Goal: Task Accomplishment & Management: Complete application form

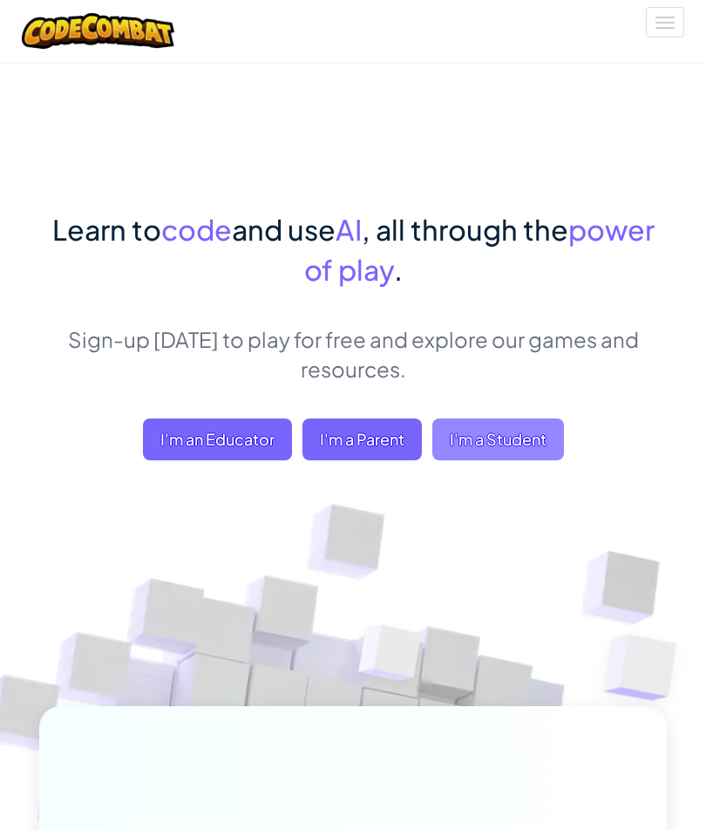
click at [513, 433] on span "I'm a Student" at bounding box center [498, 439] width 132 height 42
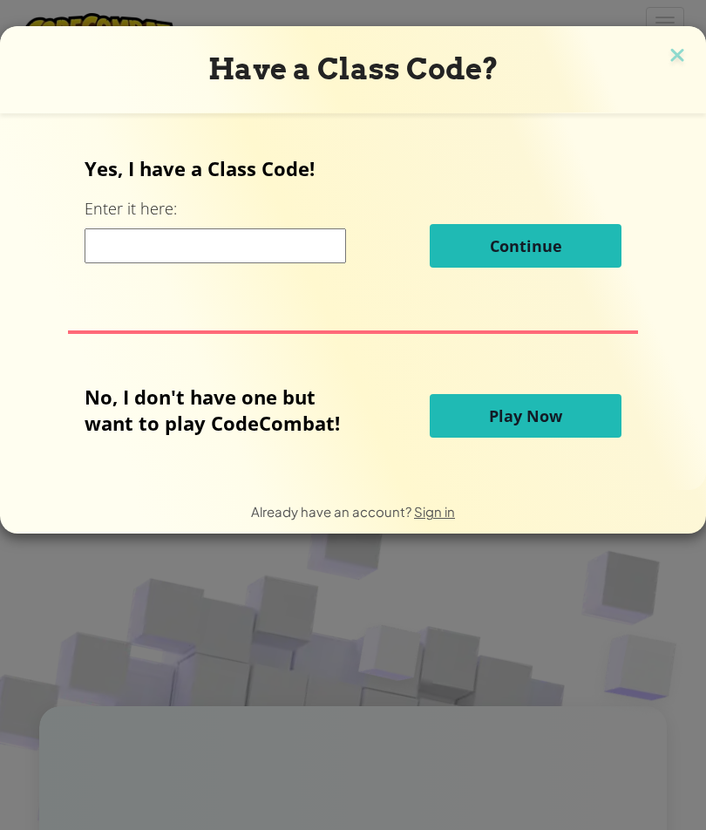
click at [546, 405] on span "Play Now" at bounding box center [525, 415] width 73 height 21
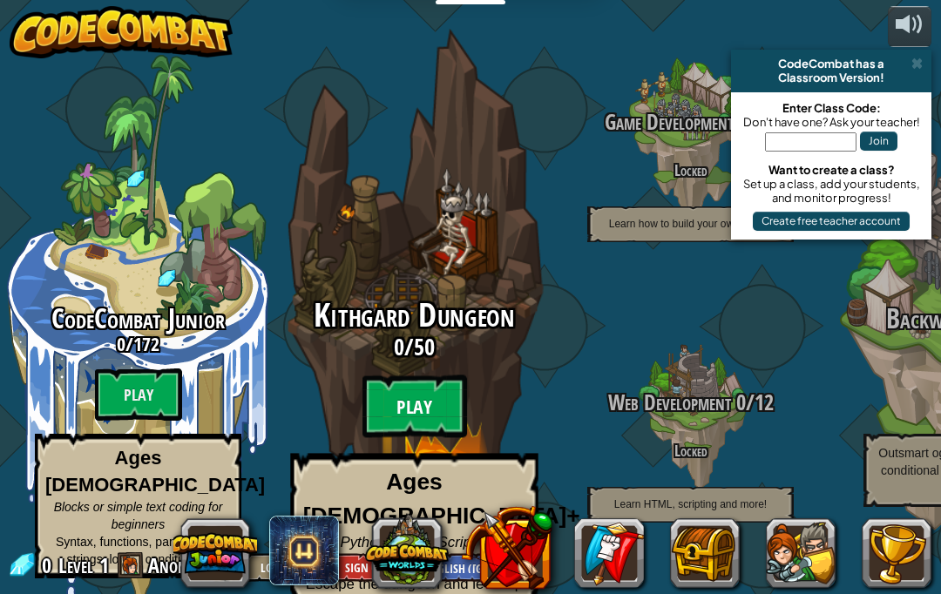
click at [424, 411] on btn "Play" at bounding box center [415, 407] width 105 height 63
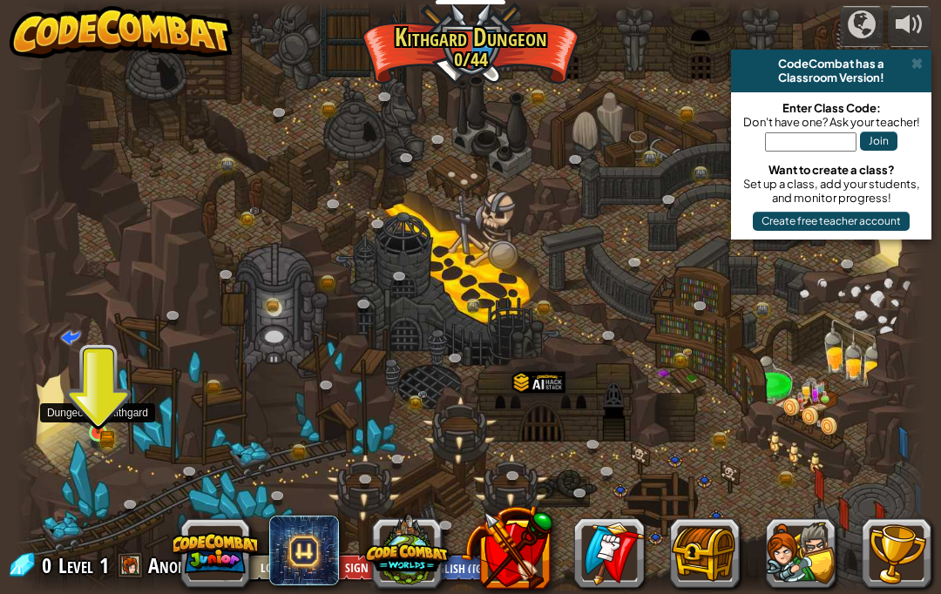
click at [103, 436] on link at bounding box center [100, 434] width 35 height 35
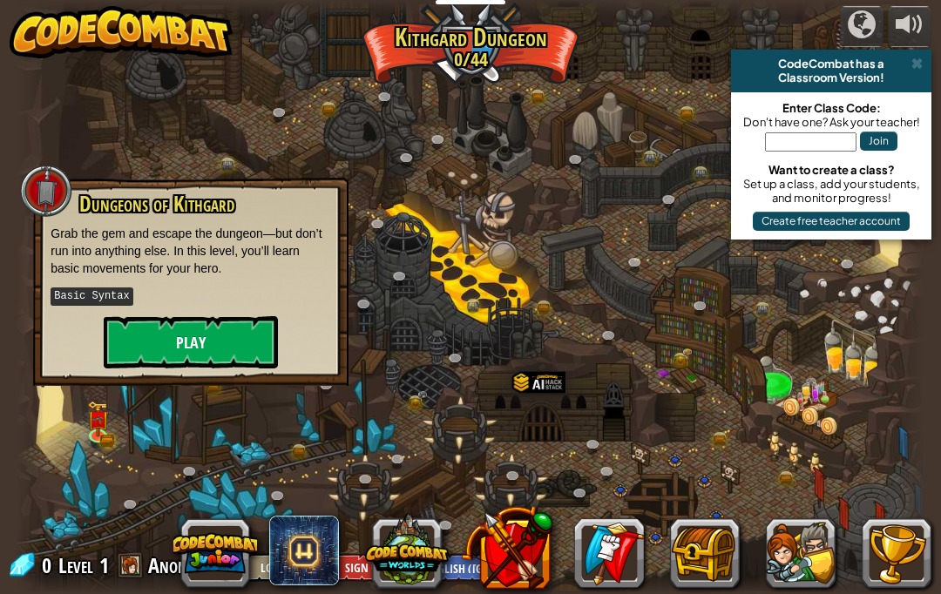
click at [199, 350] on button "Play" at bounding box center [191, 342] width 174 height 52
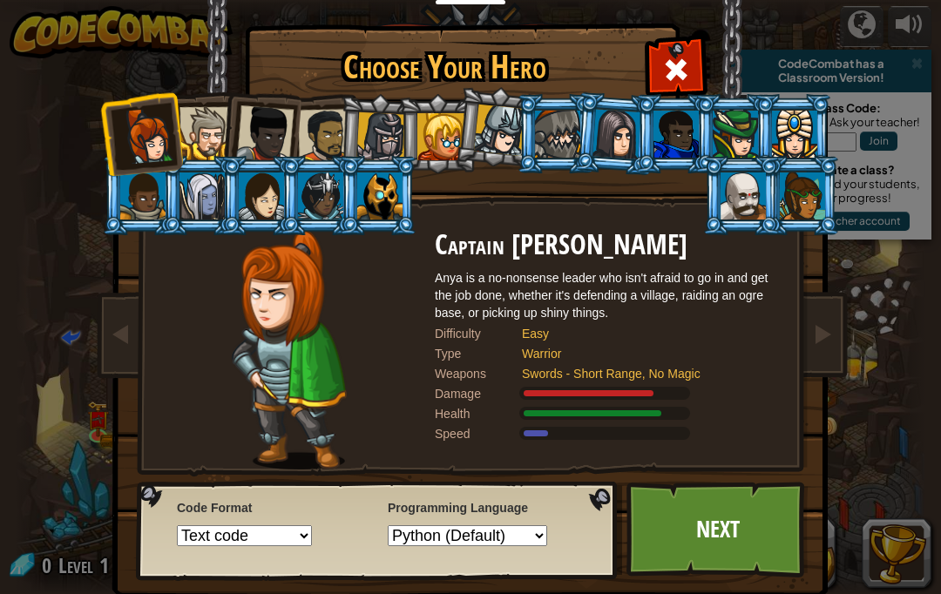
click at [223, 116] on li at bounding box center [259, 130] width 85 height 85
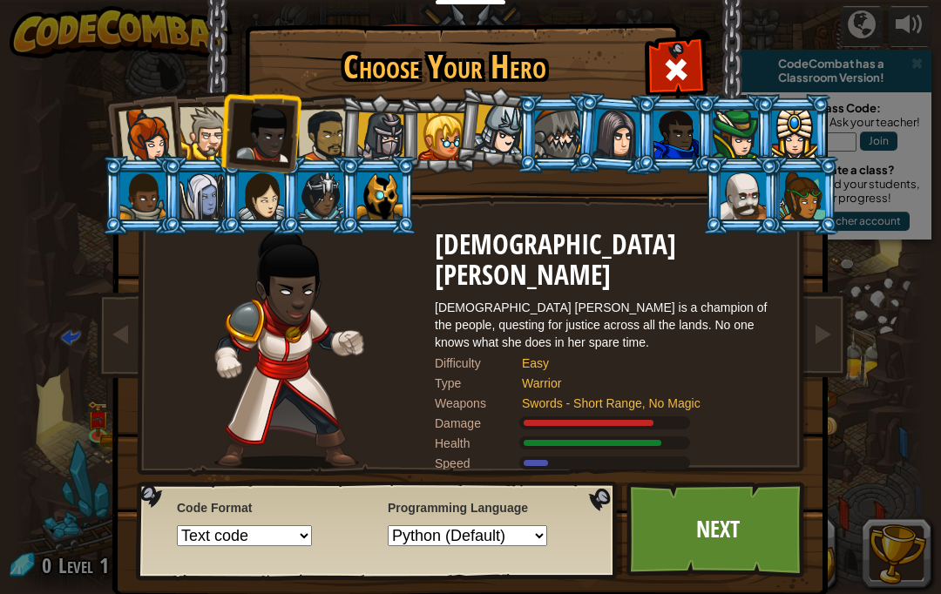
click at [705, 220] on div at bounding box center [743, 196] width 45 height 47
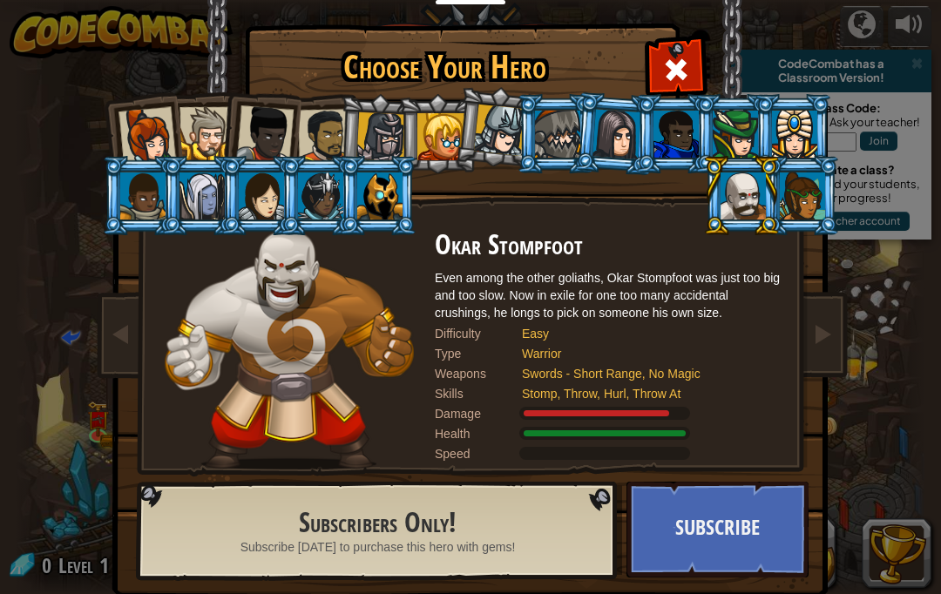
click at [210, 139] on div at bounding box center [206, 133] width 53 height 53
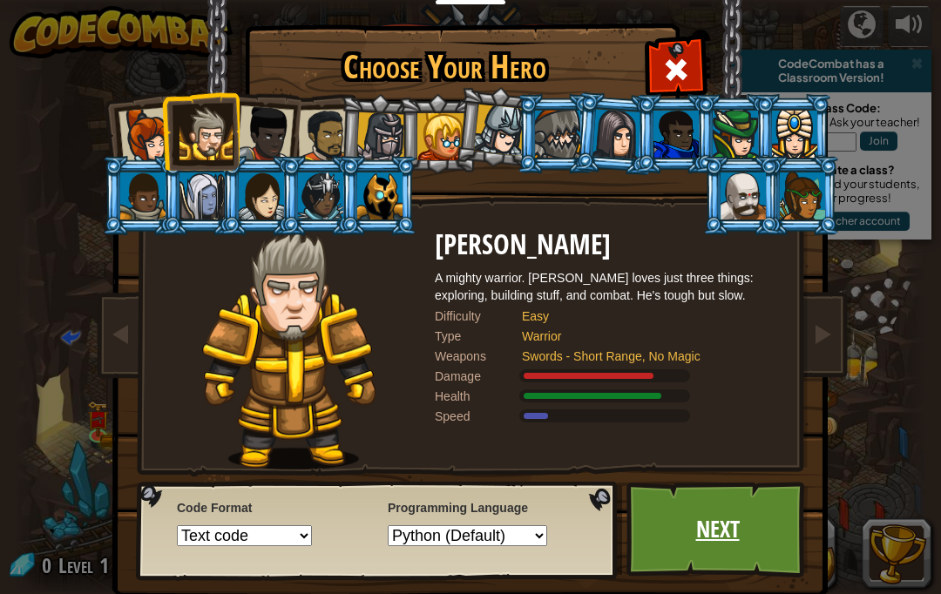
click at [705, 526] on link "Next" at bounding box center [718, 530] width 182 height 96
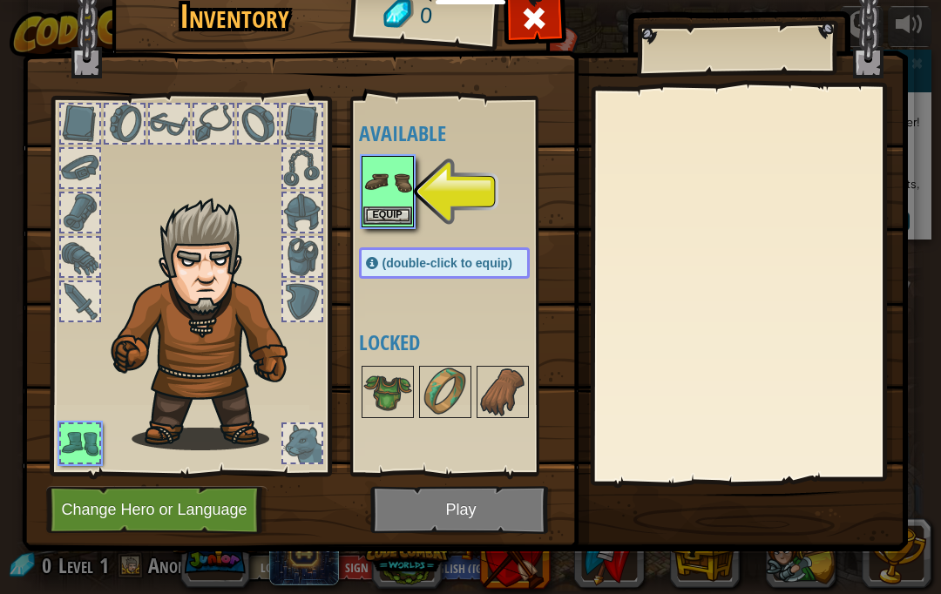
click at [386, 209] on button "Equip" at bounding box center [387, 216] width 49 height 18
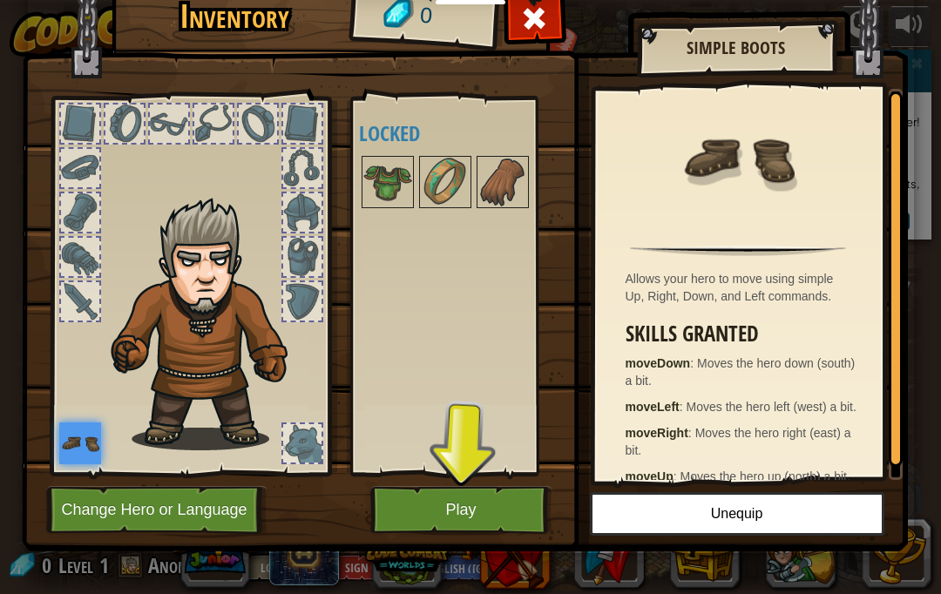
click at [444, 499] on button "Play" at bounding box center [461, 510] width 182 height 48
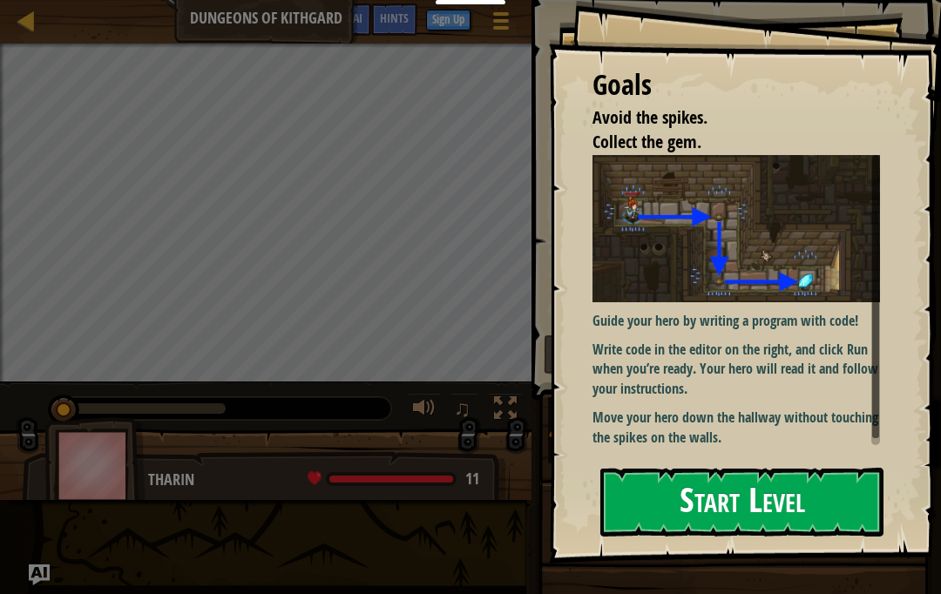
click at [678, 470] on button "Start Level" at bounding box center [741, 502] width 283 height 69
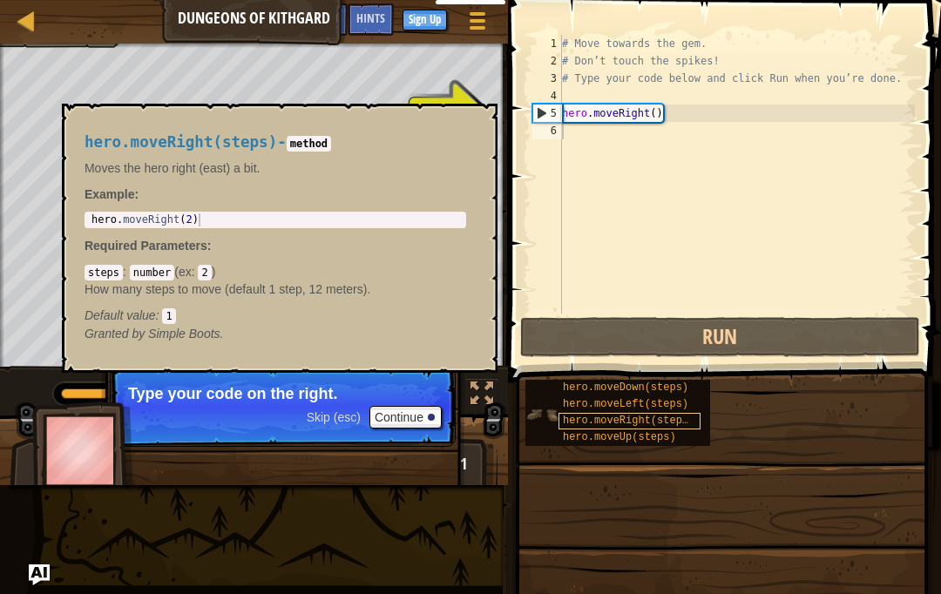
click at [621, 416] on span "hero.moveRight(steps)" at bounding box center [629, 421] width 132 height 12
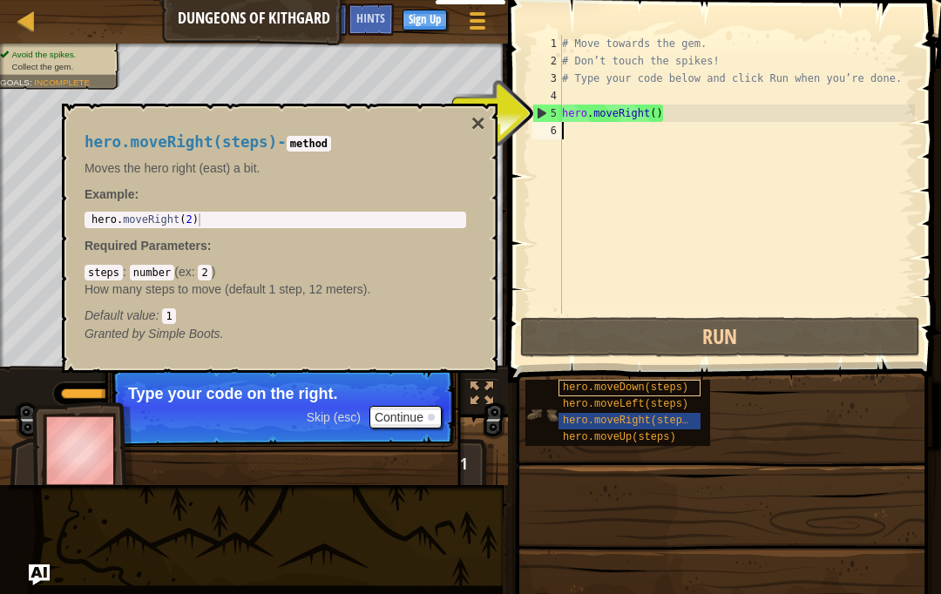
click at [607, 390] on span "hero.moveDown(steps)" at bounding box center [626, 388] width 126 height 12
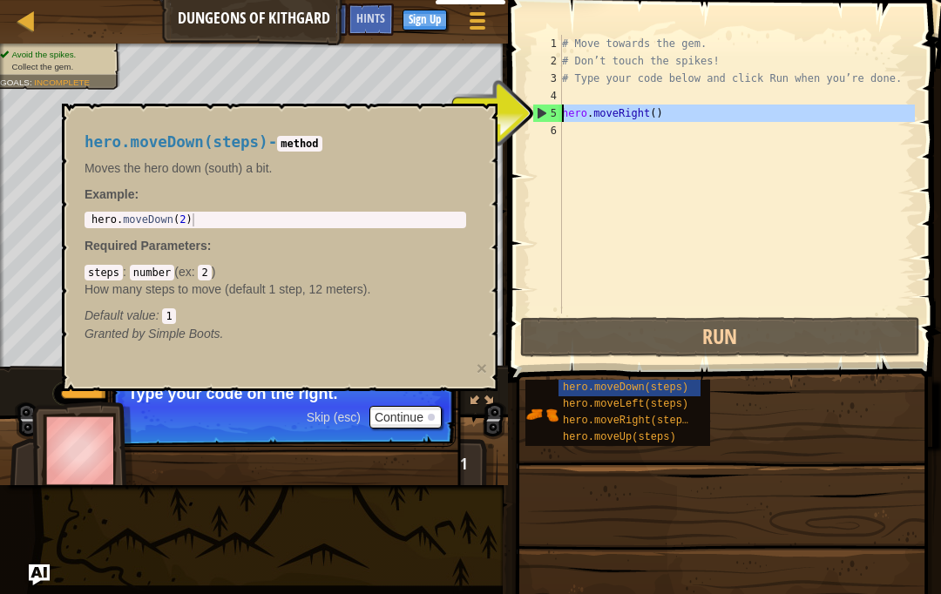
click at [539, 107] on div "5" at bounding box center [547, 113] width 29 height 17
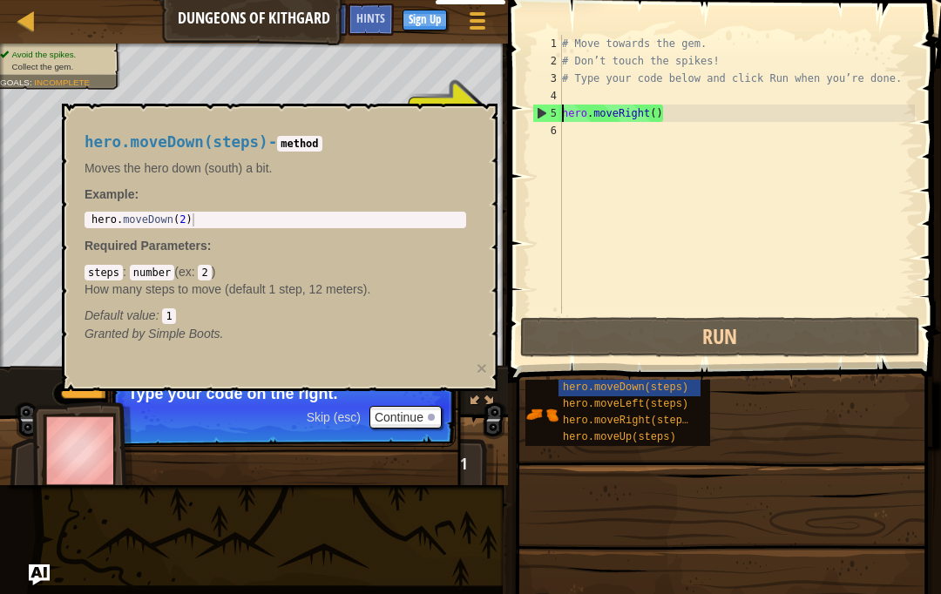
click at [540, 111] on div "5" at bounding box center [547, 113] width 29 height 17
type textarea "hero.moveRight()"
click at [675, 251] on div "# Move towards the gem. # Don’t touch the spikes! # Type your code below and cl…" at bounding box center [737, 192] width 356 height 314
click at [655, 119] on div "# Move towards the gem. # Don’t touch the spikes! # Type your code below and cl…" at bounding box center [737, 192] width 356 height 314
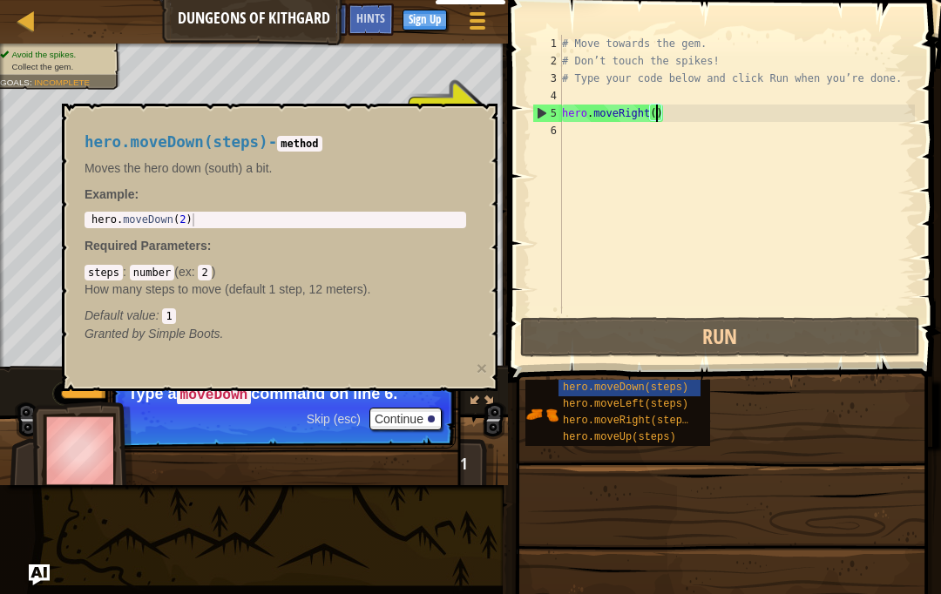
type textarea "hero.moveRight(1)"
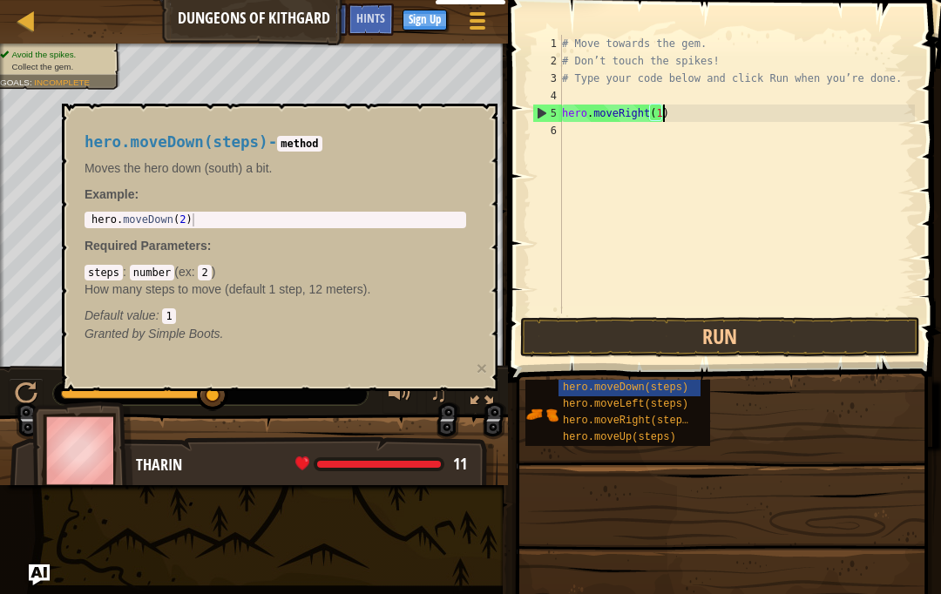
scroll to position [9, 8]
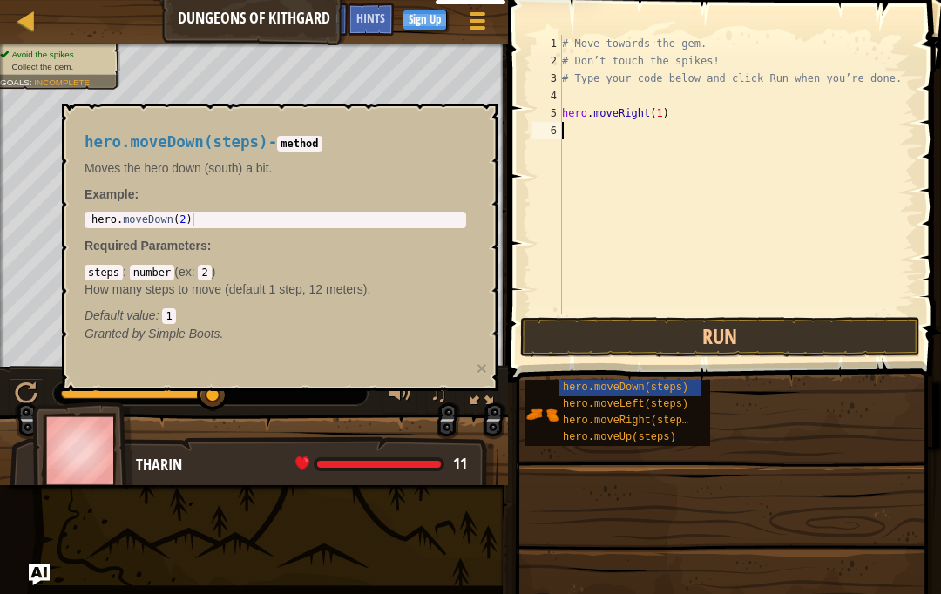
click at [634, 152] on div "# Move towards the gem. # Don’t touch the spikes! # Type your code below and cl…" at bounding box center [737, 192] width 356 height 314
click at [655, 389] on span "hero.moveDown(steps)" at bounding box center [626, 388] width 126 height 12
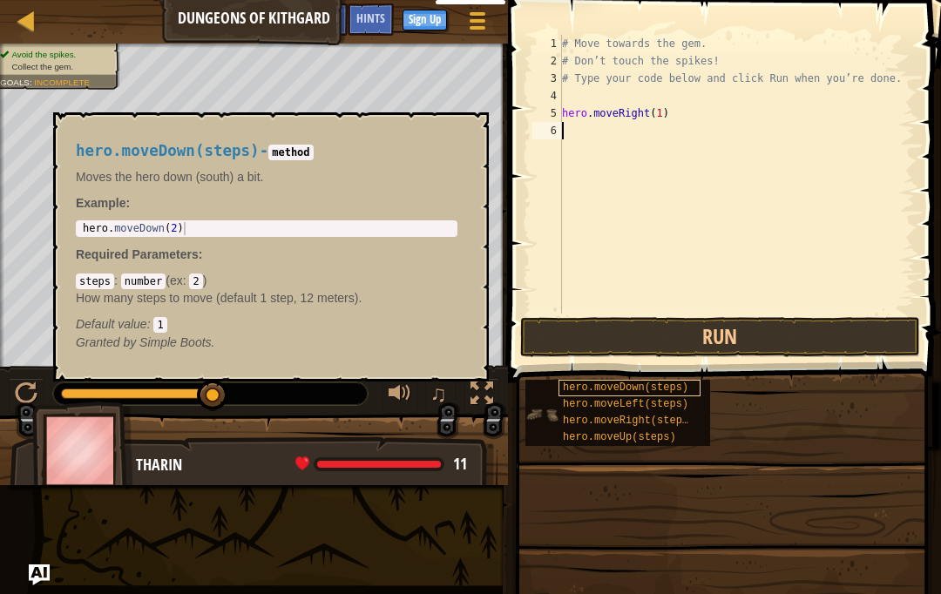
click at [649, 390] on span "hero.moveDown(steps)" at bounding box center [626, 388] width 126 height 12
drag, startPoint x: 649, startPoint y: 390, endPoint x: 598, endPoint y: 140, distance: 254.5
click at [598, 140] on div "# Move towards the gem. # Don’t touch the spikes! # Type your code below and cl…" at bounding box center [737, 192] width 356 height 314
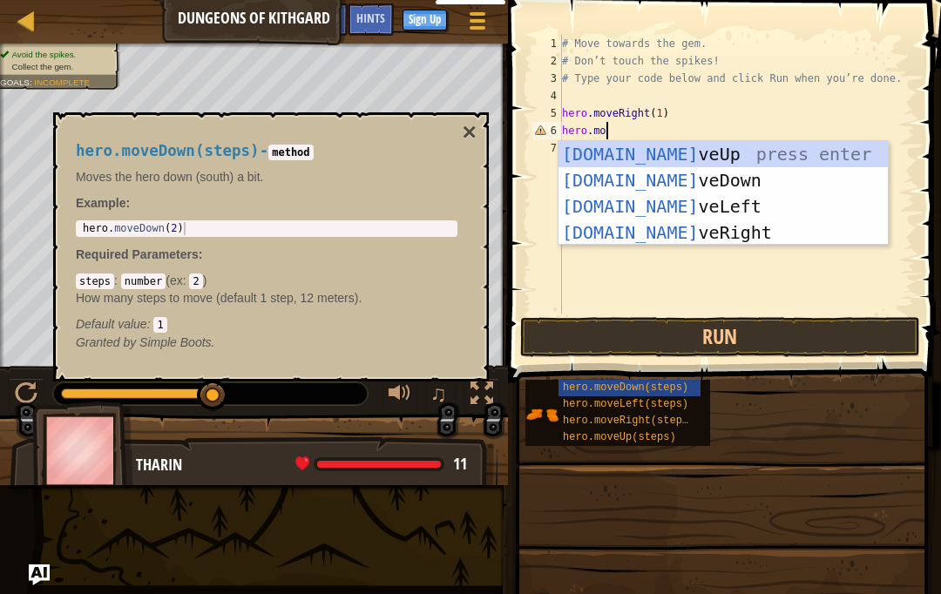
type textarea "hero.move"
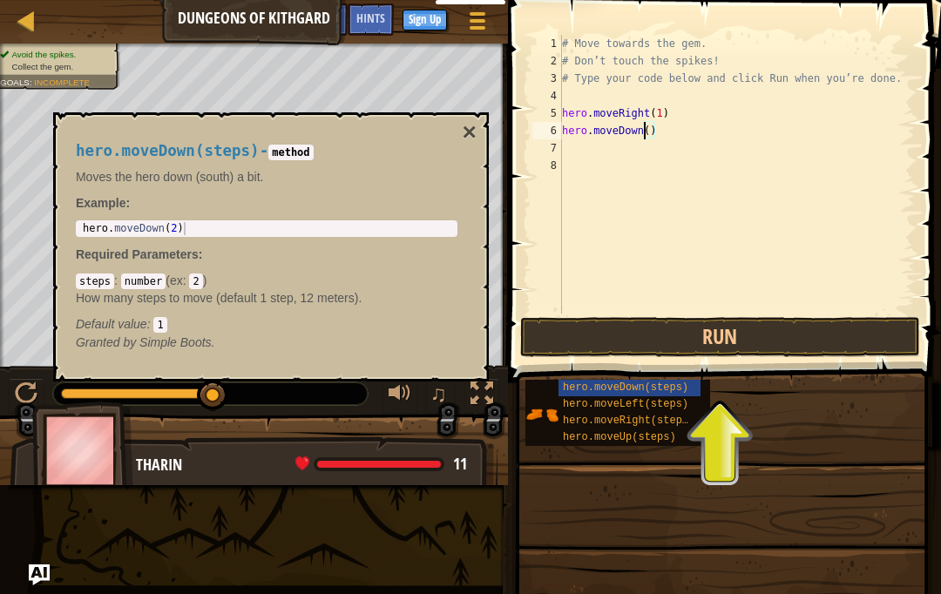
click at [642, 132] on div "# Move towards the gem. # Don’t touch the spikes! # Type your code below and cl…" at bounding box center [737, 192] width 356 height 314
type textarea "hero.moveDown()"
click at [463, 136] on button "×" at bounding box center [470, 132] width 14 height 24
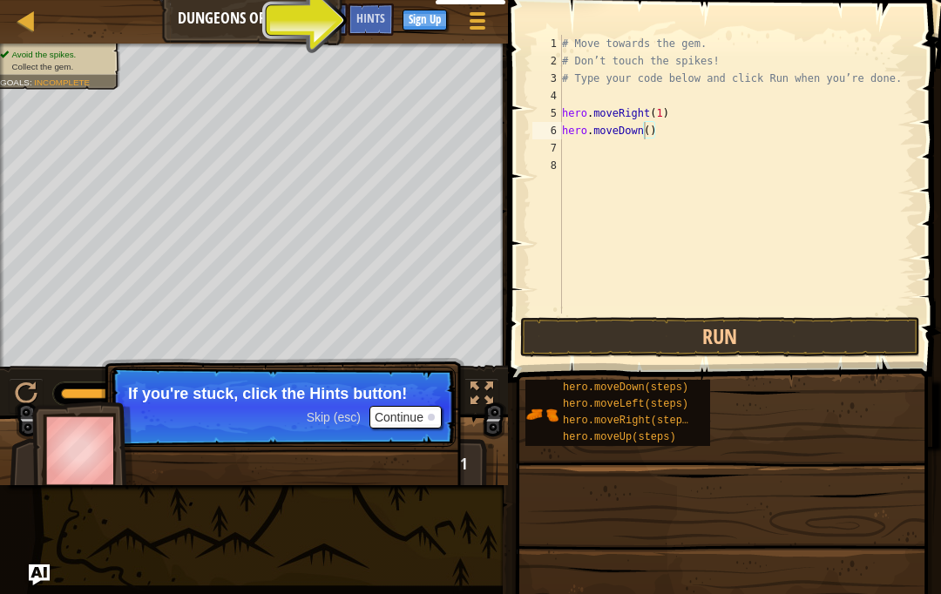
click at [409, 428] on button "Continue" at bounding box center [406, 417] width 72 height 23
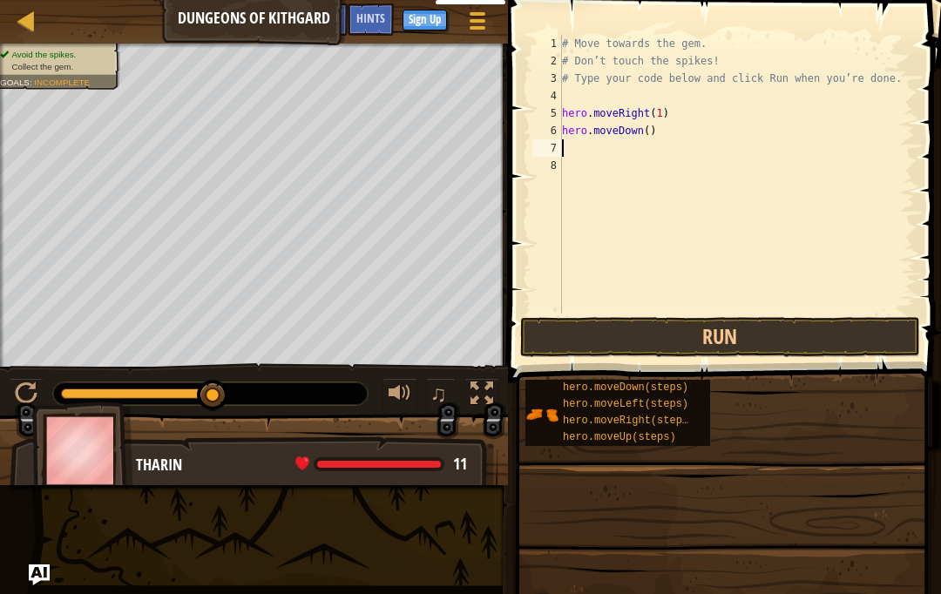
click at [647, 139] on div "# Move towards the gem. # Don’t touch the spikes! # Type your code below and cl…" at bounding box center [737, 192] width 356 height 314
click at [648, 133] on div "# Move towards the gem. # Don’t touch the spikes! # Type your code below and cl…" at bounding box center [737, 192] width 356 height 314
type textarea "hero.moveDown(1)"
click at [640, 146] on div "# Move towards the gem. # Don’t touch the spikes! # Type your code below and cl…" at bounding box center [737, 192] width 356 height 314
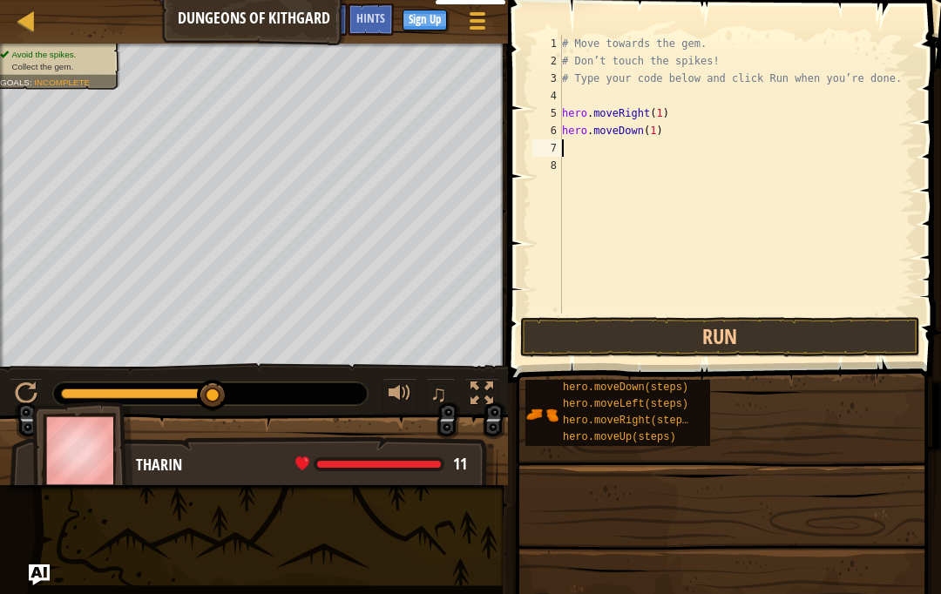
scroll to position [9, 0]
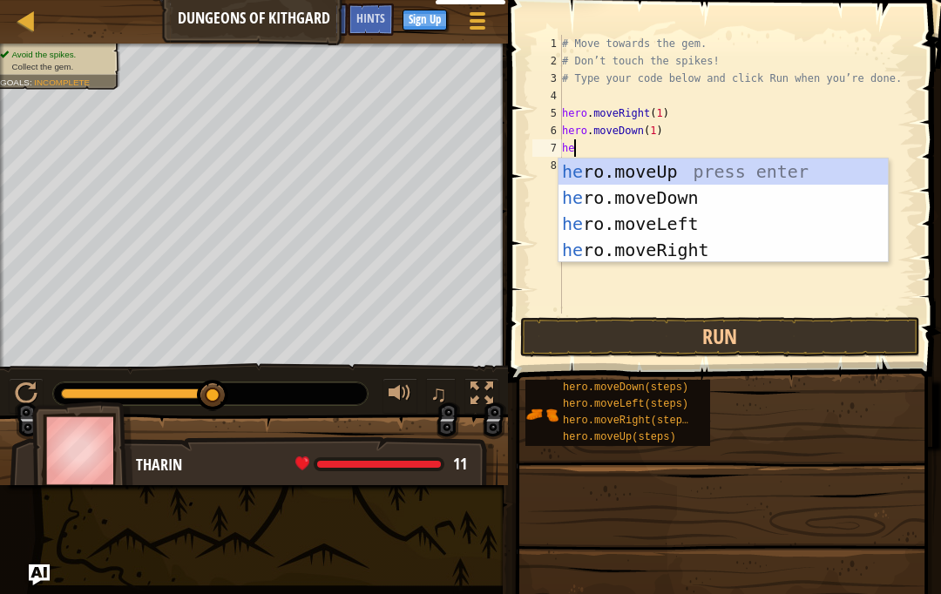
type textarea "hero"
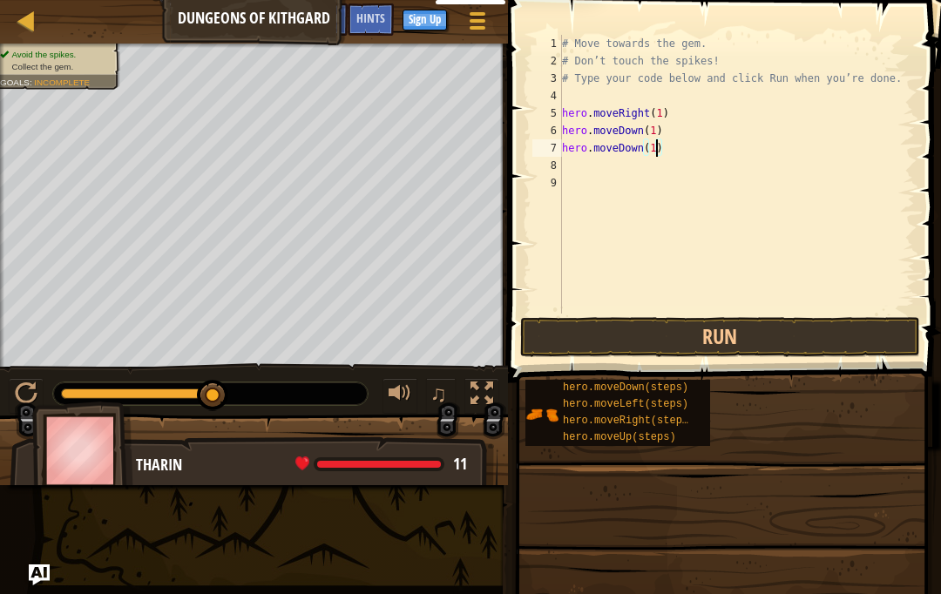
scroll to position [9, 8]
click at [705, 343] on button "Run" at bounding box center [720, 337] width 400 height 40
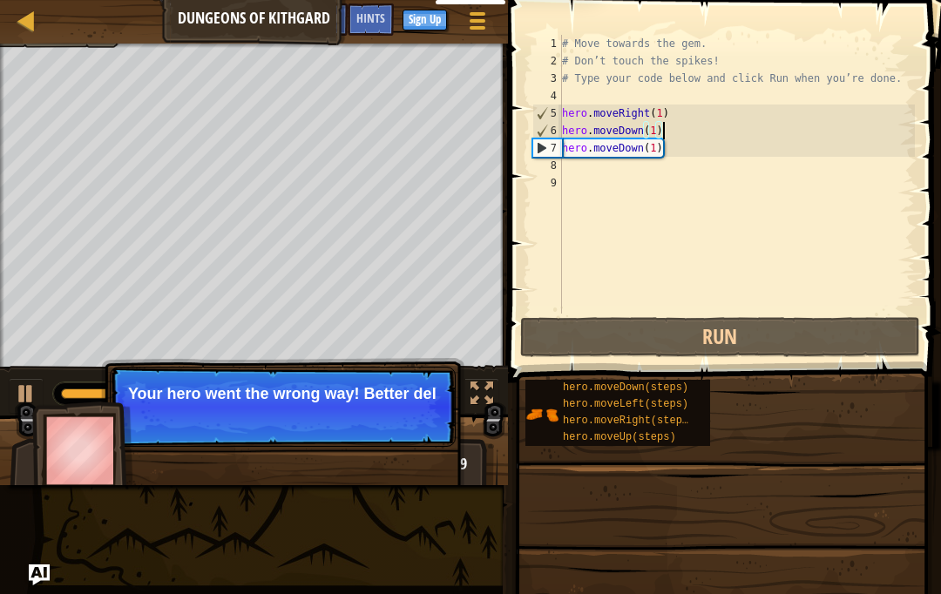
click at [661, 131] on div "# Move towards the gem. # Don’t touch the spikes! # Type your code below and cl…" at bounding box center [737, 192] width 356 height 314
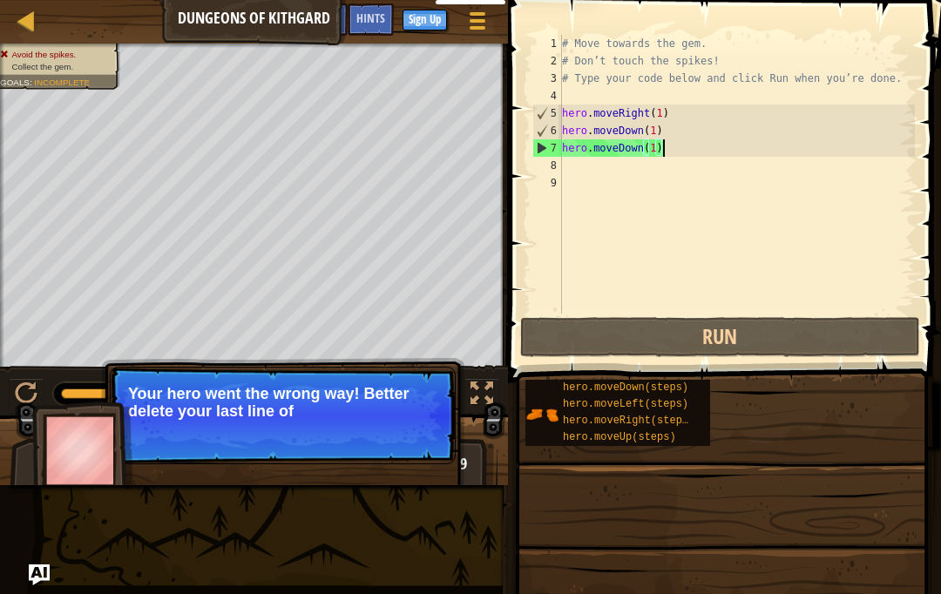
click at [667, 145] on div "# Move towards the gem. # Don’t touch the spikes! # Type your code below and cl…" at bounding box center [737, 192] width 356 height 314
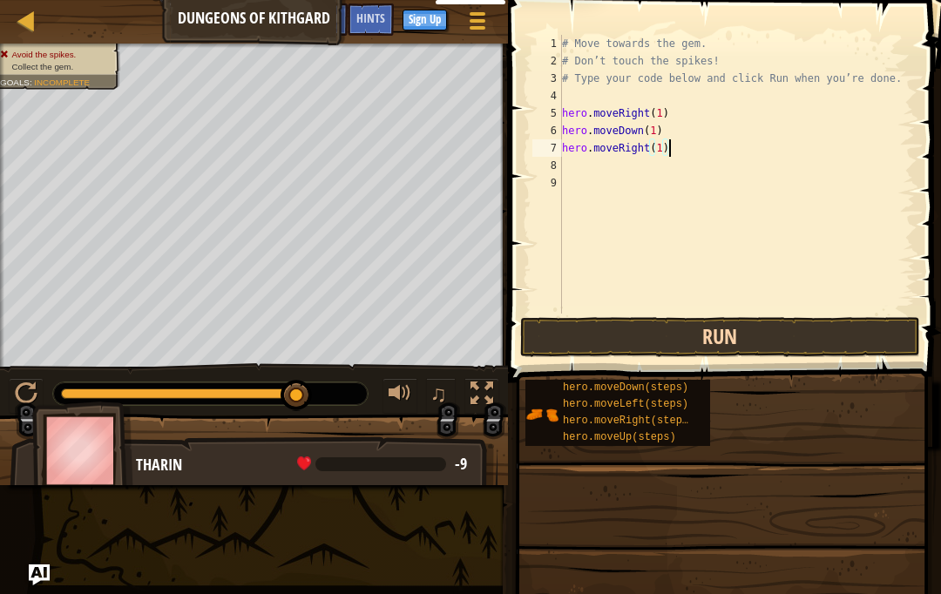
type textarea "hero.moveRight(1)"
click at [705, 342] on button "Run" at bounding box center [720, 337] width 400 height 40
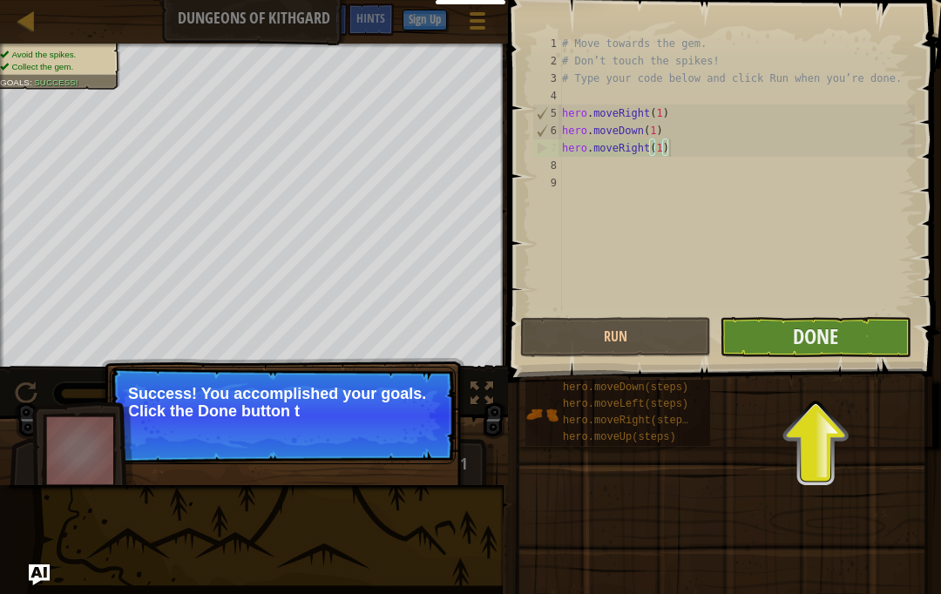
click at [705, 326] on button "Done" at bounding box center [815, 337] width 191 height 40
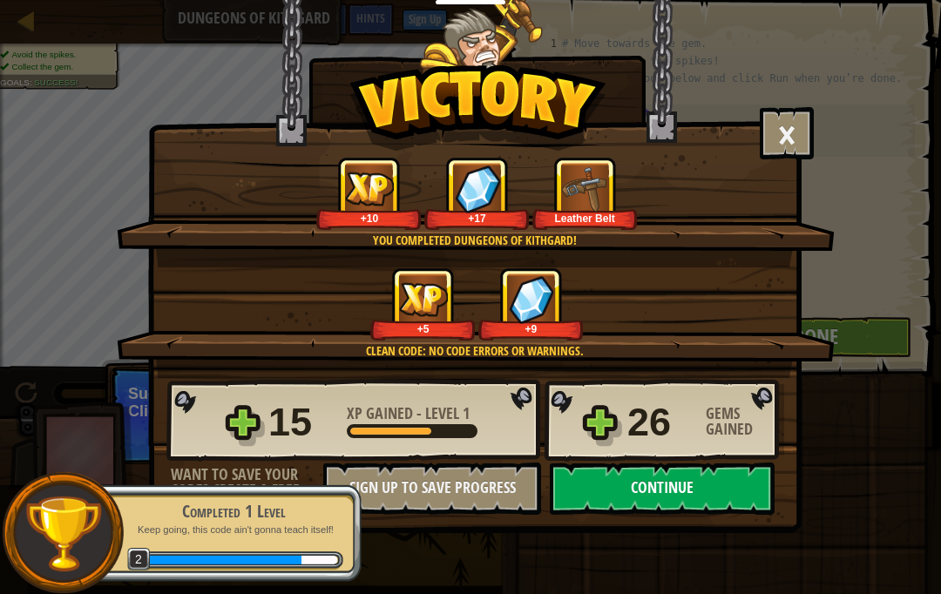
click at [621, 492] on button "Continue" at bounding box center [662, 489] width 225 height 52
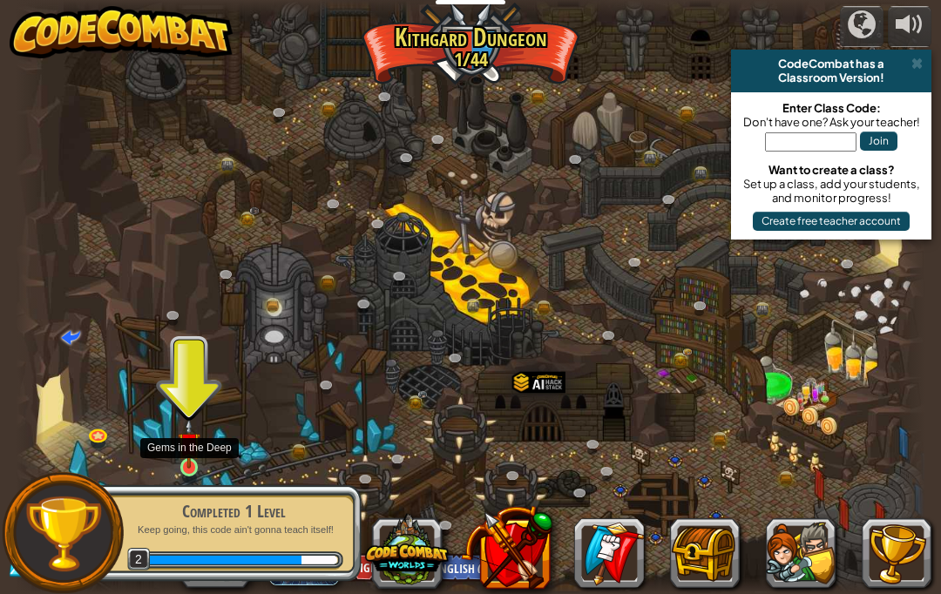
click at [198, 461] on img at bounding box center [189, 443] width 22 height 51
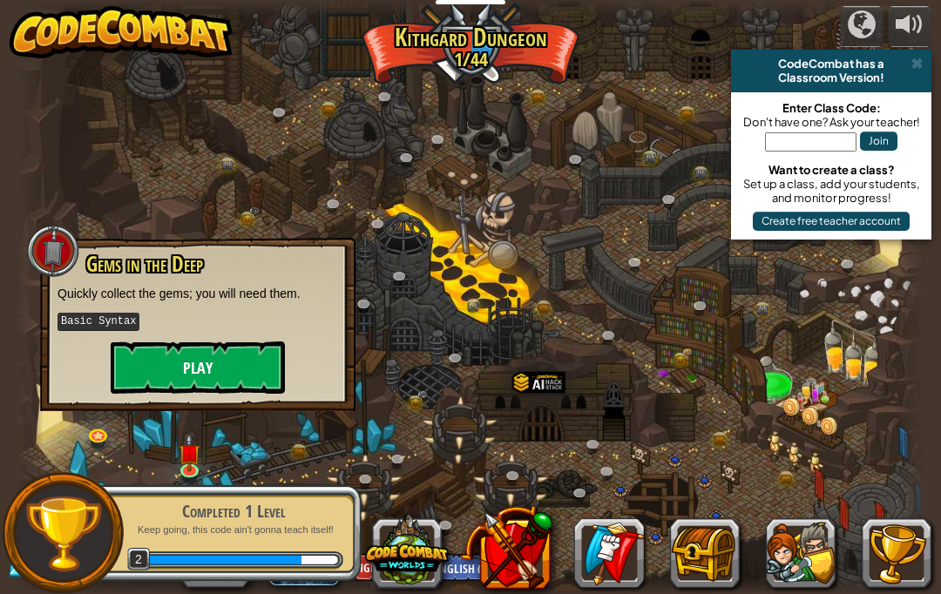
click at [229, 370] on button "Play" at bounding box center [198, 368] width 174 height 52
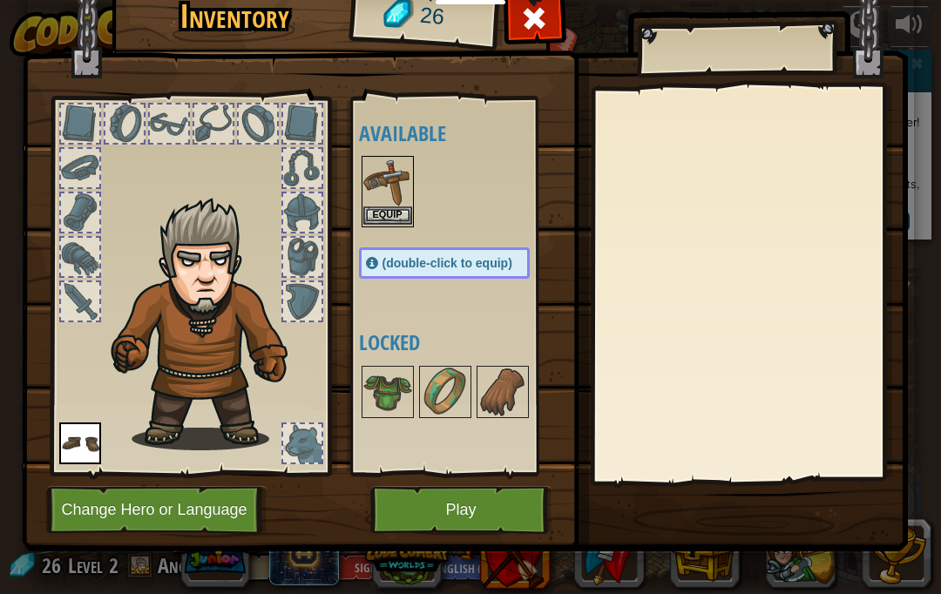
click at [388, 219] on button "Equip" at bounding box center [387, 216] width 49 height 18
click at [388, 219] on div "Available Equip Equip (double-click to equip) Locked" at bounding box center [462, 286] width 206 height 363
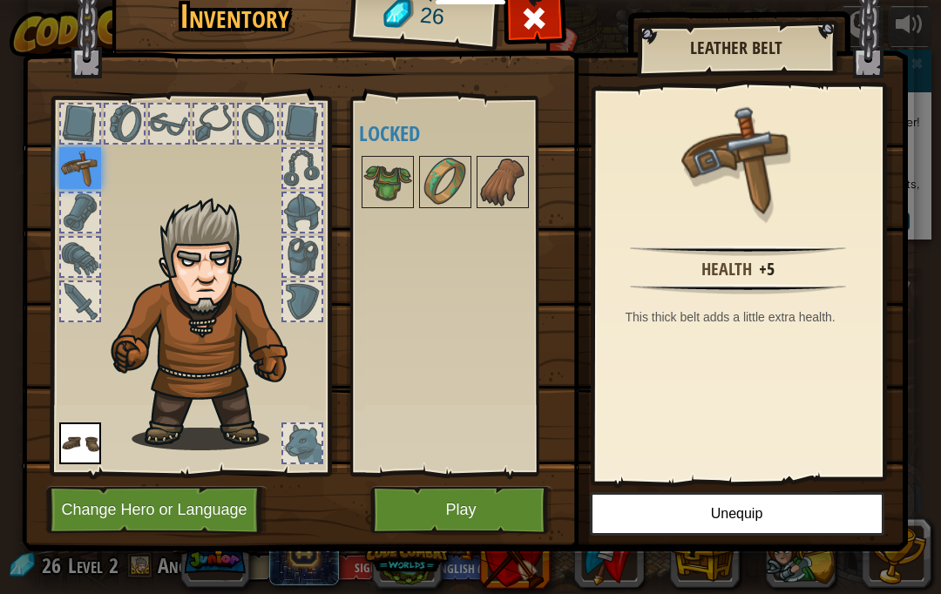
click at [431, 499] on button "Play" at bounding box center [461, 510] width 182 height 48
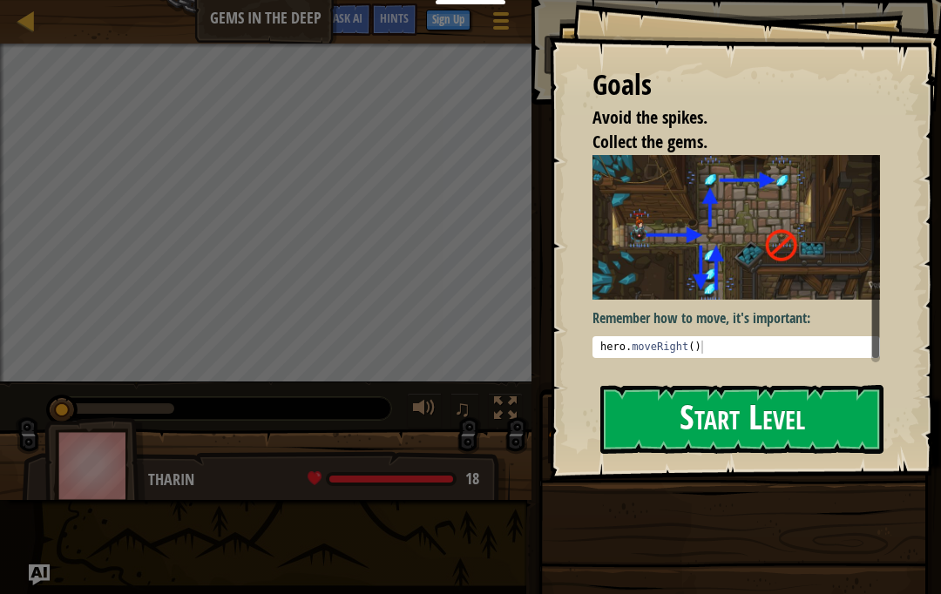
click at [697, 397] on button "Start Level" at bounding box center [741, 419] width 283 height 69
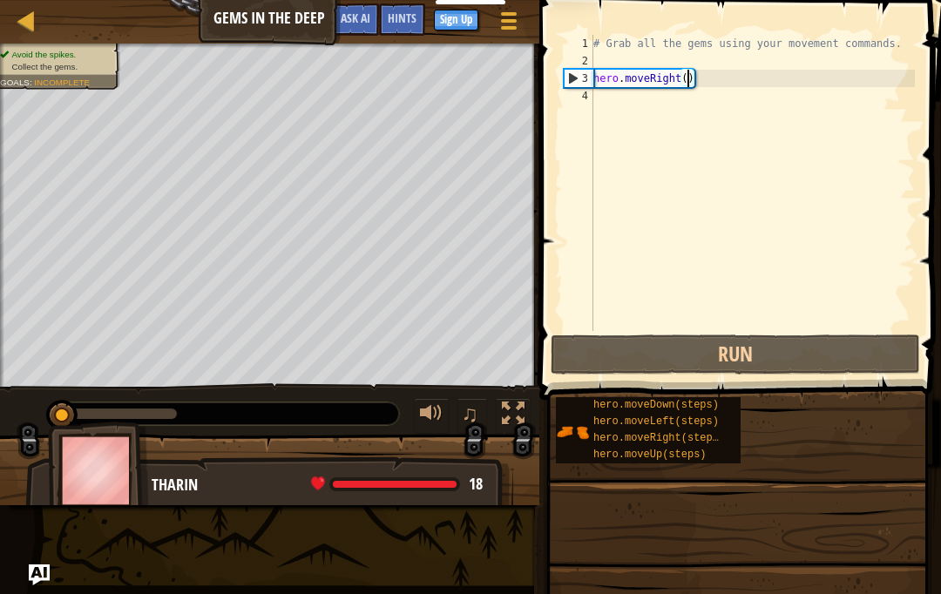
click at [689, 76] on div "# Grab all the gems using your movement commands. hero . moveRight ( )" at bounding box center [752, 200] width 325 height 331
type textarea "hero.moveRight(1)"
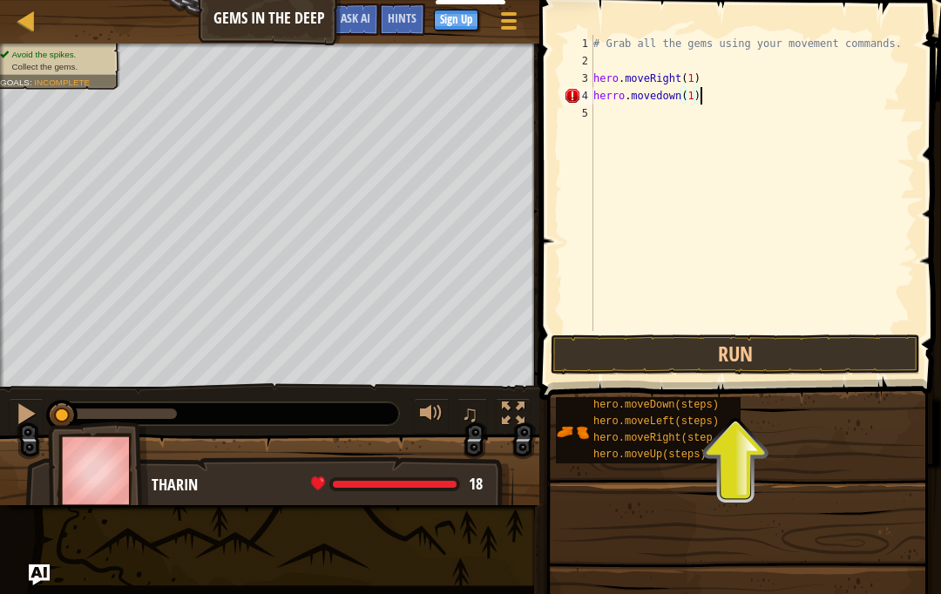
scroll to position [9, 8]
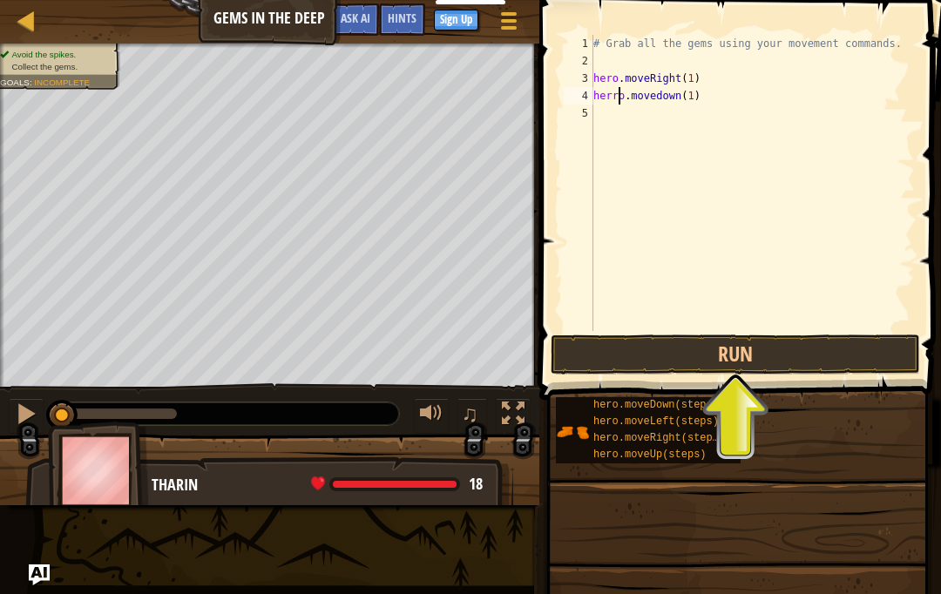
type textarea "hero.movedown(1)"
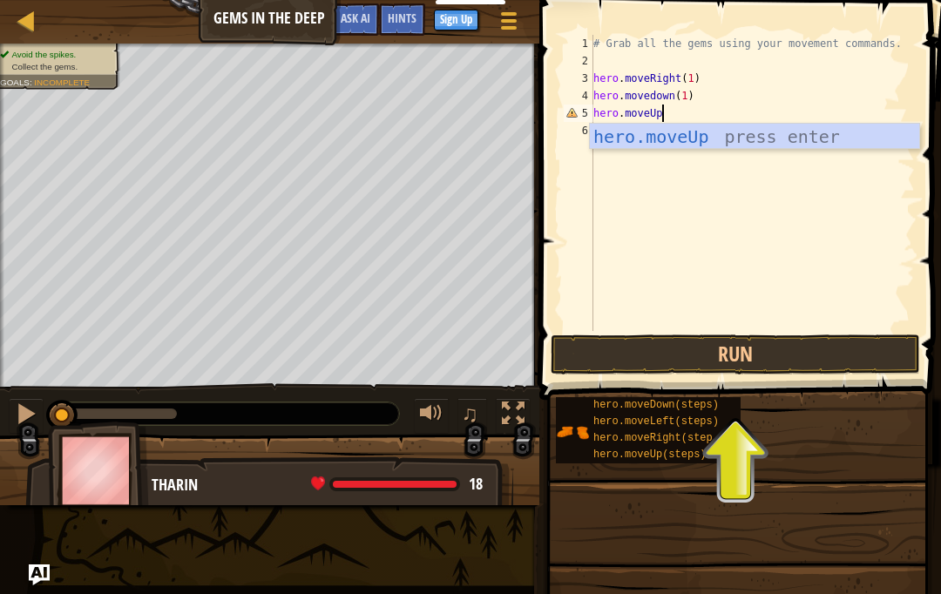
scroll to position [9, 5]
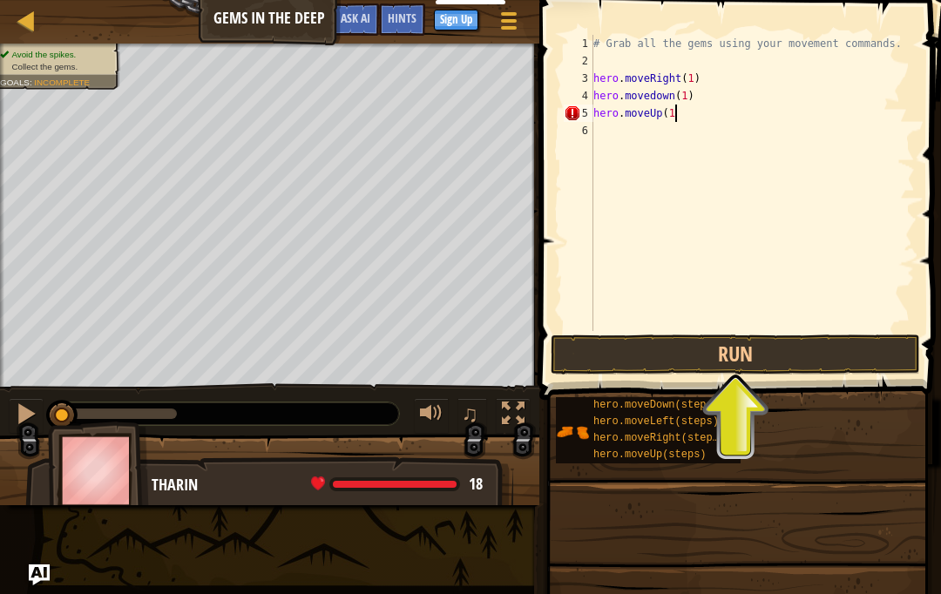
type textarea "hero.moveUp(1)"
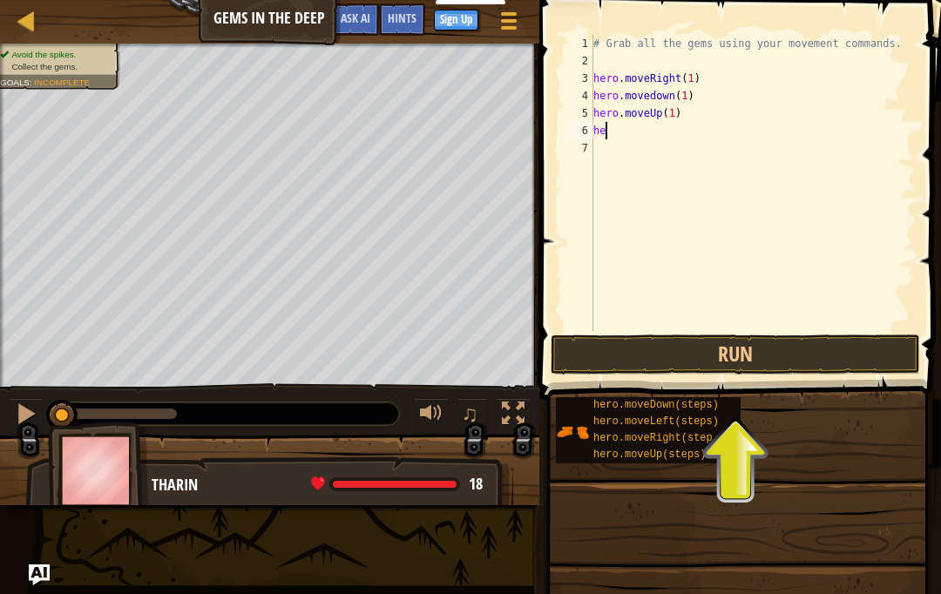
scroll to position [9, 0]
type textarea "hero"
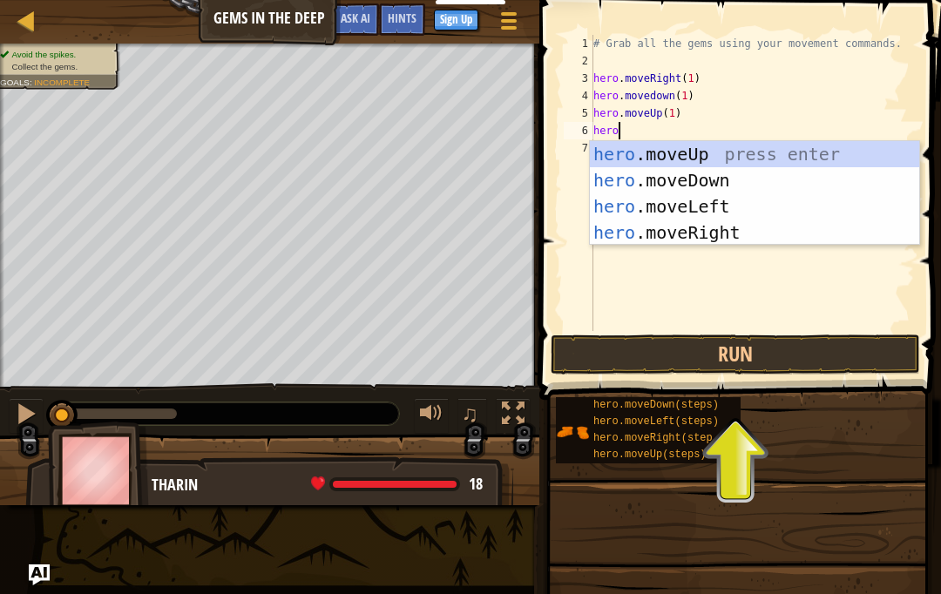
scroll to position [9, 1]
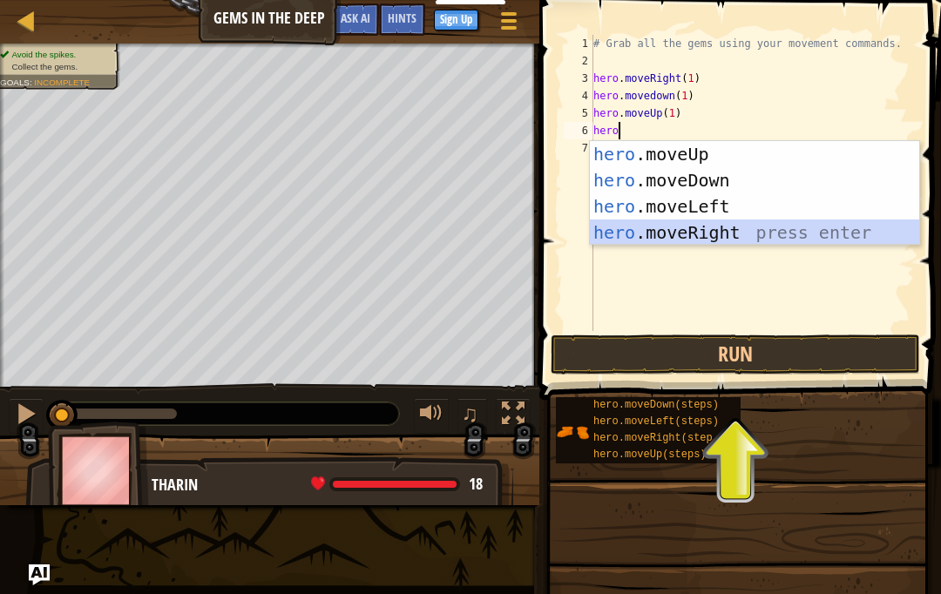
click at [705, 240] on div "hero .moveUp press enter hero .moveDown press enter hero .moveLeft press enter …" at bounding box center [754, 219] width 329 height 157
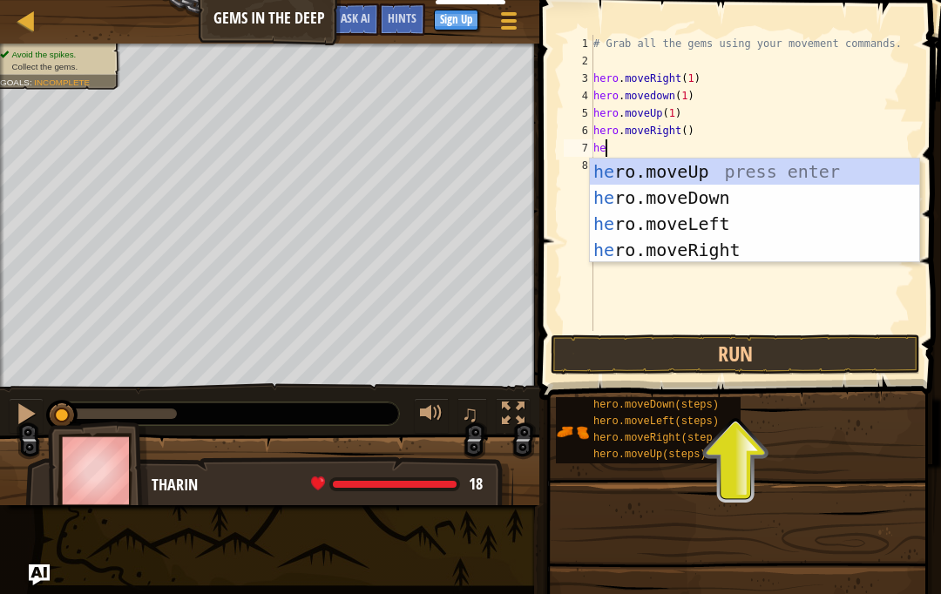
type textarea "her"
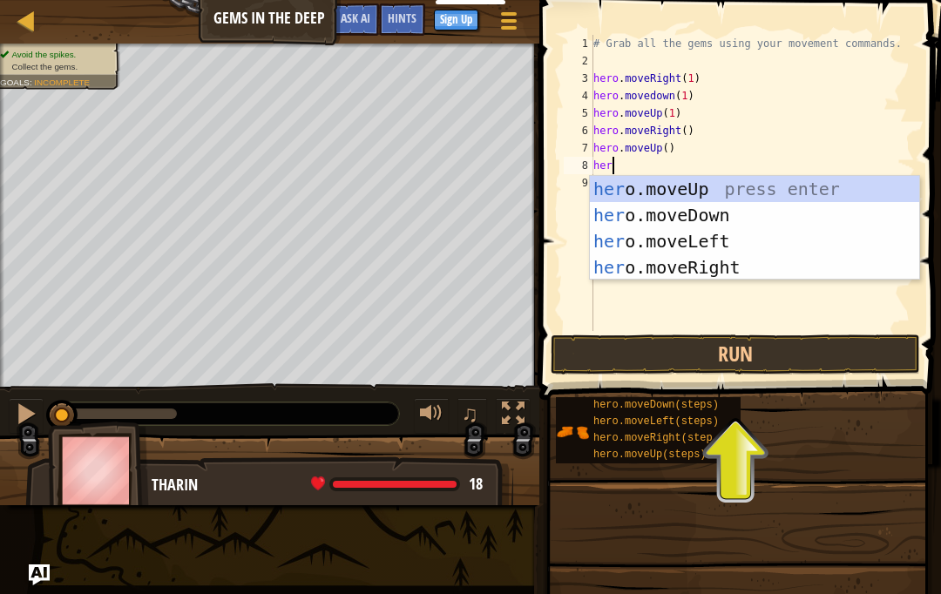
type textarea "hero"
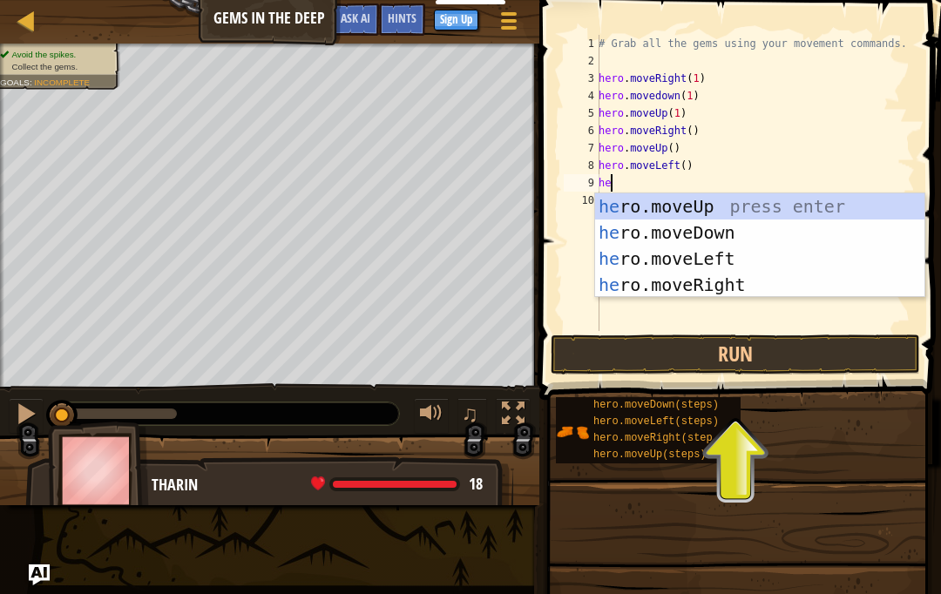
type textarea "hero"
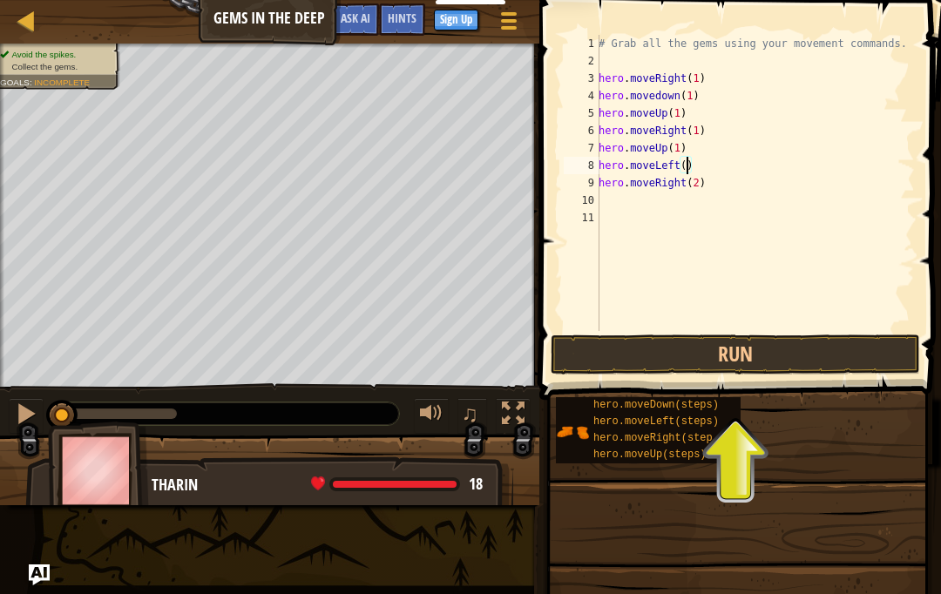
scroll to position [9, 7]
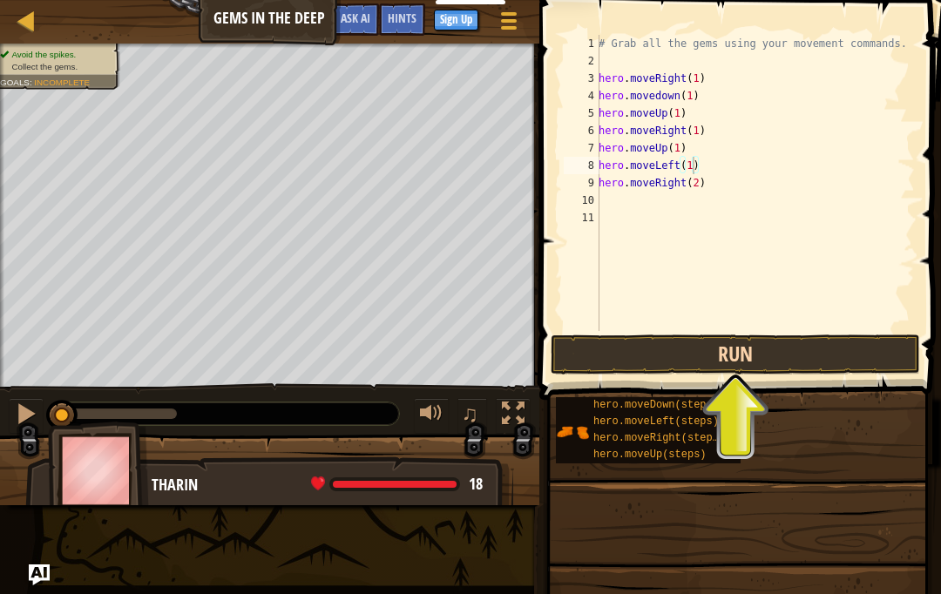
click at [705, 361] on button "Run" at bounding box center [736, 355] width 370 height 40
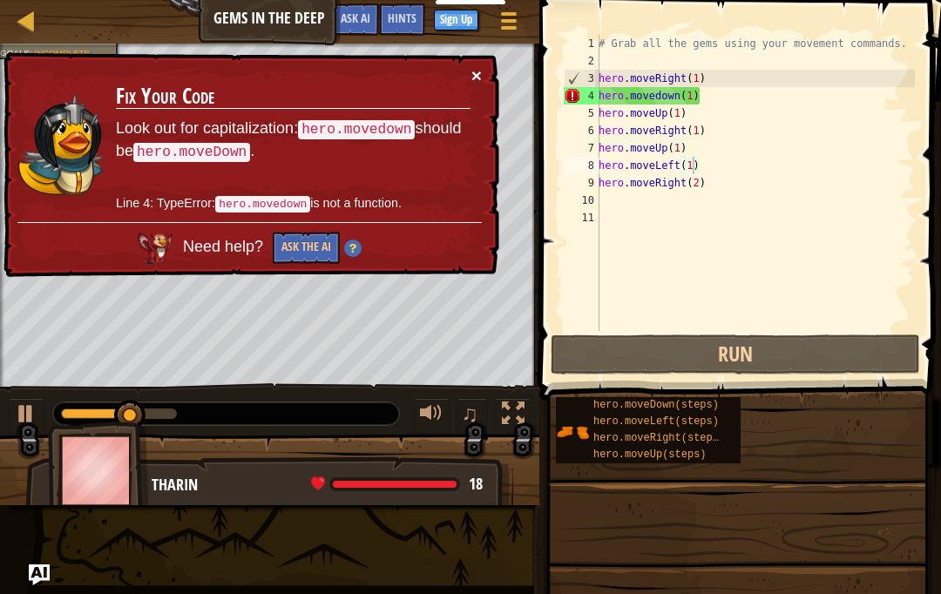
click at [478, 70] on button "×" at bounding box center [477, 75] width 10 height 18
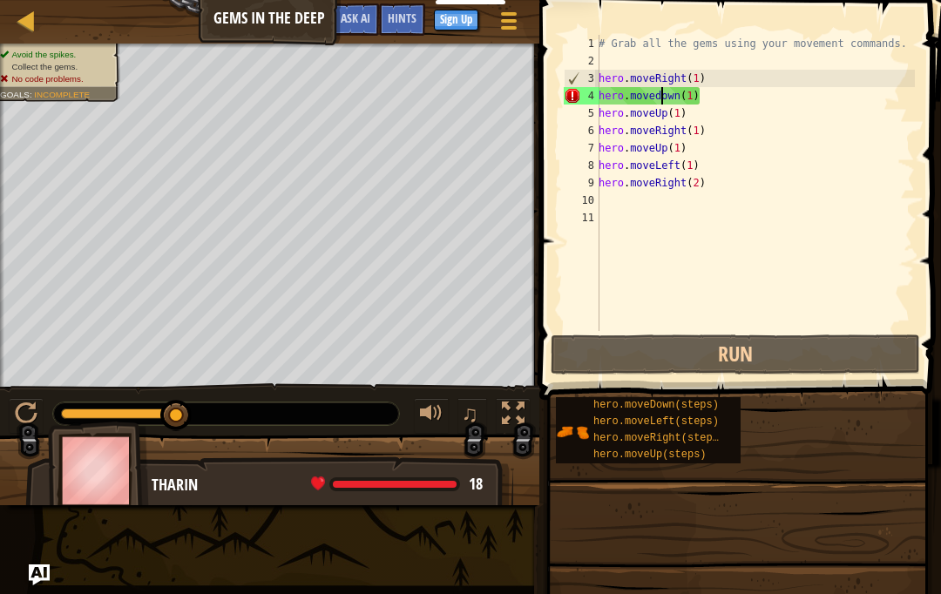
click at [660, 95] on div "# Grab all the gems using your movement commands. hero . moveRight ( 1 ) hero .…" at bounding box center [755, 200] width 320 height 331
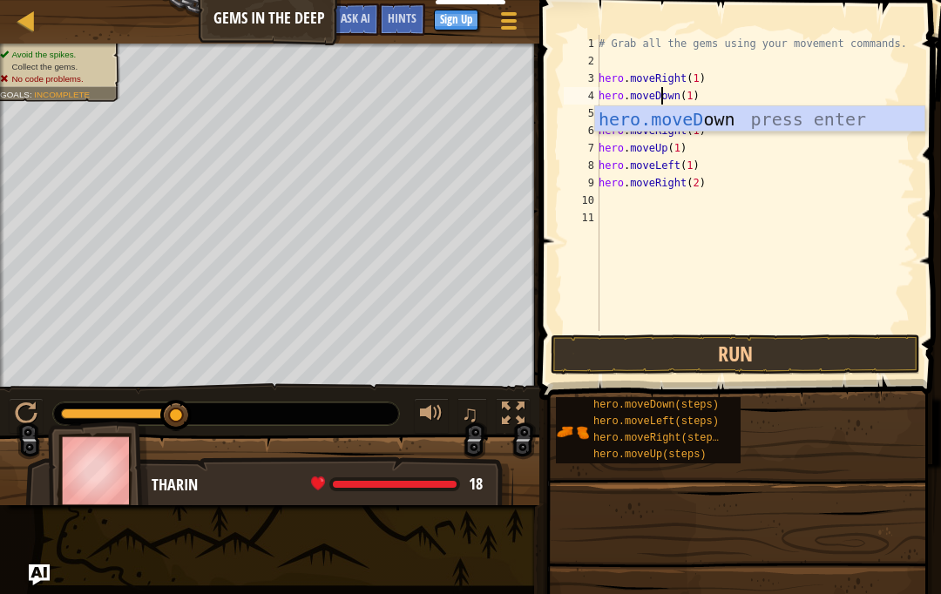
scroll to position [9, 4]
type textarea "hero.moveDown(1)"
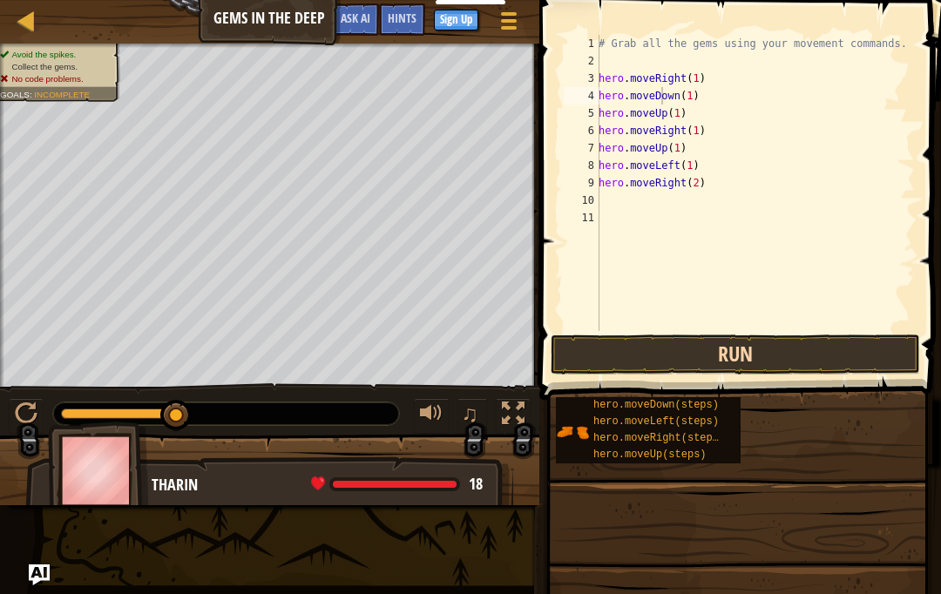
click at [680, 338] on button "Run" at bounding box center [736, 355] width 370 height 40
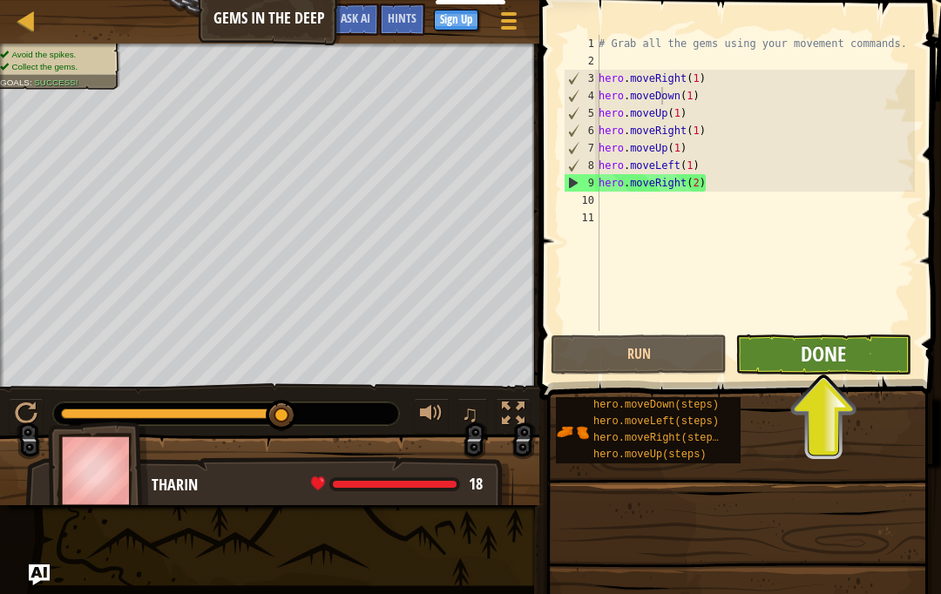
click at [705, 344] on span "Done" at bounding box center [823, 354] width 45 height 28
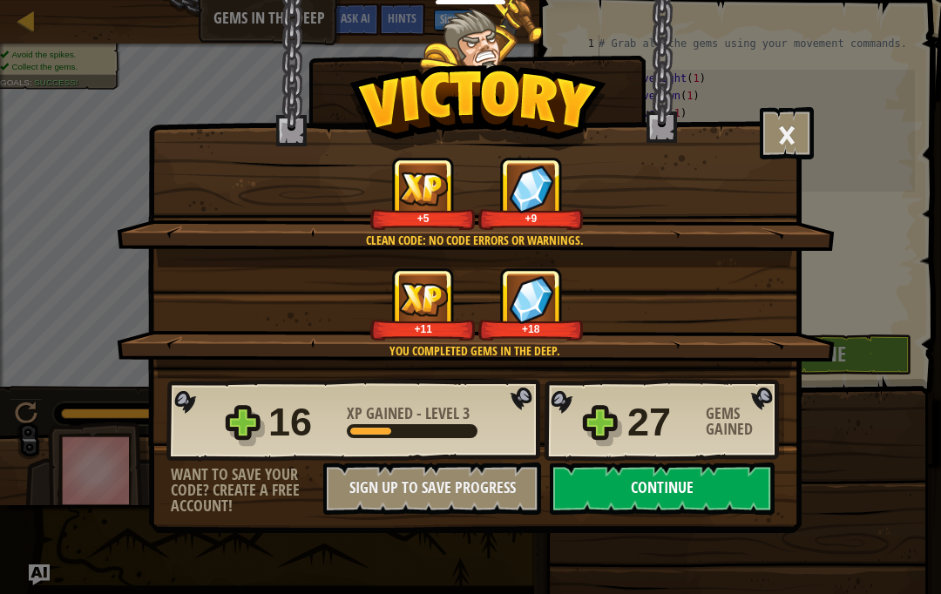
click at [704, 499] on button "Continue" at bounding box center [662, 489] width 225 height 52
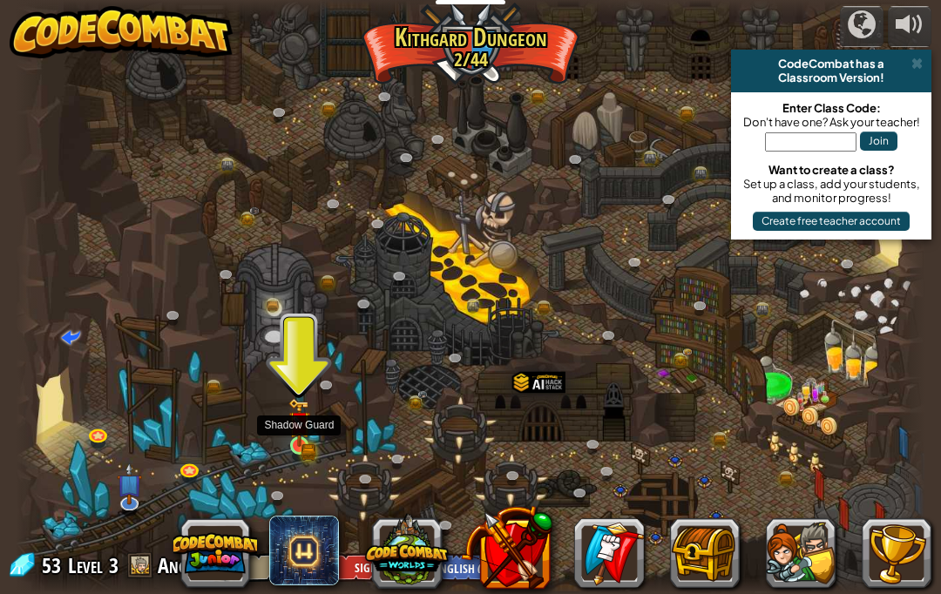
click at [312, 450] on link at bounding box center [301, 448] width 35 height 35
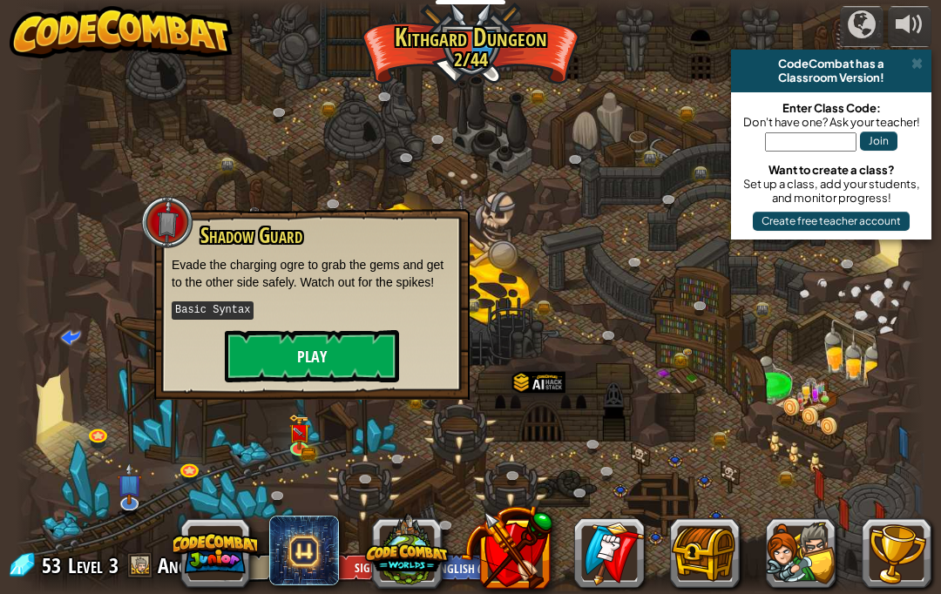
click at [310, 353] on button "Play" at bounding box center [312, 356] width 174 height 52
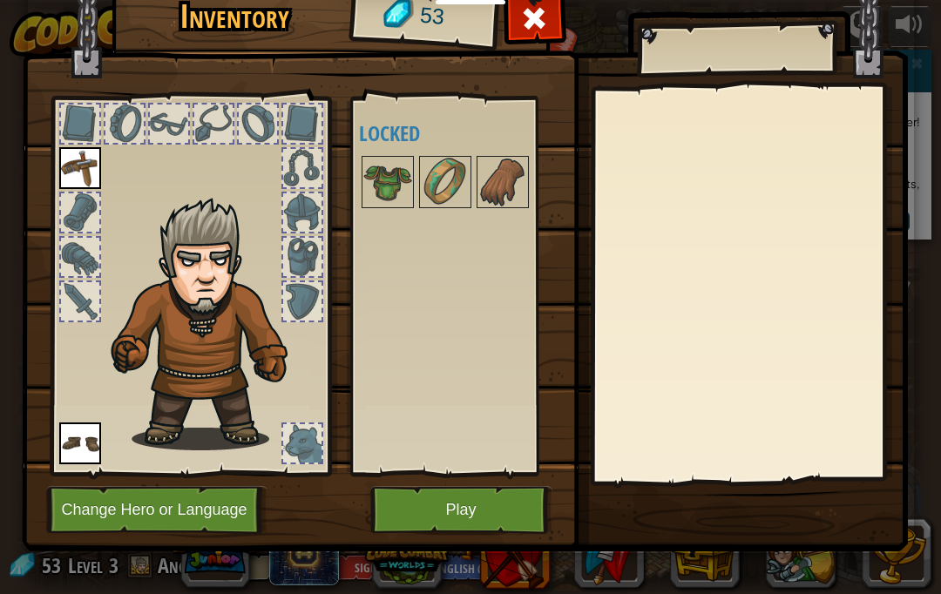
click at [430, 489] on button "Play" at bounding box center [461, 510] width 182 height 48
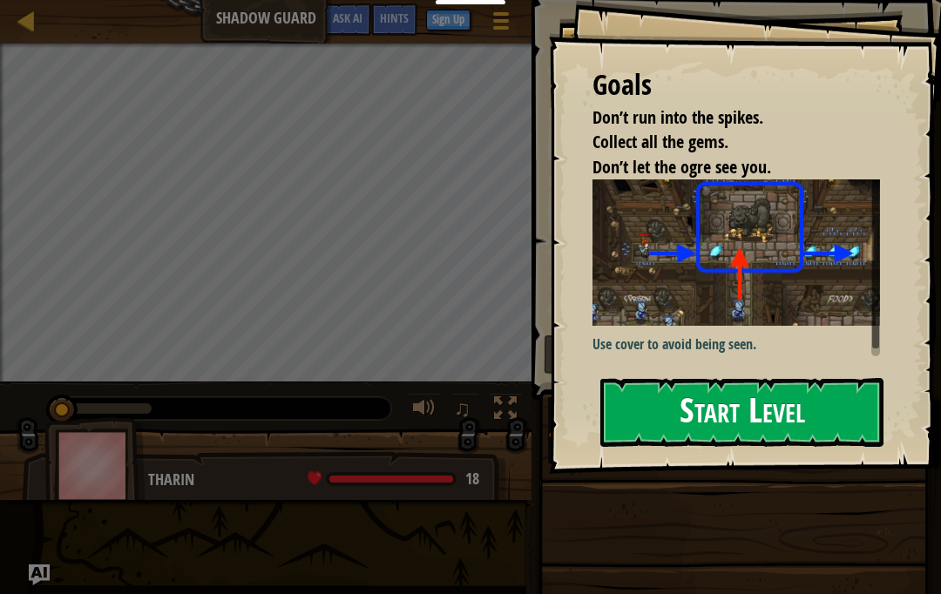
click at [693, 421] on button "Start Level" at bounding box center [741, 412] width 283 height 69
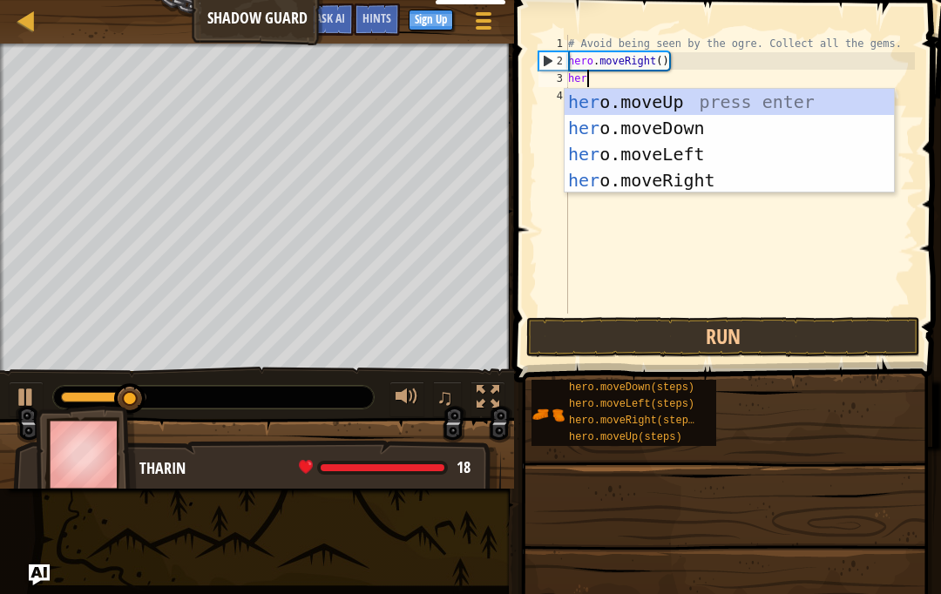
scroll to position [9, 1]
type textarea "hero"
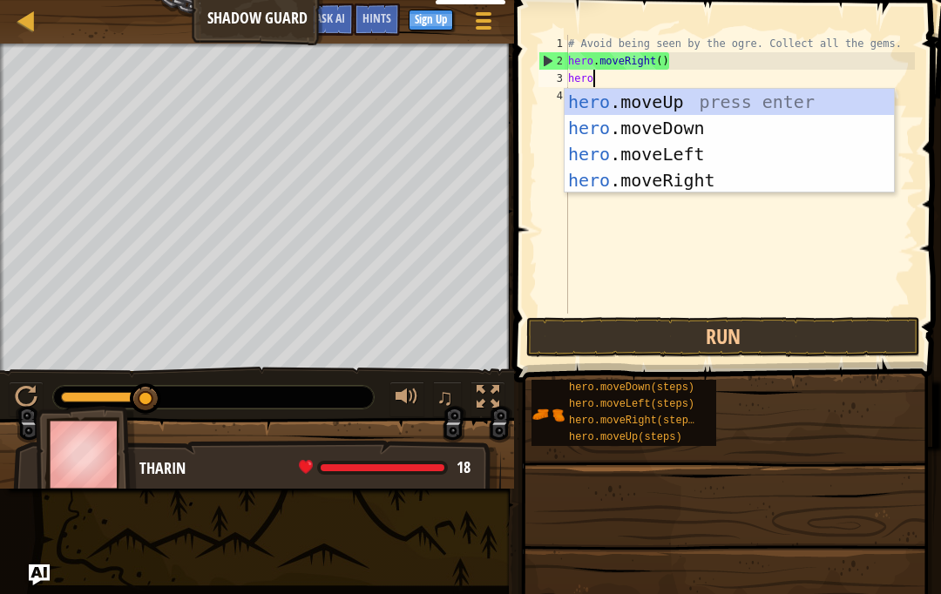
scroll to position [9, 0]
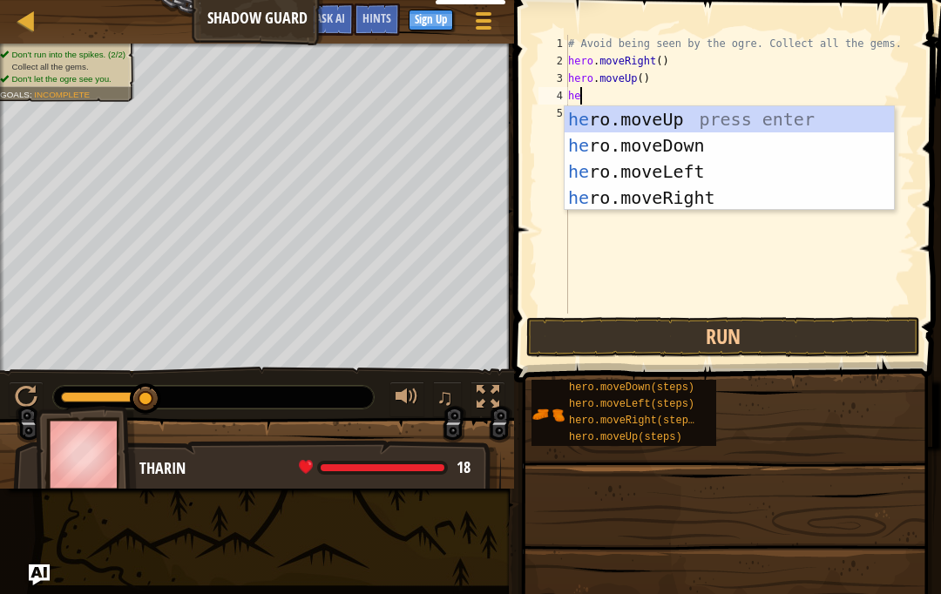
type textarea "her"
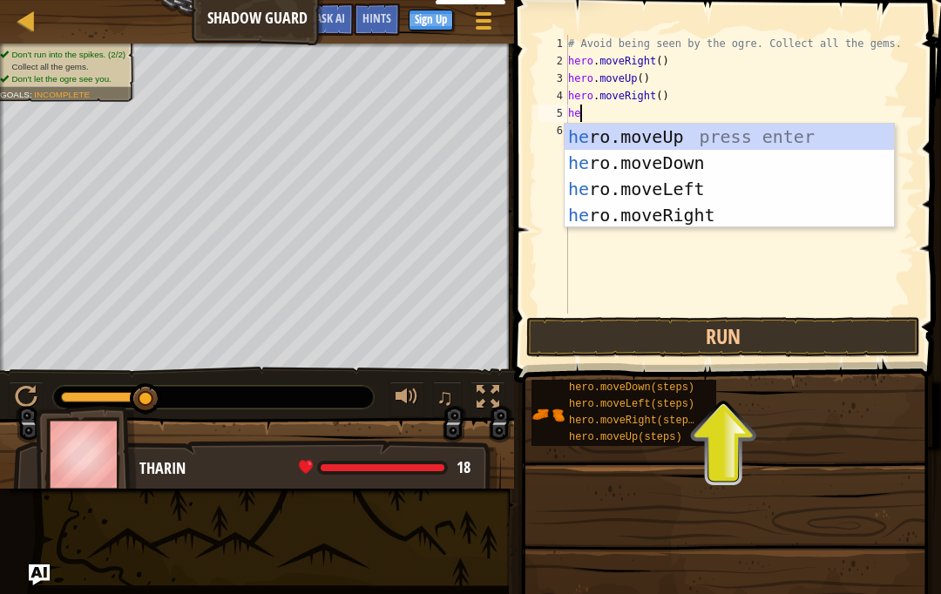
scroll to position [9, 1]
type textarea "hero"
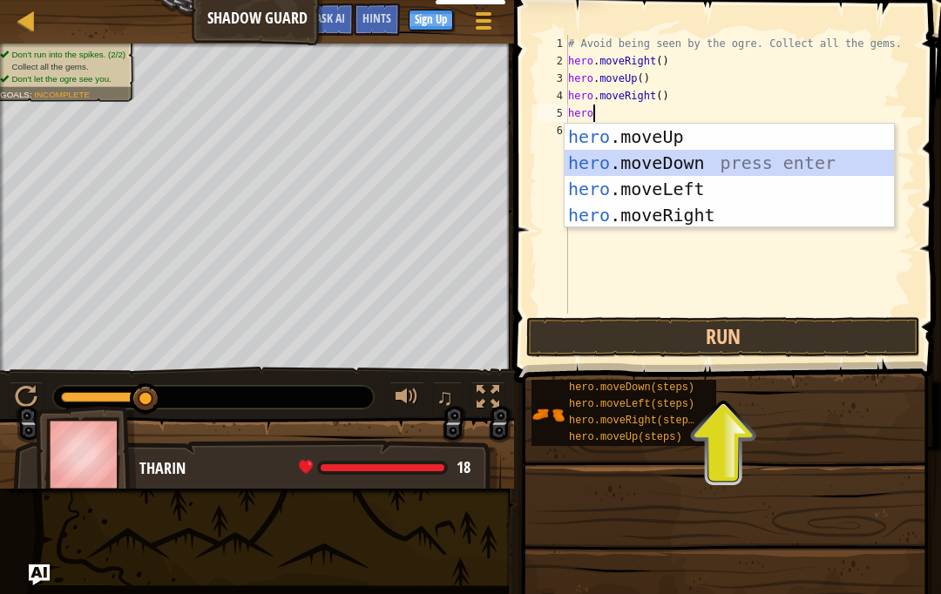
scroll to position [9, 0]
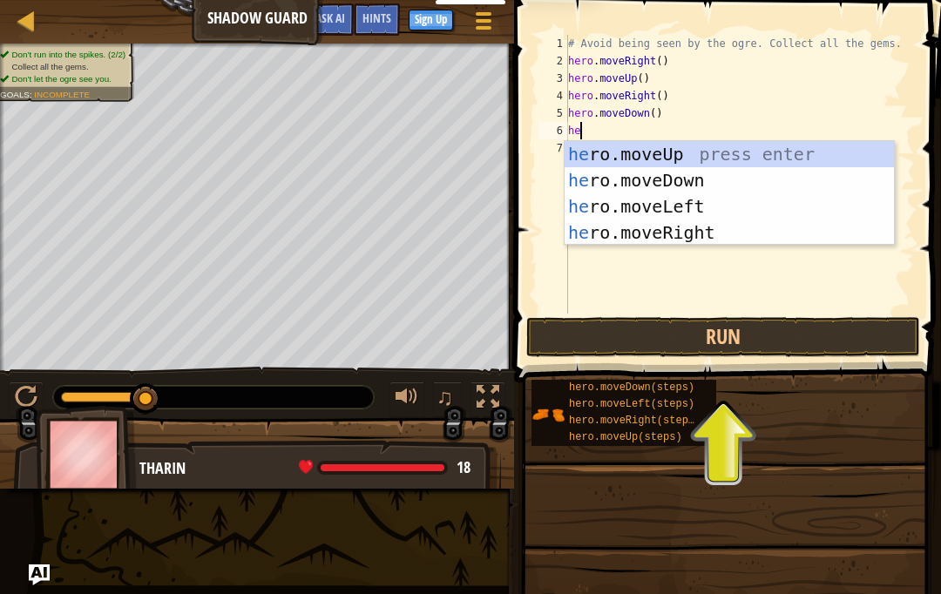
type textarea "her"
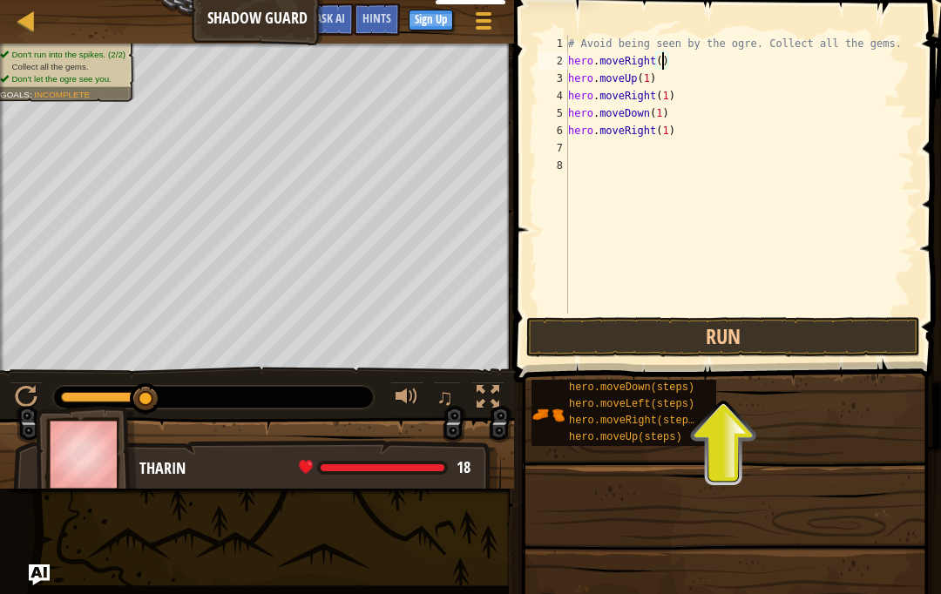
scroll to position [9, 8]
type textarea "hero.moveRight(1)"
click at [705, 326] on button "Run" at bounding box center [723, 337] width 394 height 40
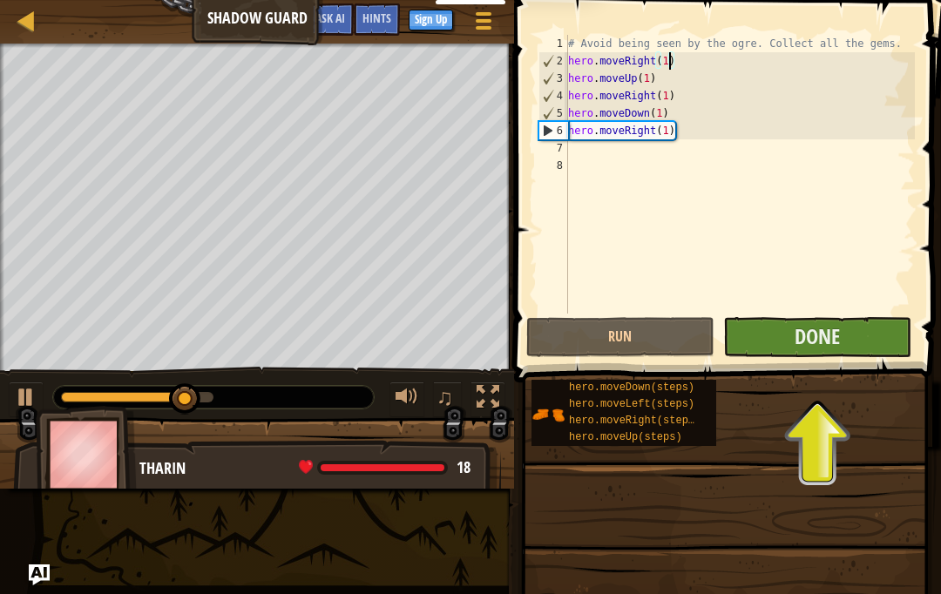
click at [705, 327] on button "Done" at bounding box center [817, 337] width 188 height 40
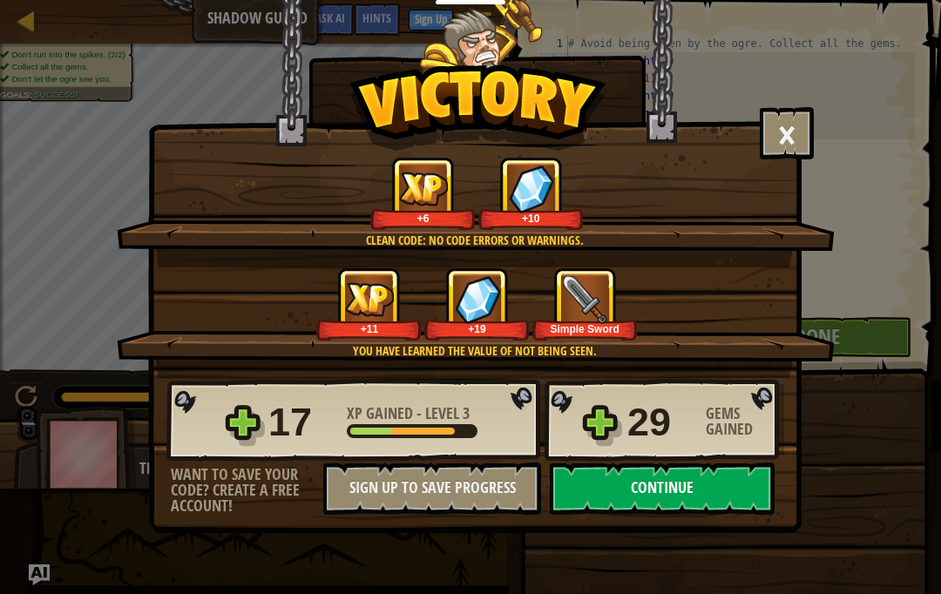
click at [677, 485] on button "Continue" at bounding box center [662, 489] width 225 height 52
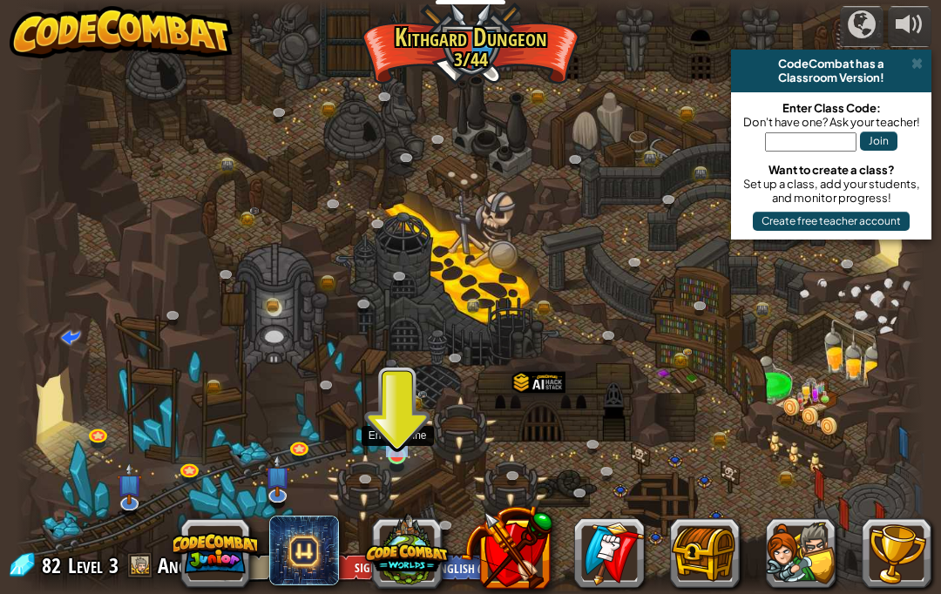
click at [406, 456] on div at bounding box center [397, 456] width 18 height 18
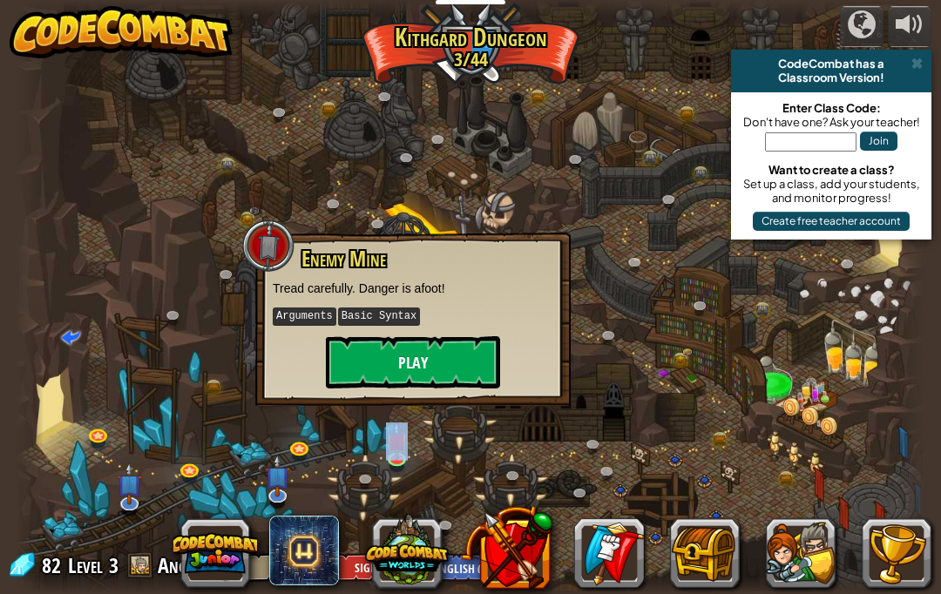
click at [416, 379] on button "Play" at bounding box center [413, 362] width 174 height 52
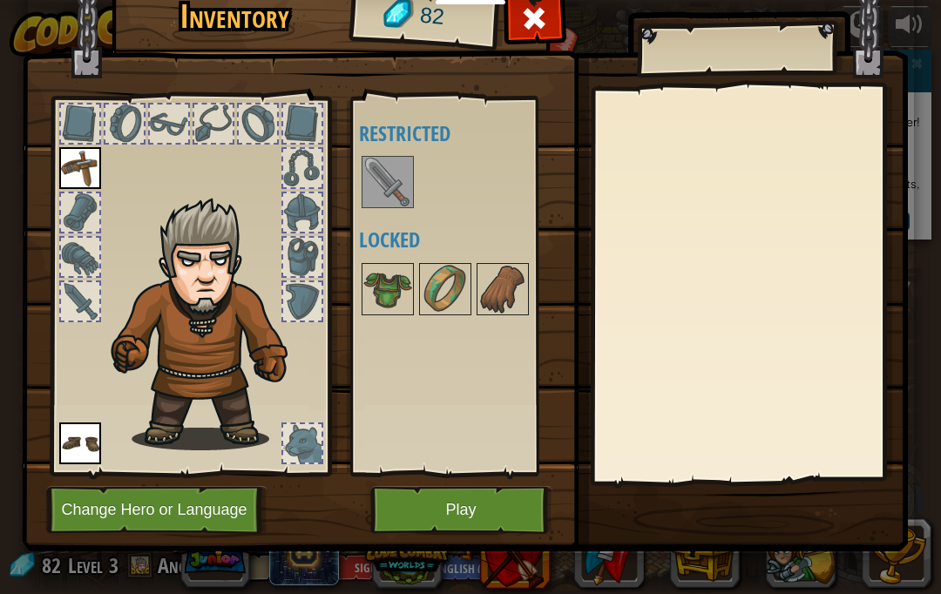
click at [375, 198] on img at bounding box center [387, 182] width 49 height 49
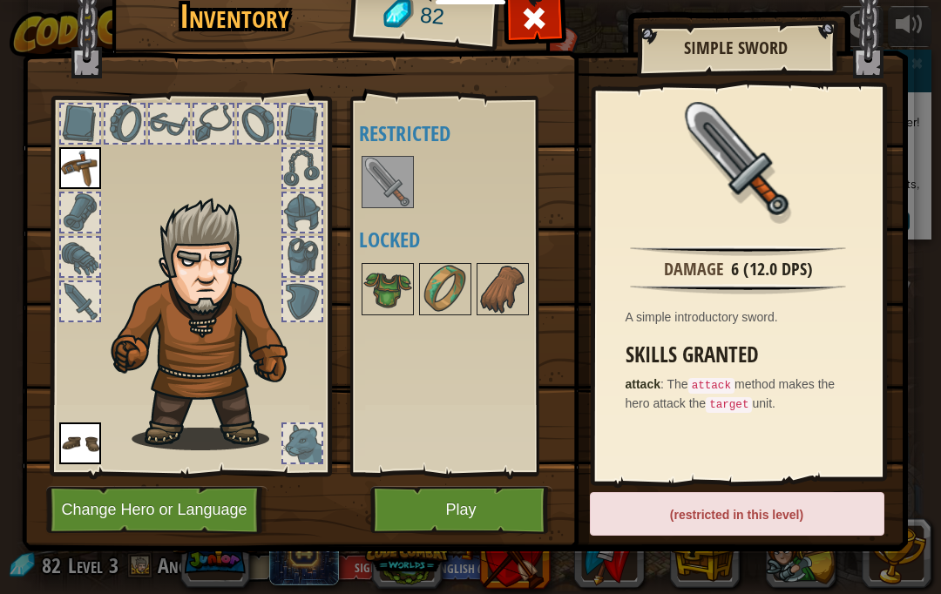
click at [464, 505] on button "Play" at bounding box center [461, 510] width 182 height 48
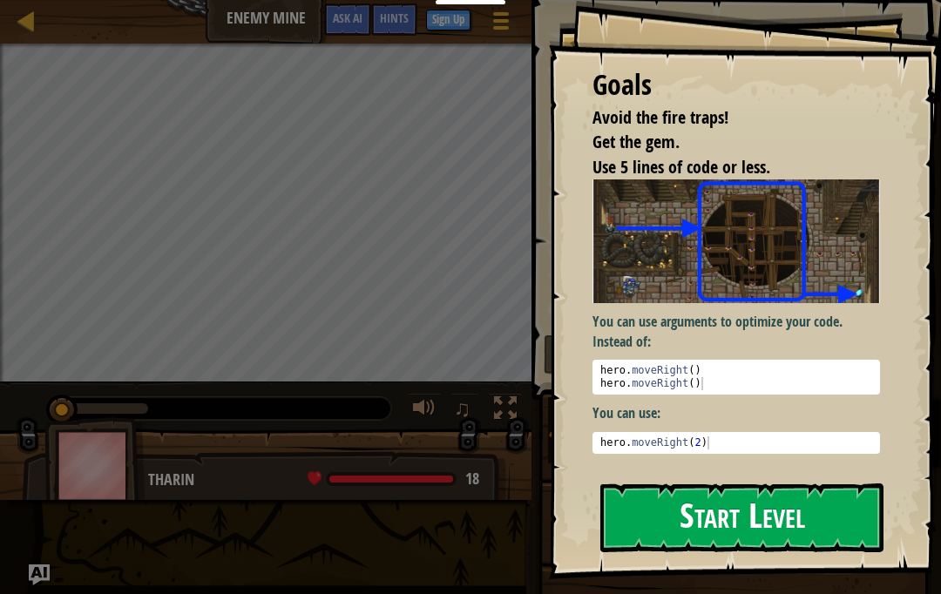
click at [685, 505] on button "Start Level" at bounding box center [741, 518] width 283 height 69
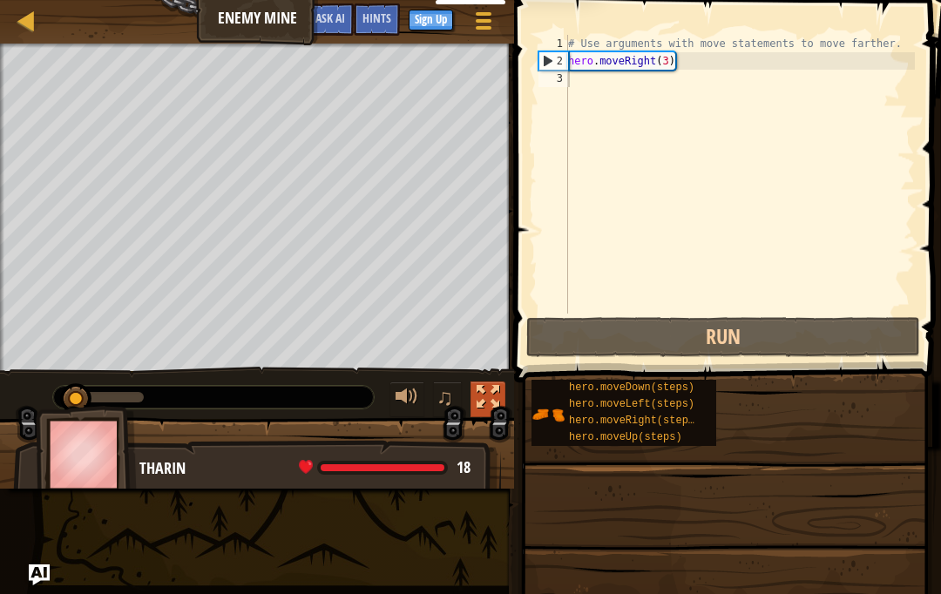
click at [482, 395] on div at bounding box center [488, 397] width 23 height 23
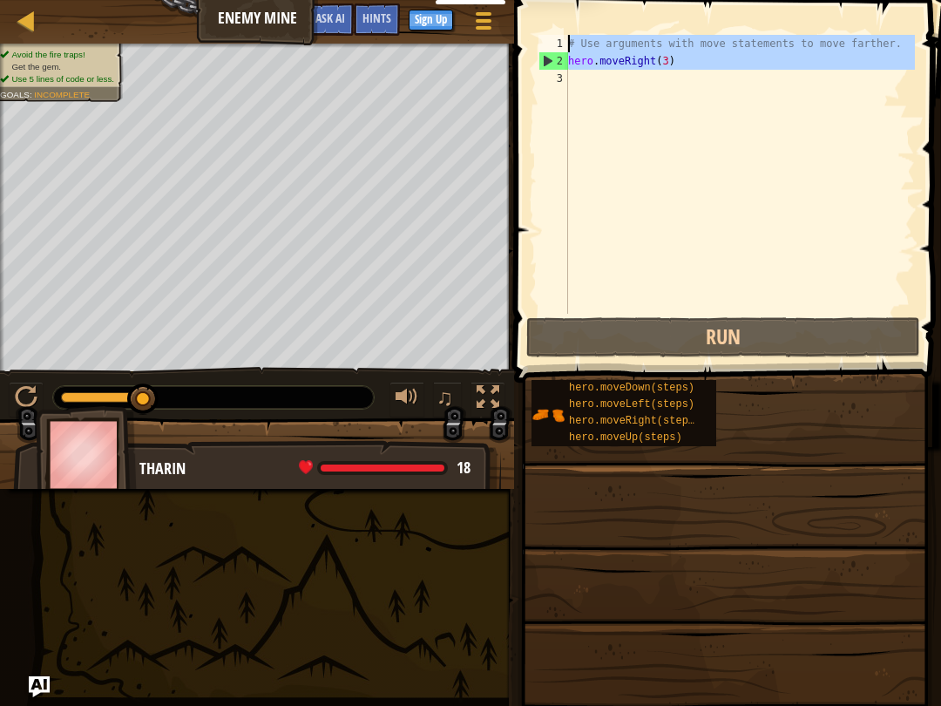
type textarea "# Use arguments with move statements to move farther. hero.moveRight(3)"
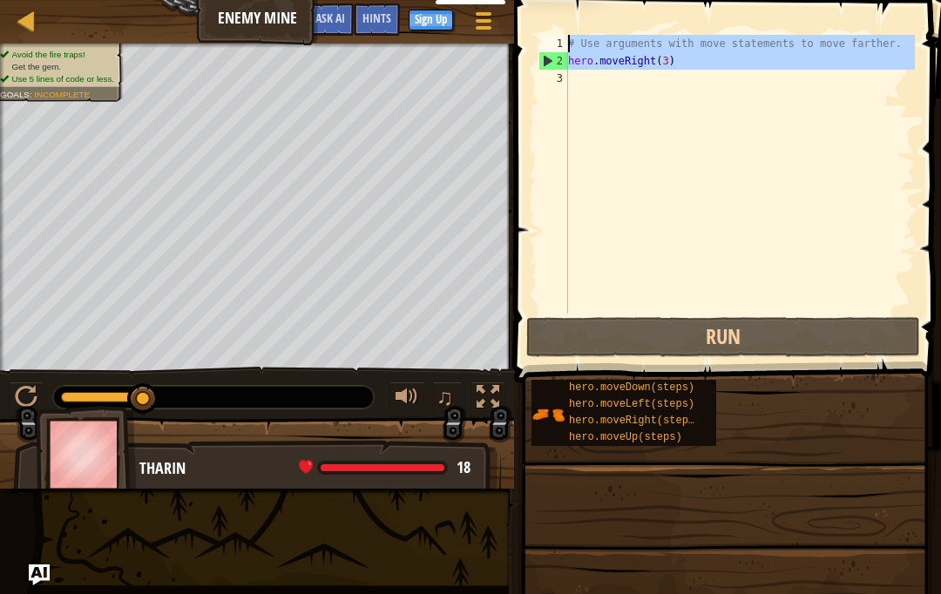
click at [632, 111] on div "# Use arguments with move statements to move farther. hero . moveRight ( 3 )" at bounding box center [740, 192] width 350 height 314
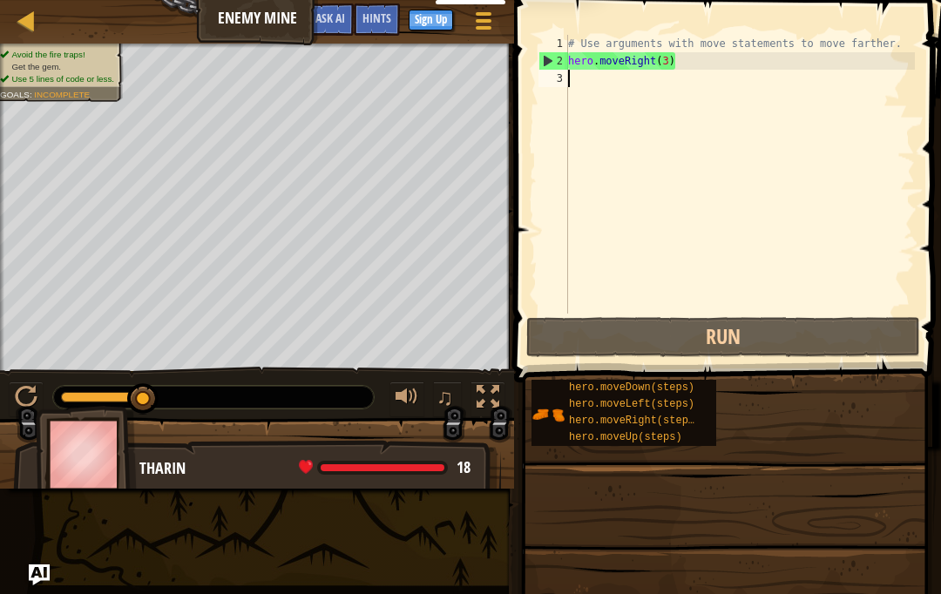
scroll to position [9, 0]
type textarea "he"
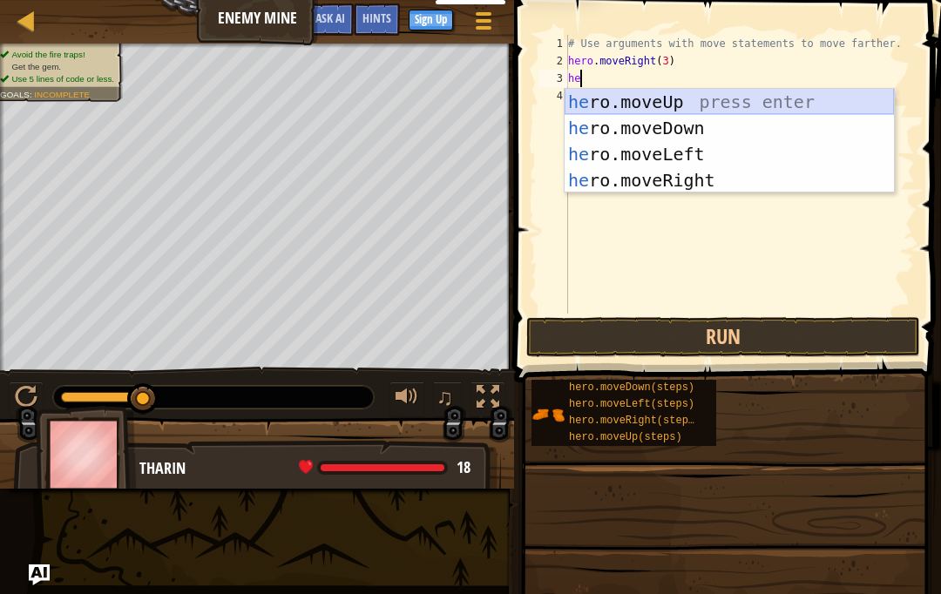
click at [705, 95] on div "he ro.moveUp press enter he ro.moveDown press enter he ro.moveLeft press enter …" at bounding box center [729, 167] width 329 height 157
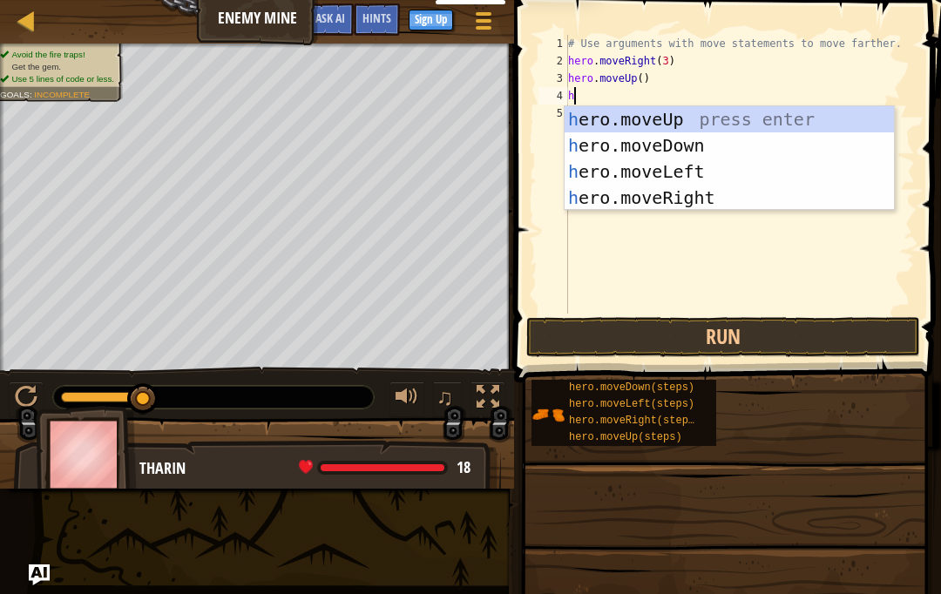
type textarea "her"
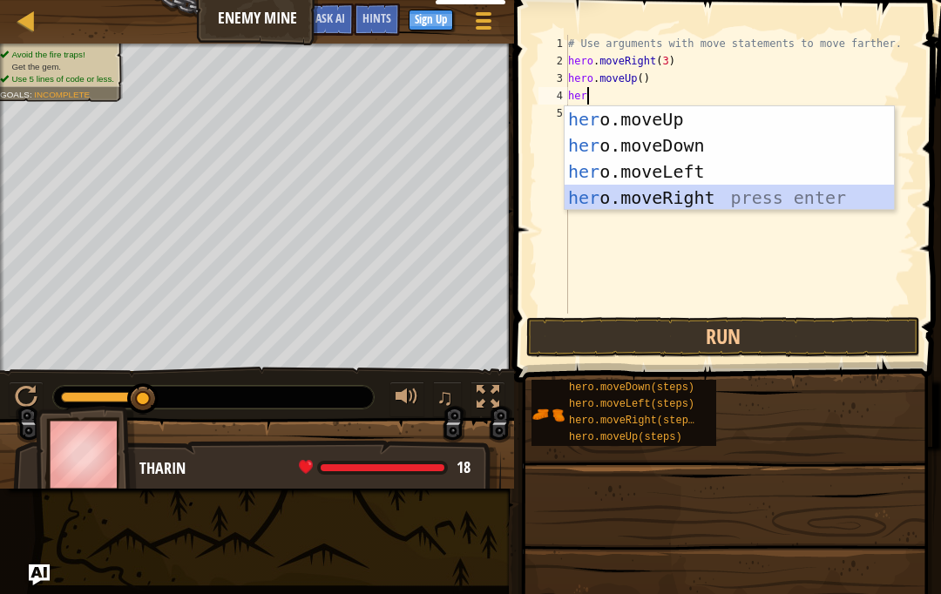
click at [705, 193] on div "her o.moveUp press enter her o.moveDown press enter her o.moveLeft press enter …" at bounding box center [729, 184] width 329 height 157
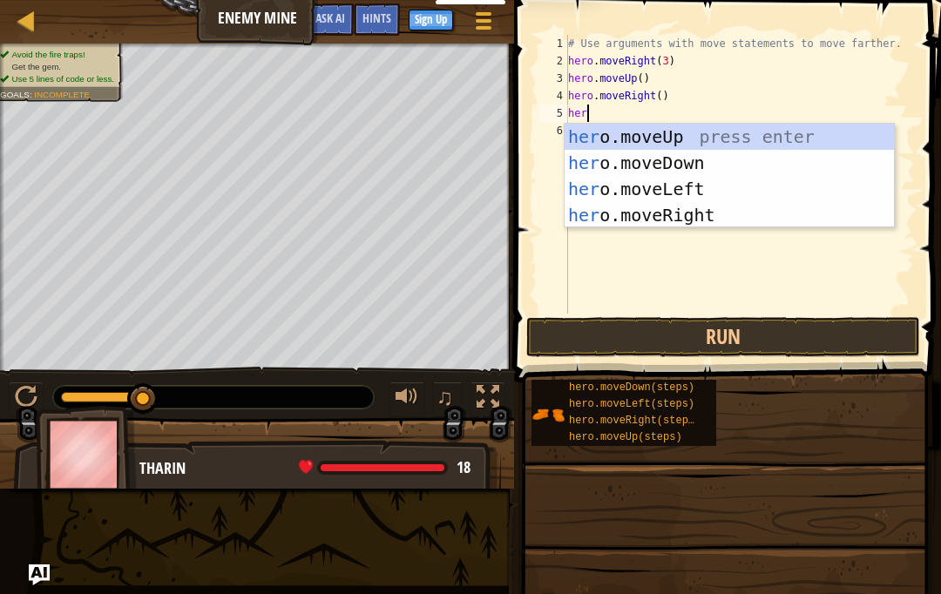
type textarea "hero"
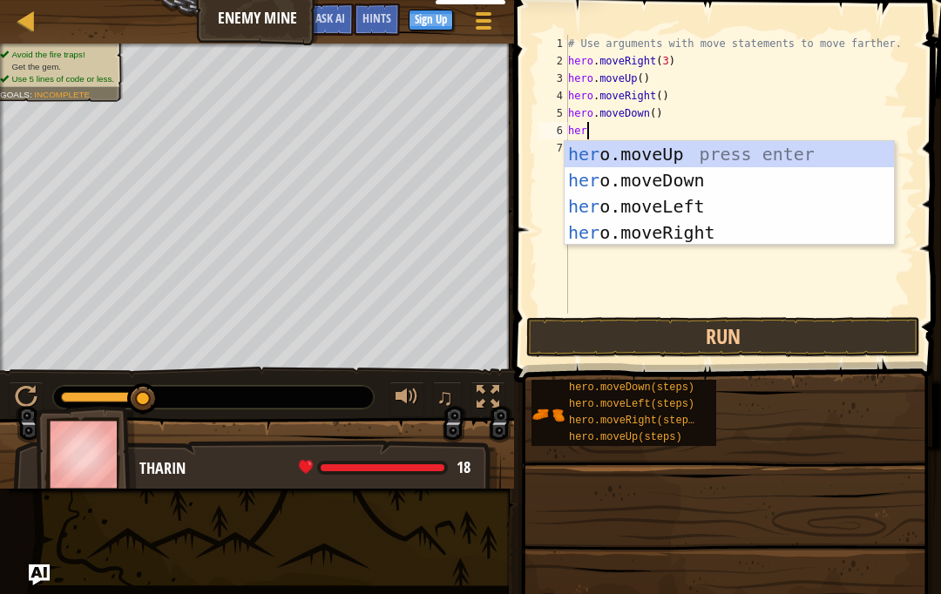
type textarea "hero"
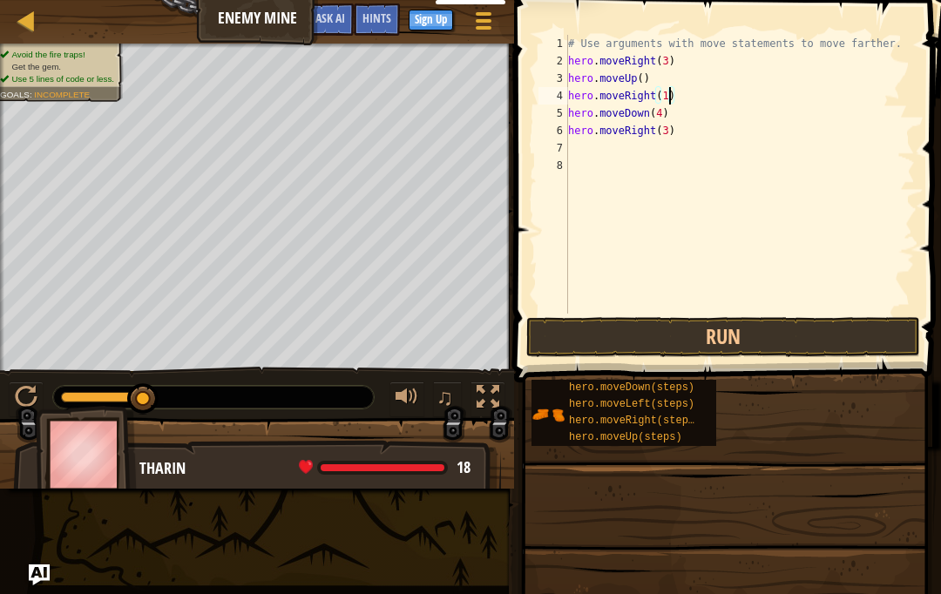
scroll to position [9, 6]
click at [705, 332] on button "Run" at bounding box center [723, 337] width 394 height 40
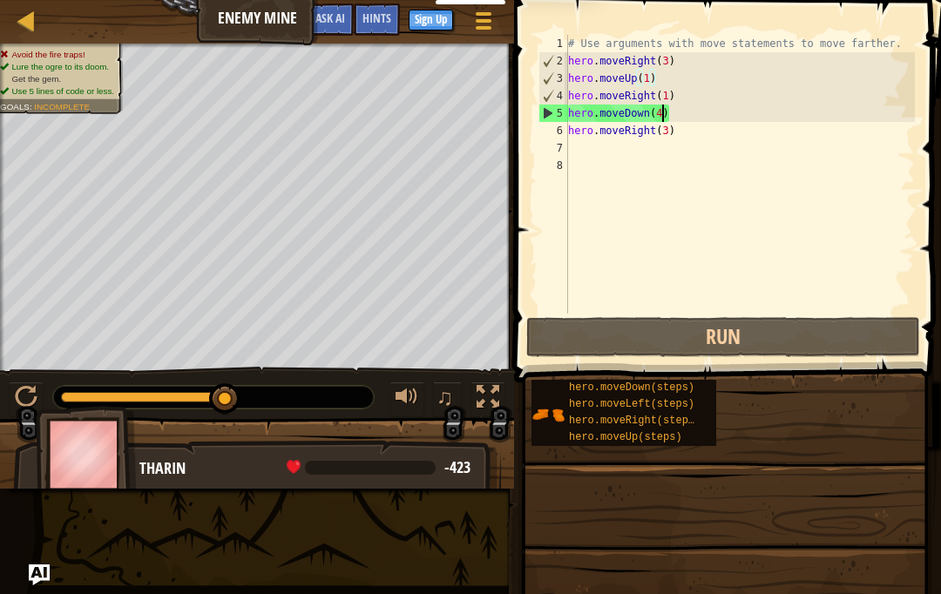
click at [661, 118] on div "# Use arguments with move statements to move farther. hero . moveRight ( 3 ) he…" at bounding box center [740, 192] width 350 height 314
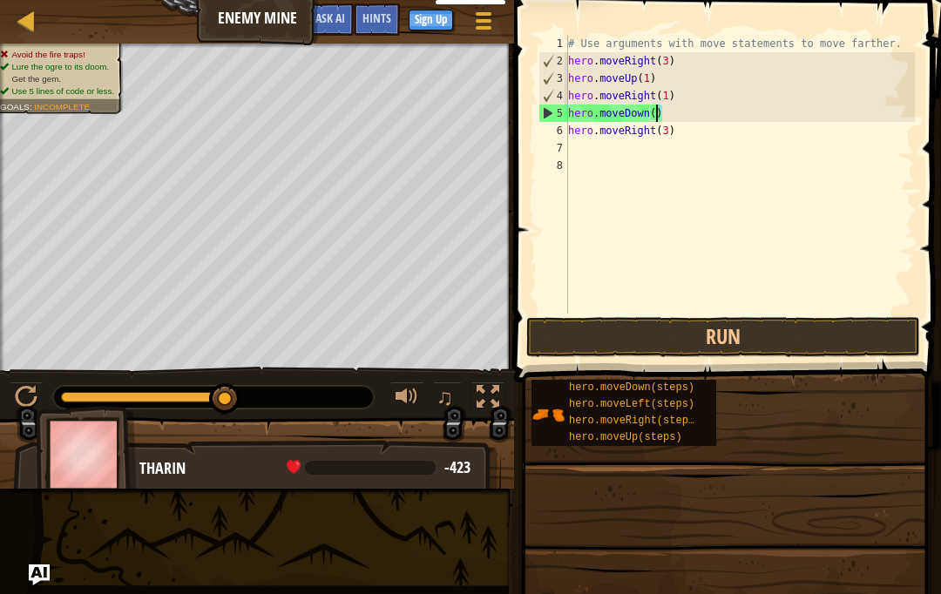
scroll to position [9, 8]
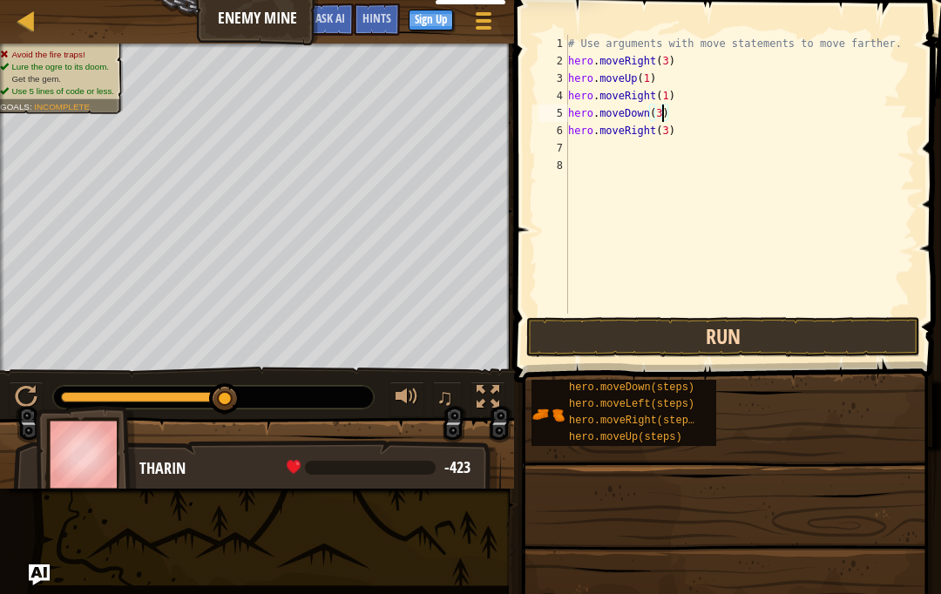
type textarea "hero.moveDown(3)"
click at [705, 325] on button "Run" at bounding box center [723, 337] width 394 height 40
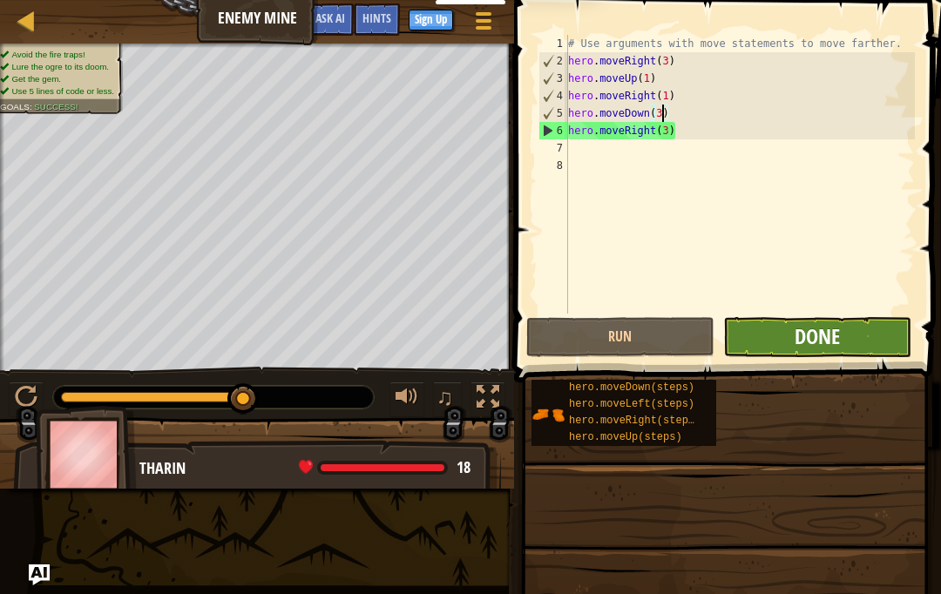
click at [705, 344] on span "Done" at bounding box center [817, 336] width 45 height 28
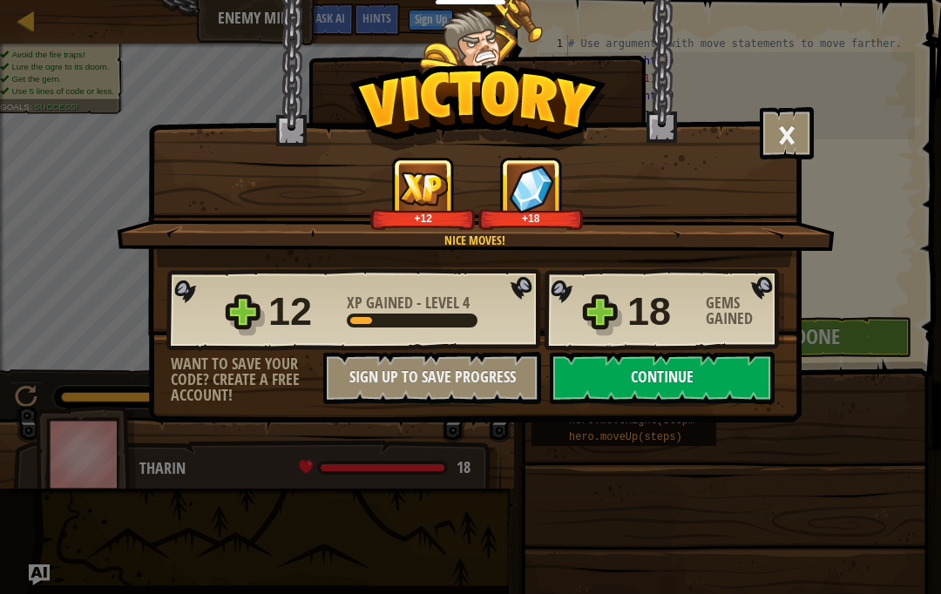
click at [705, 376] on button "Continue" at bounding box center [662, 378] width 225 height 52
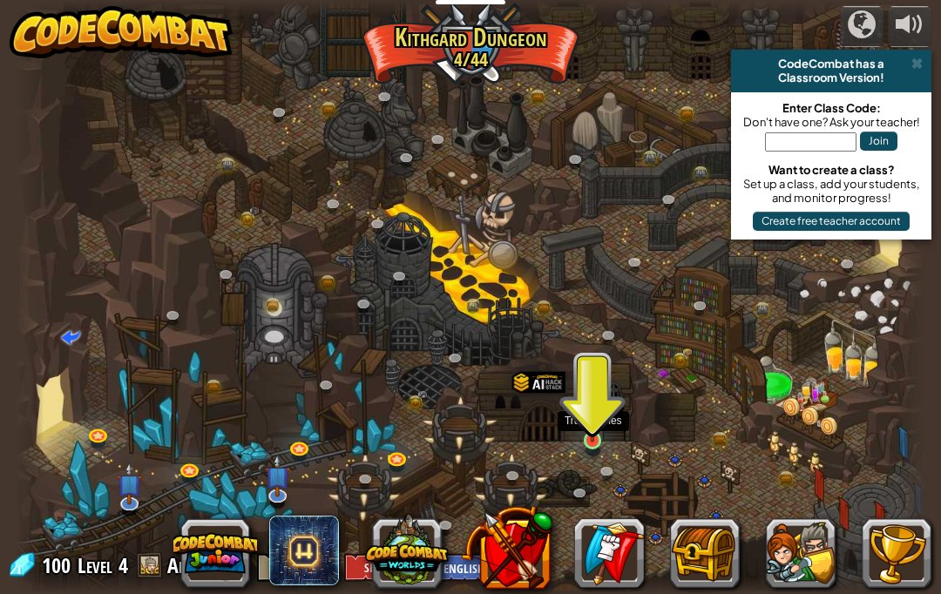
click at [603, 440] on img at bounding box center [592, 417] width 22 height 51
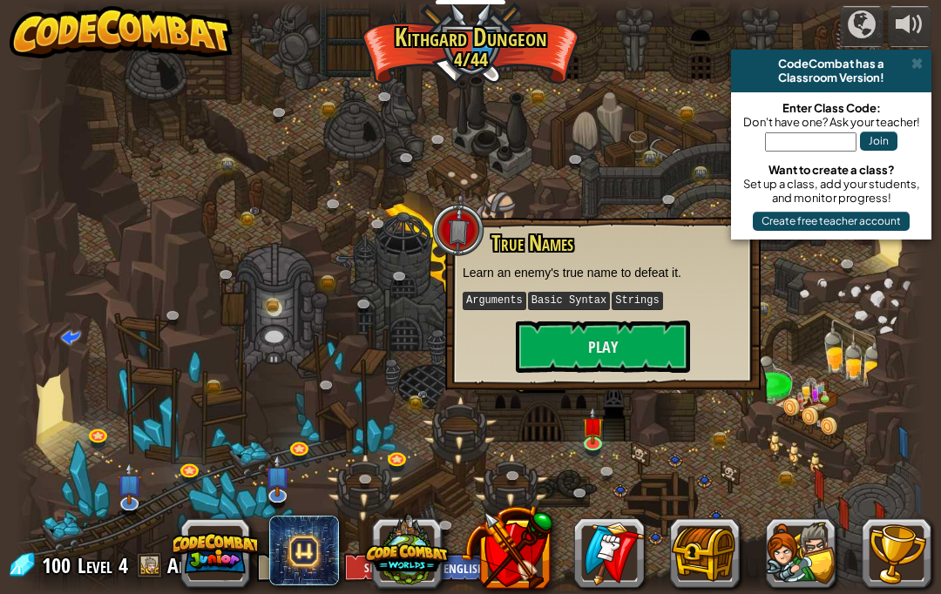
click at [628, 372] on div "True Names Learn an enemy's true name to defeat it. Arguments Basic Syntax Stri…" at bounding box center [602, 303] width 315 height 173
click at [629, 353] on button "Play" at bounding box center [603, 347] width 174 height 52
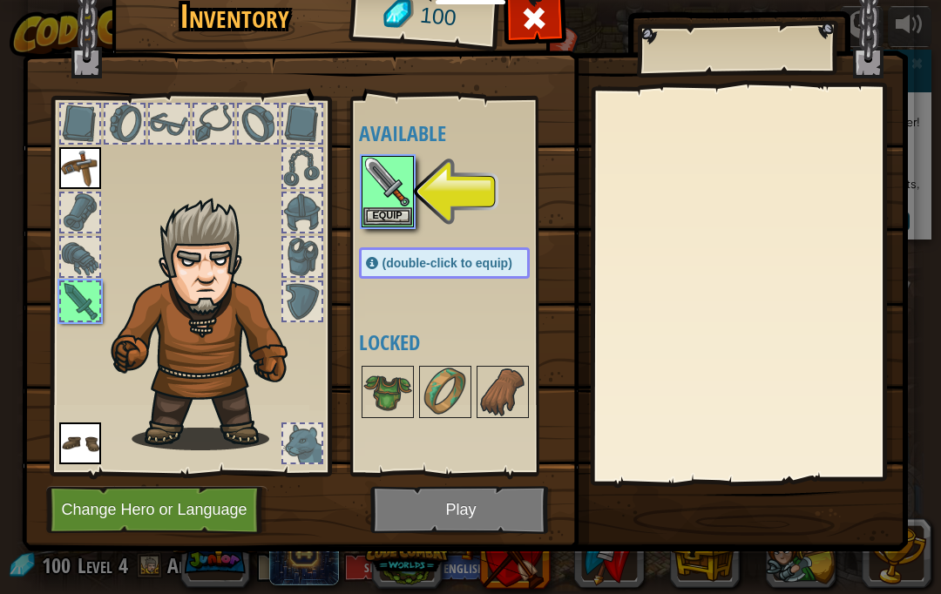
click at [384, 218] on button "Equip" at bounding box center [387, 216] width 49 height 18
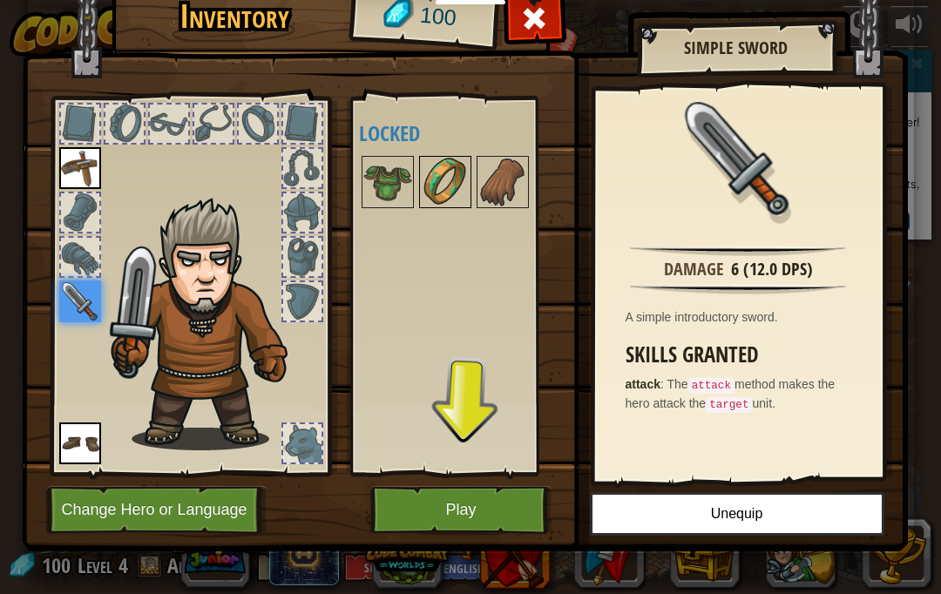
click at [442, 193] on img at bounding box center [445, 182] width 49 height 49
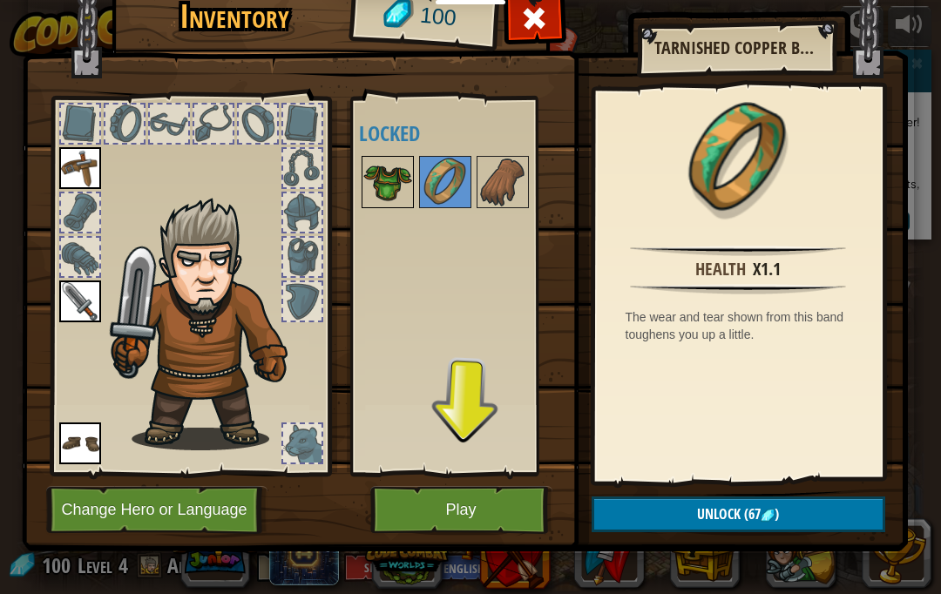
click at [382, 190] on img at bounding box center [387, 182] width 49 height 49
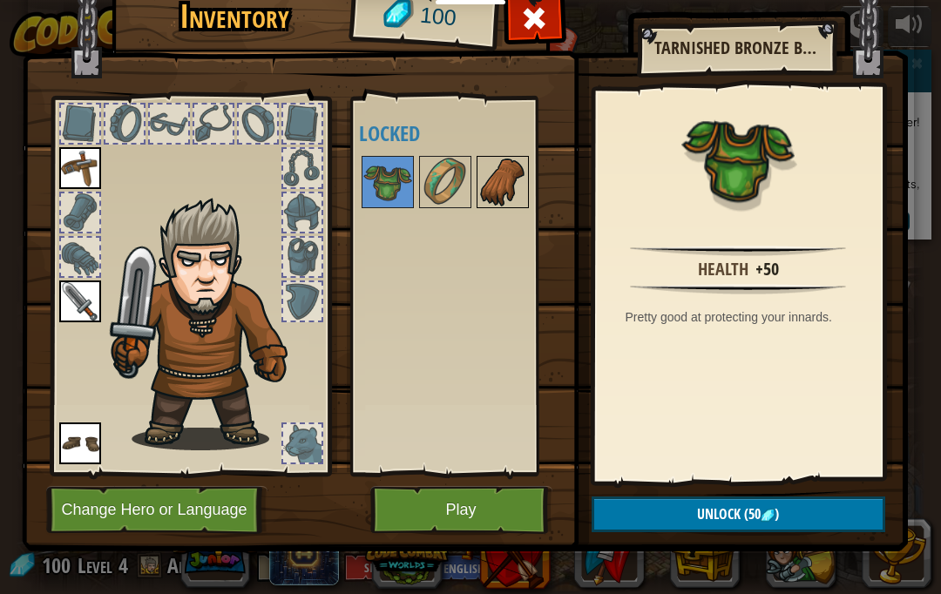
click at [499, 196] on img at bounding box center [502, 182] width 49 height 49
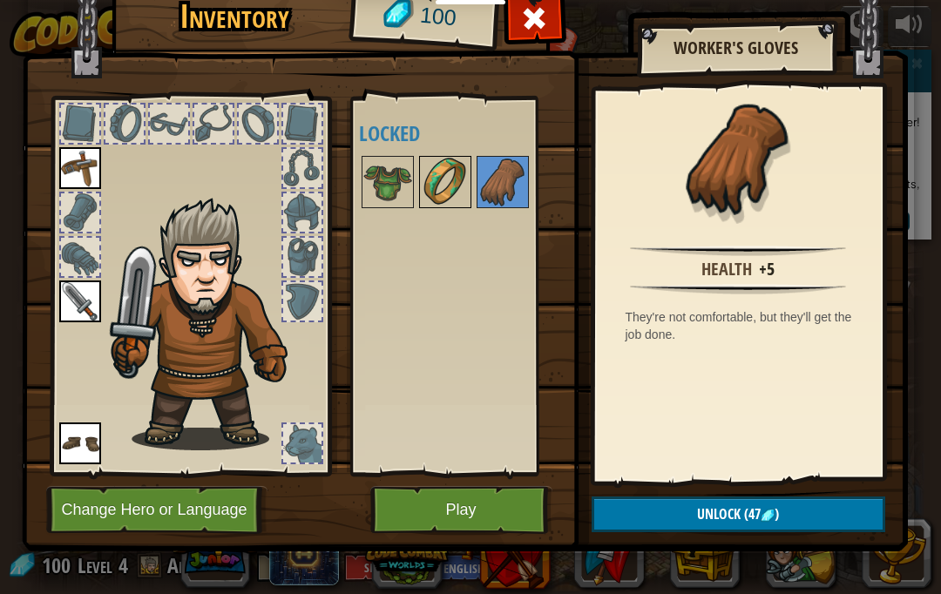
click at [451, 189] on img at bounding box center [445, 182] width 49 height 49
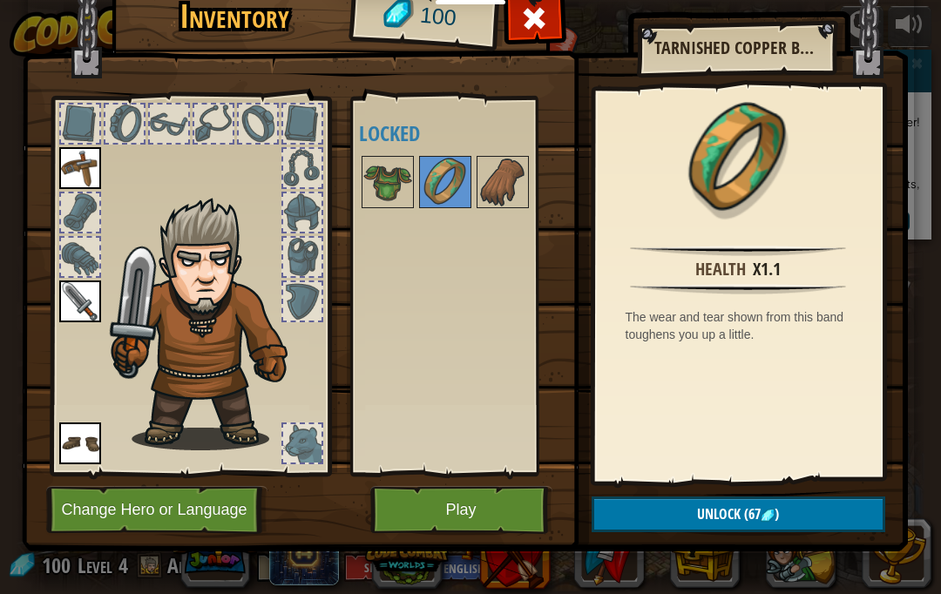
click at [443, 499] on button "Play" at bounding box center [461, 510] width 182 height 48
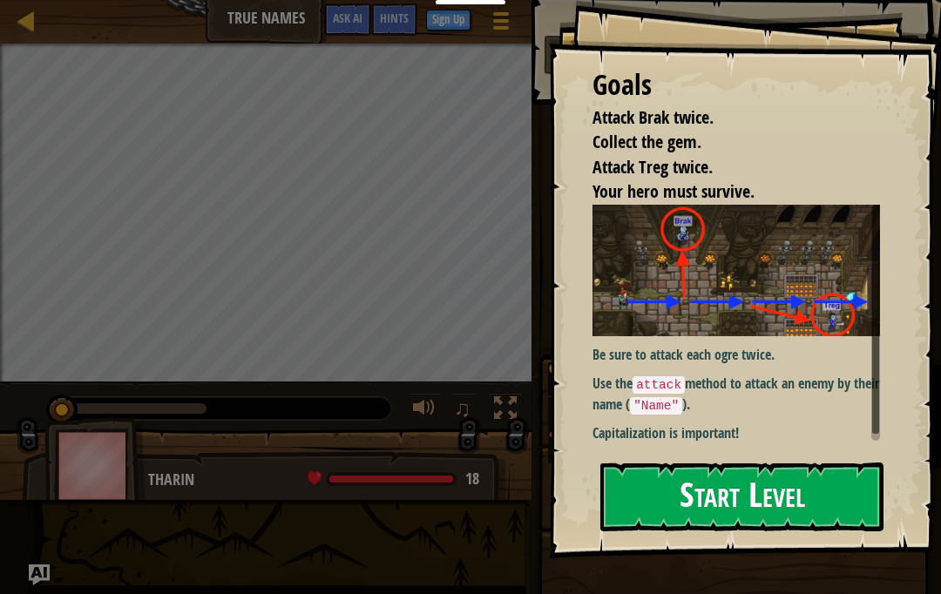
click at [698, 500] on button "Start Level" at bounding box center [741, 497] width 283 height 69
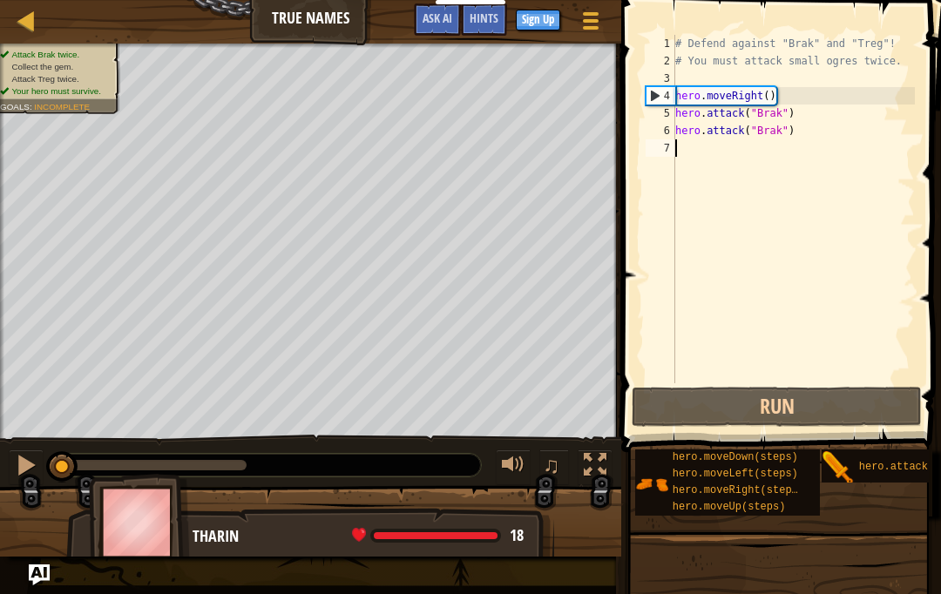
click at [705, 92] on div "# Defend against "Brak" and "Treg"! # You must attack small ogres twice. hero .…" at bounding box center [793, 226] width 243 height 383
type textarea "hero.moveRight(1)"
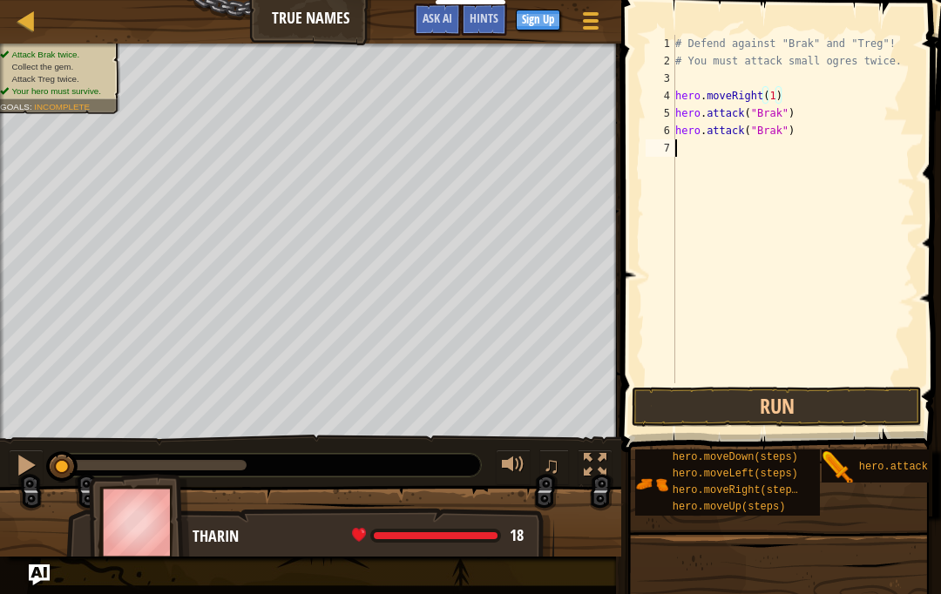
click at [705, 153] on div "# Defend against "Brak" and "Treg"! # You must attack small ogres twice. hero .…" at bounding box center [793, 226] width 243 height 383
click at [705, 390] on button "Run" at bounding box center [777, 407] width 290 height 40
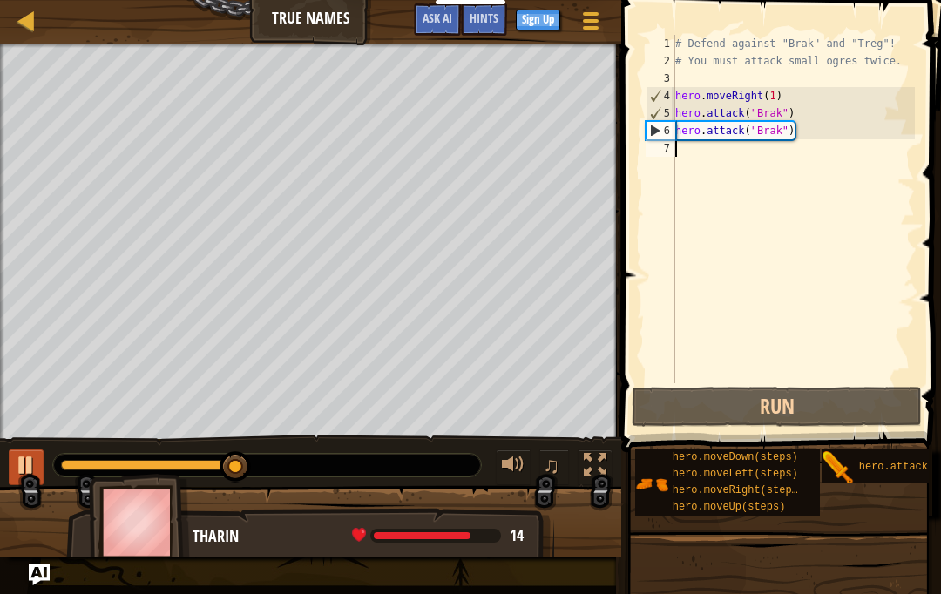
click at [25, 466] on div at bounding box center [26, 465] width 23 height 23
click at [705, 166] on div "# Defend against "Brak" and "Treg"! # You must attack small ogres twice. hero .…" at bounding box center [793, 226] width 243 height 383
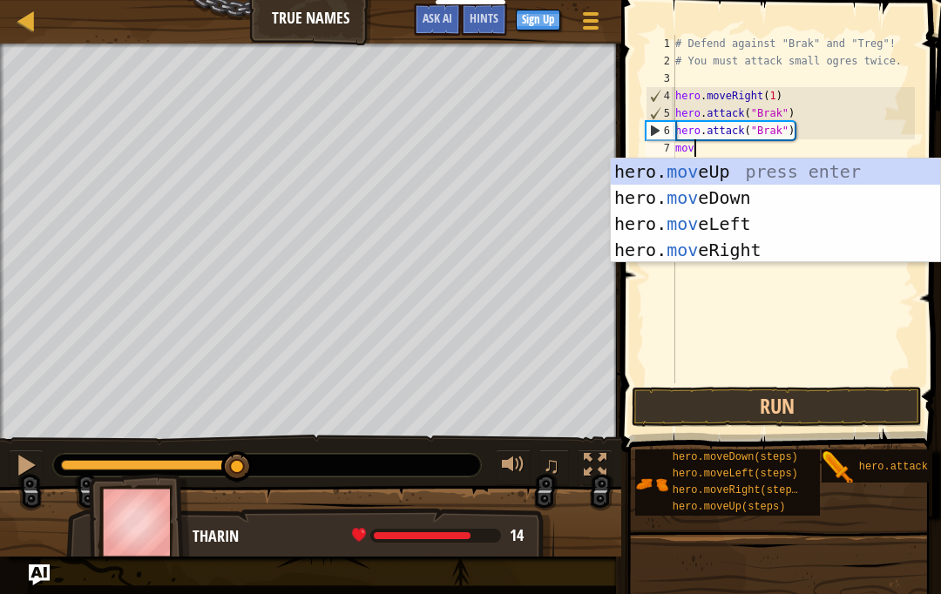
type textarea "move"
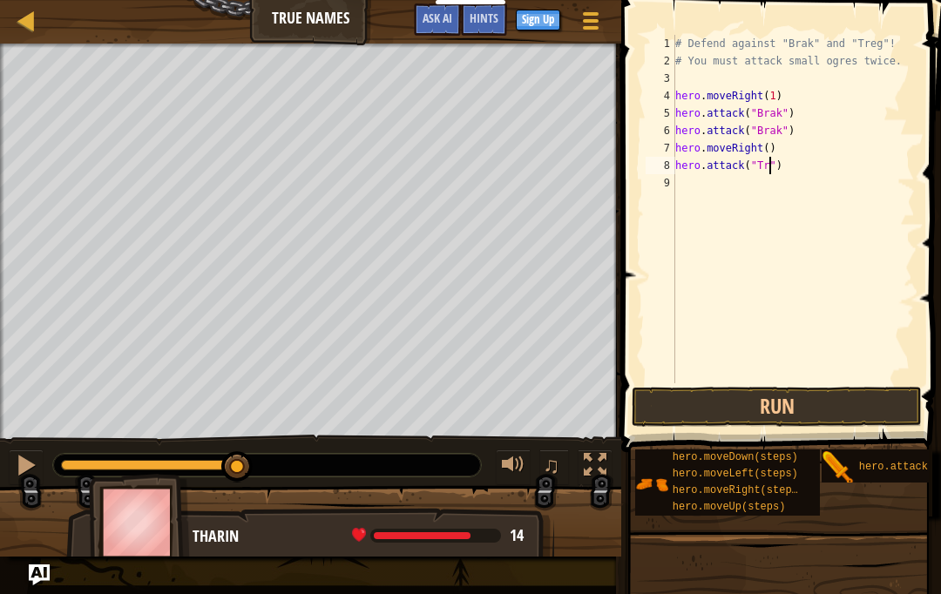
type textarea "hero.attack("Treg")"
click at [705, 140] on div "# Defend against "Brak" and "Treg"! # You must attack small ogres twice. hero .…" at bounding box center [796, 226] width 238 height 383
type textarea "hero.moveRight(1)"
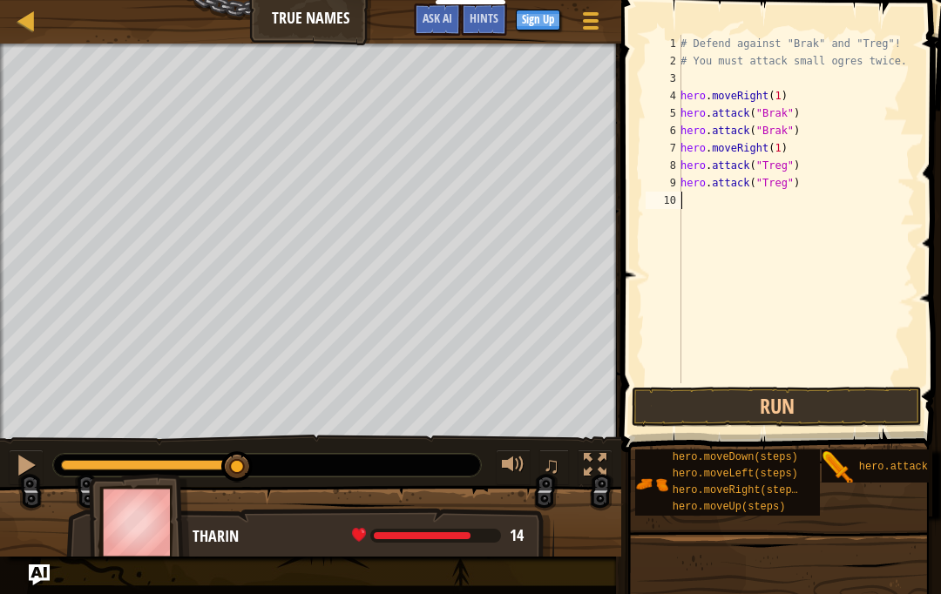
click at [705, 212] on div "# Defend against "Brak" and "Treg"! # You must attack small ogres twice. hero .…" at bounding box center [796, 226] width 238 height 383
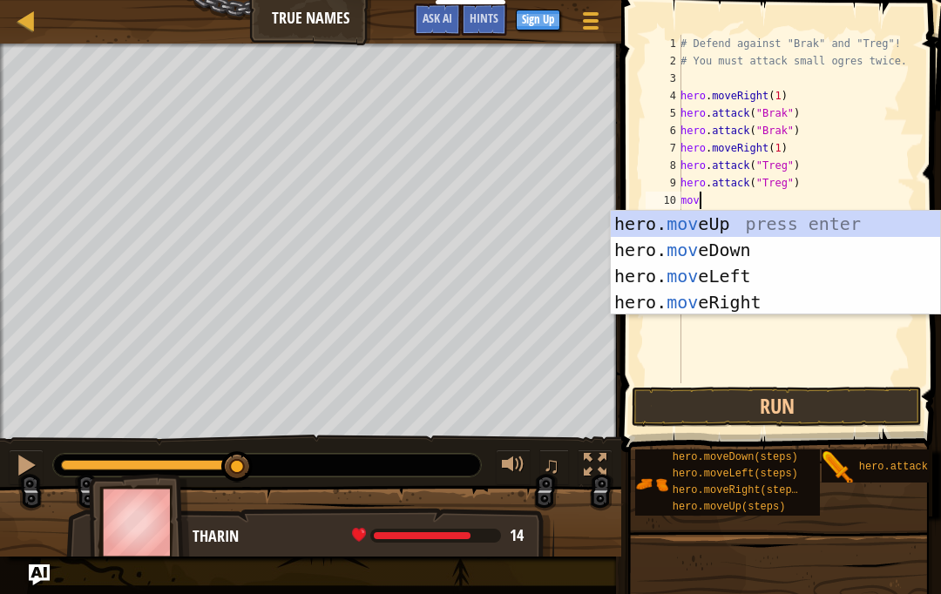
type textarea "move"
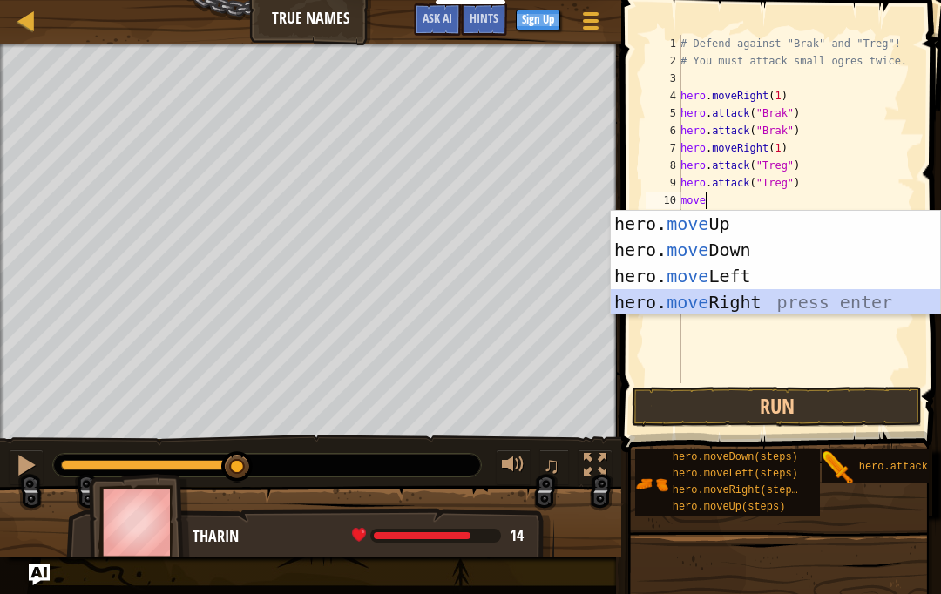
click at [705, 305] on div "hero. move Up press enter hero. move Down press enter hero. move Left press ent…" at bounding box center [775, 289] width 329 height 157
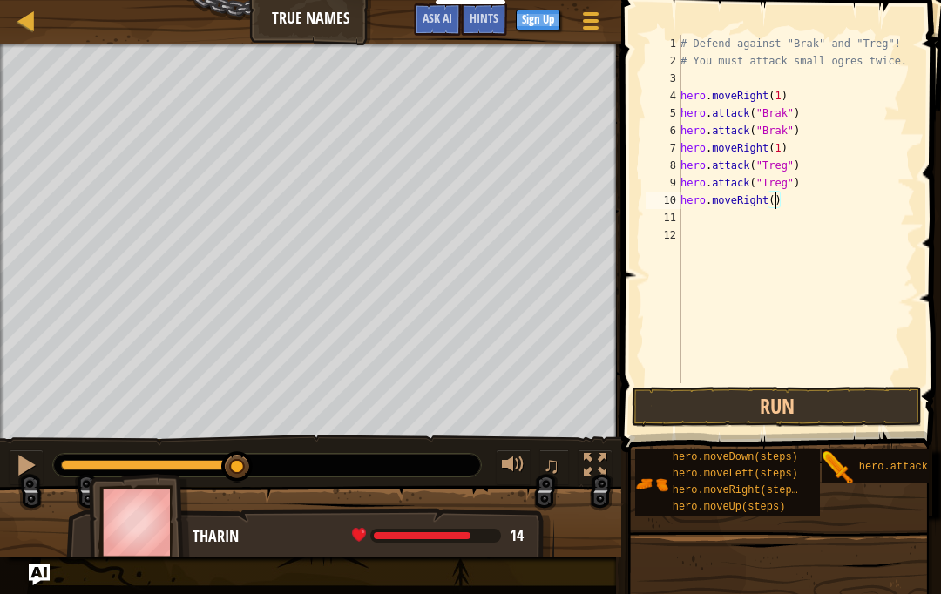
click at [705, 204] on div "# Defend against "Brak" and "Treg"! # You must attack small ogres twice. hero .…" at bounding box center [796, 226] width 238 height 383
type textarea "hero.moveRight(2)"
click at [705, 408] on button "Run" at bounding box center [777, 407] width 290 height 40
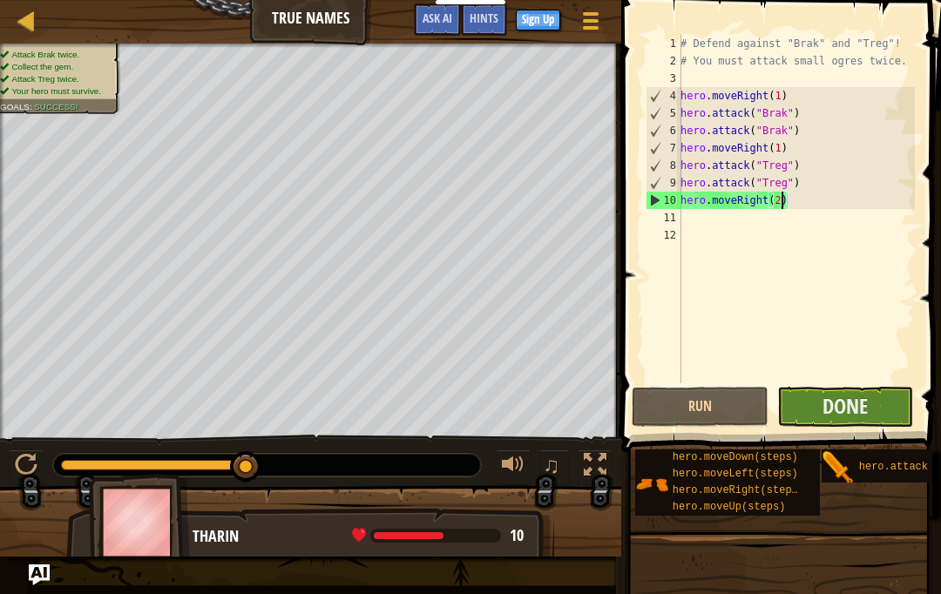
click at [705, 412] on button "Done" at bounding box center [845, 407] width 137 height 40
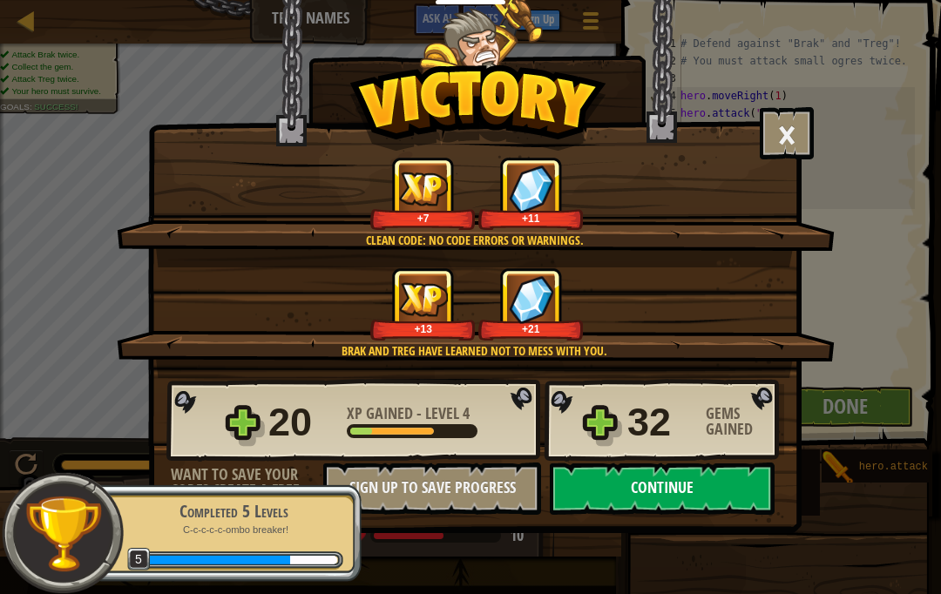
click at [702, 483] on button "Continue" at bounding box center [662, 489] width 225 height 52
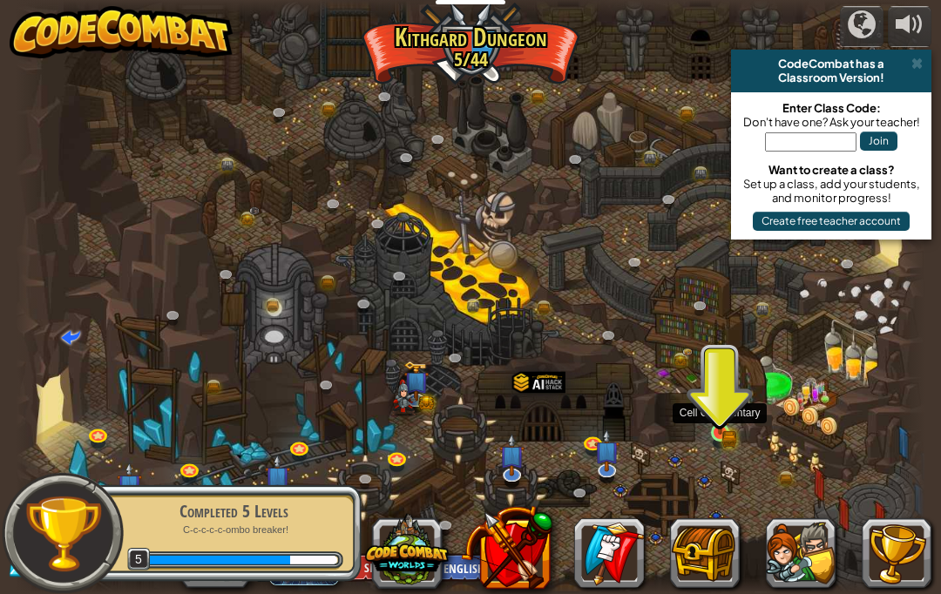
click at [705, 428] on img at bounding box center [720, 410] width 22 height 48
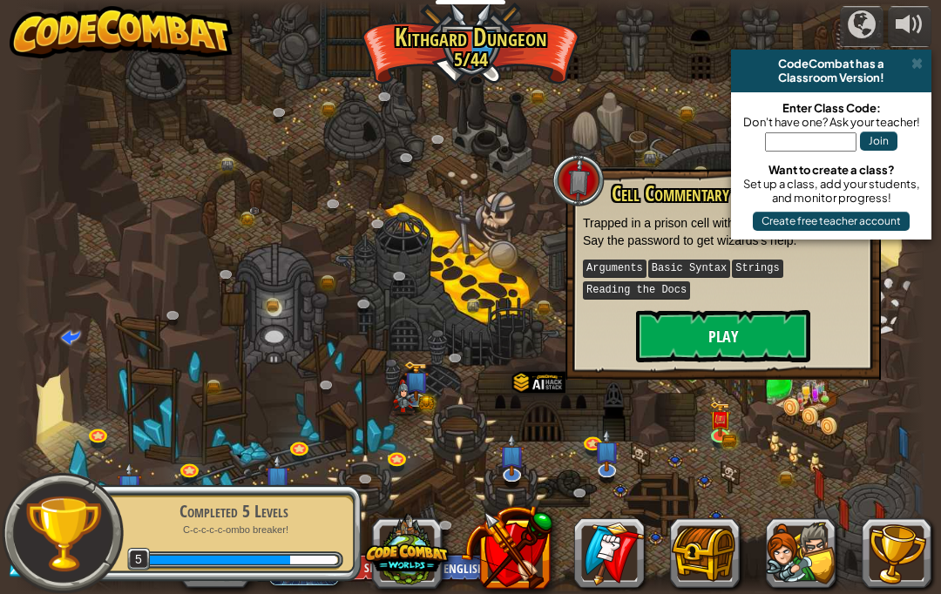
click at [705, 337] on button "Play" at bounding box center [723, 336] width 174 height 52
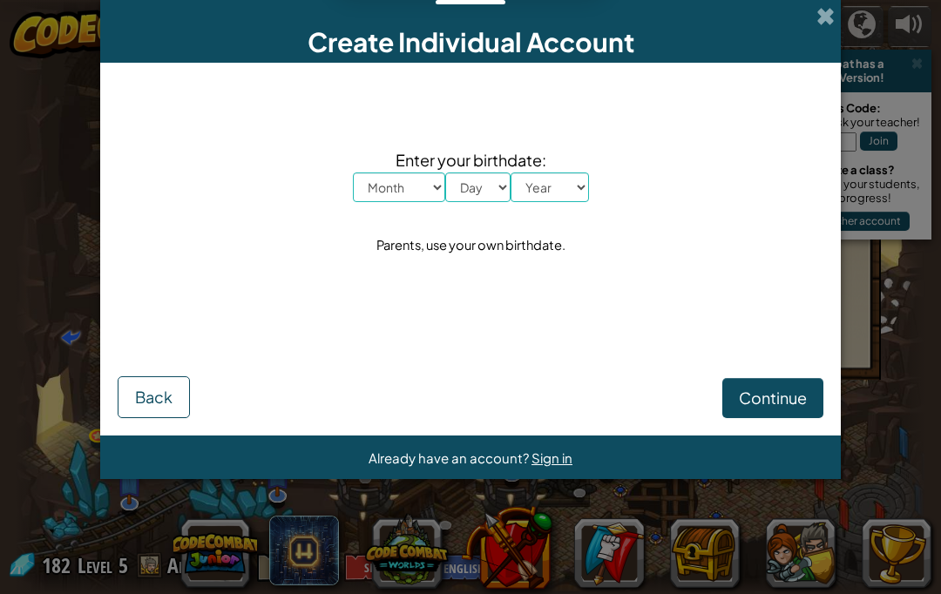
click at [705, 25] on span at bounding box center [826, 16] width 18 height 18
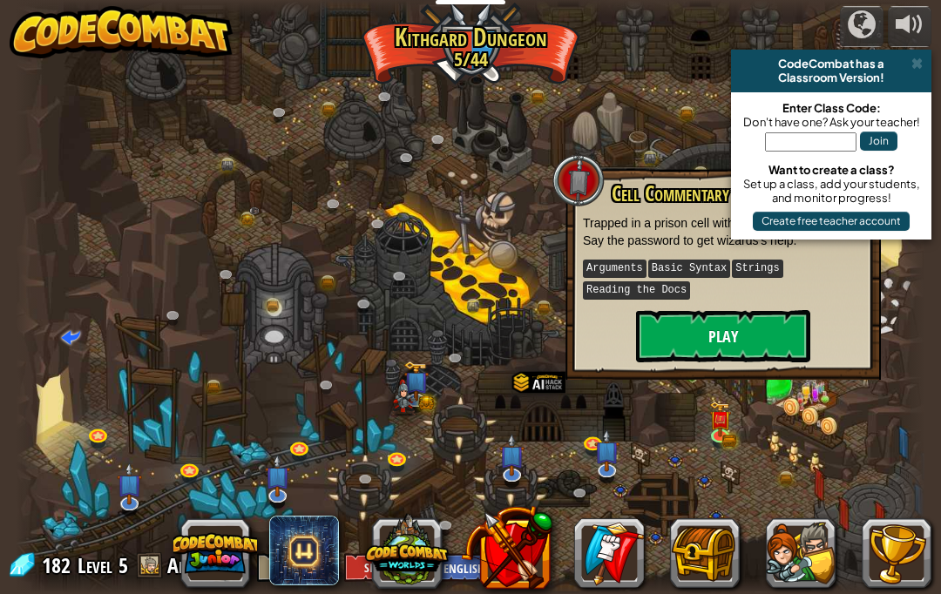
click at [705, 339] on button "Play" at bounding box center [723, 336] width 174 height 52
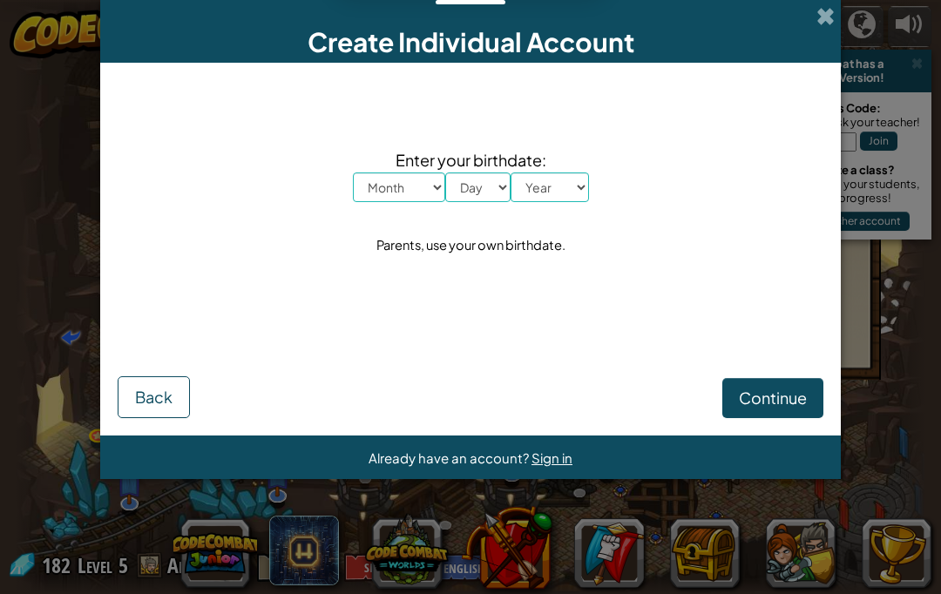
click at [154, 389] on span "Back" at bounding box center [153, 397] width 37 height 20
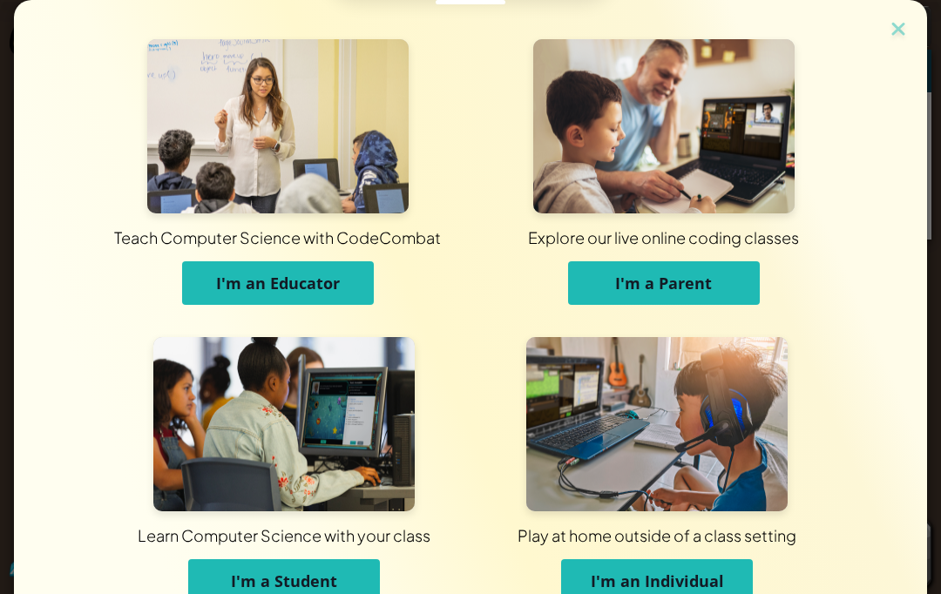
click at [705, 34] on img at bounding box center [898, 30] width 23 height 26
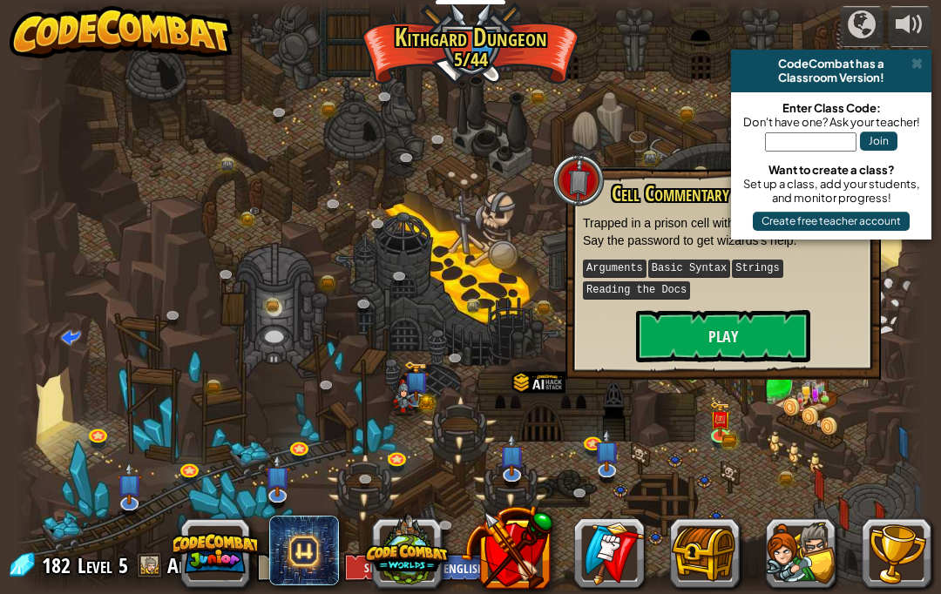
click at [705, 62] on span at bounding box center [917, 64] width 11 height 14
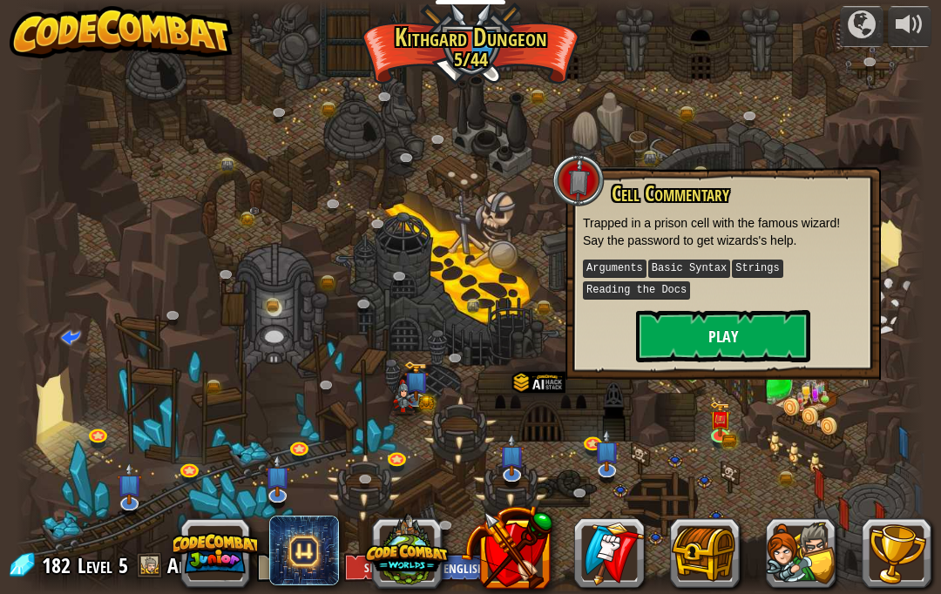
click at [705, 350] on button "Play" at bounding box center [723, 336] width 174 height 52
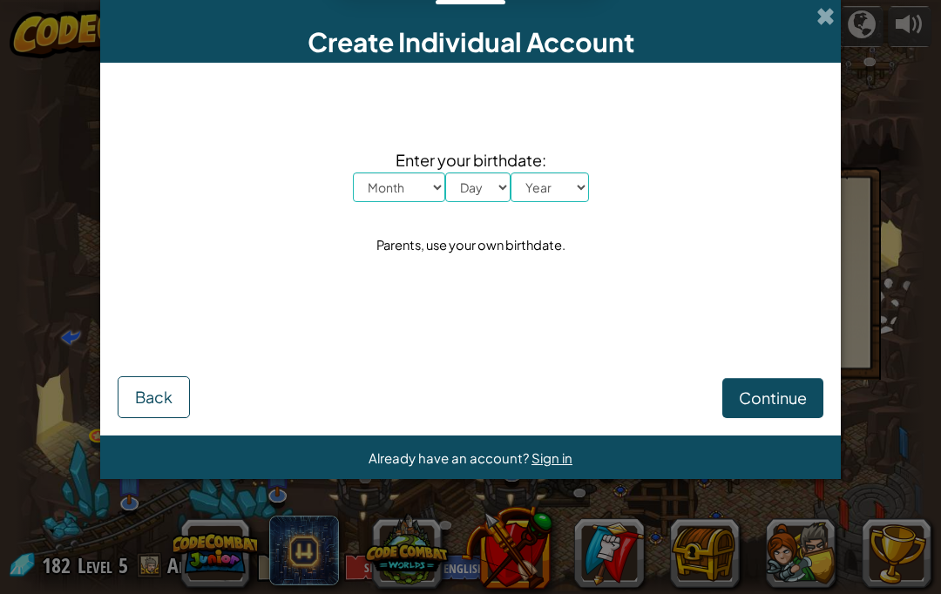
click at [705, 381] on button "Continue" at bounding box center [773, 398] width 101 height 40
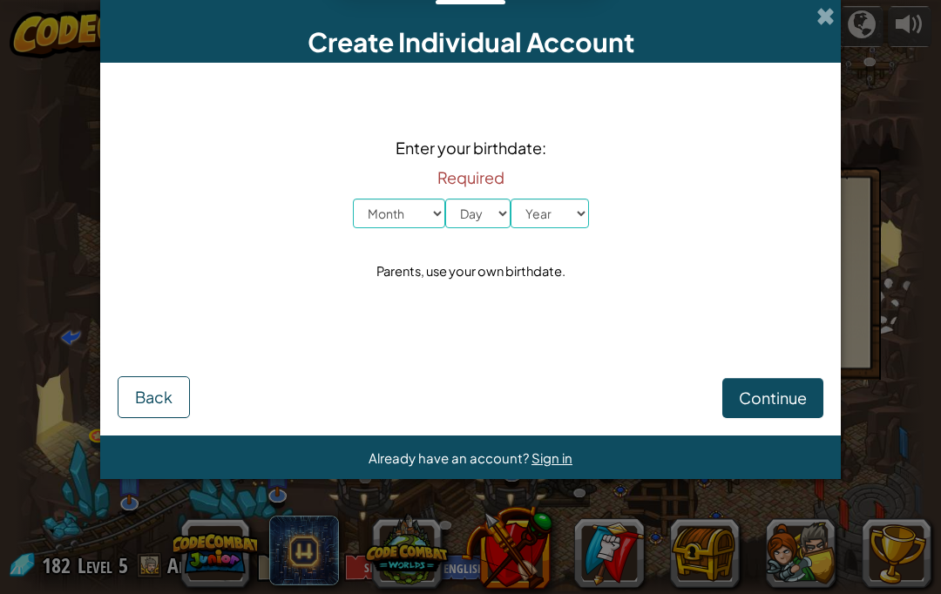
click at [166, 396] on span "Back" at bounding box center [153, 397] width 37 height 20
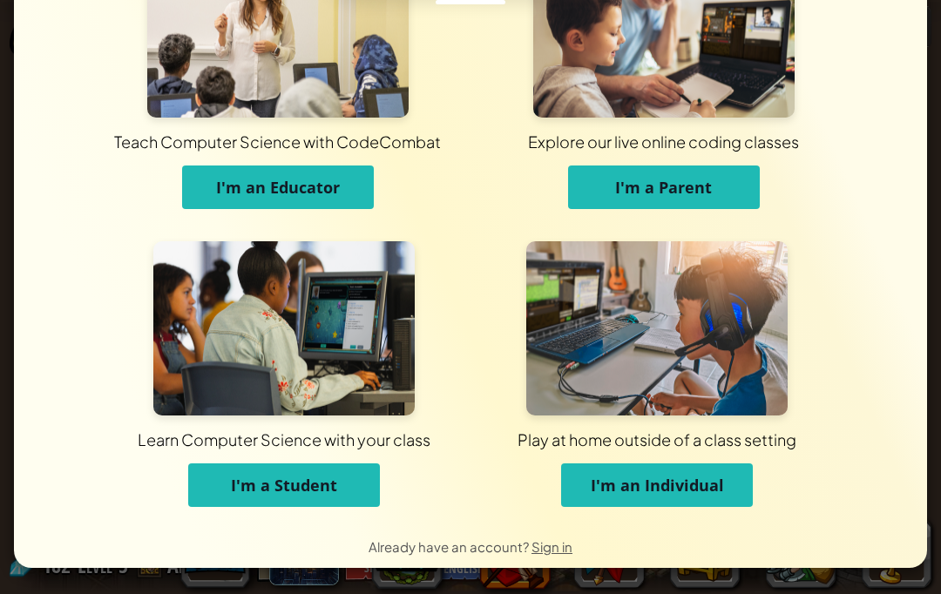
scroll to position [96, 0]
click at [705, 482] on span "I'm an Individual" at bounding box center [657, 485] width 133 height 21
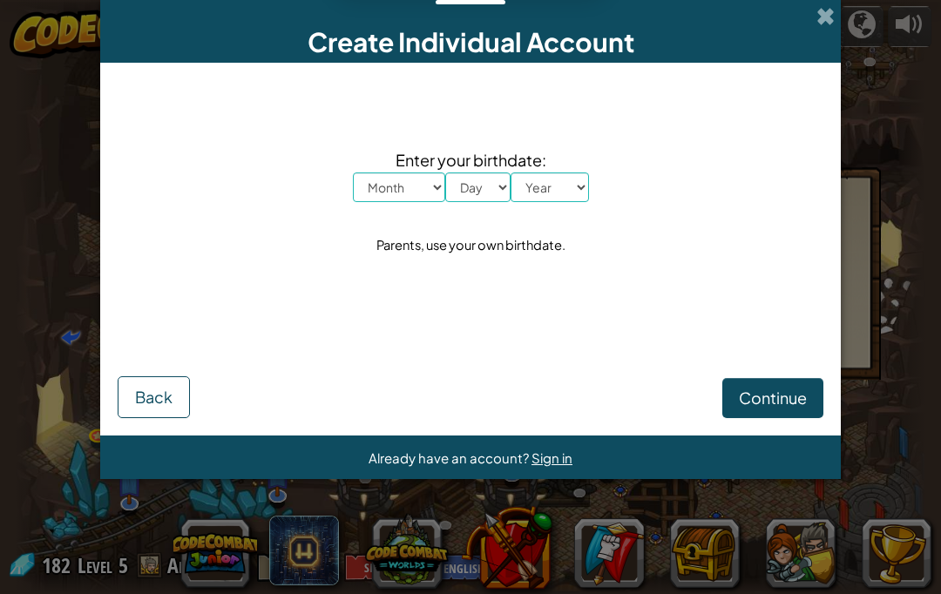
click at [146, 397] on span "Back" at bounding box center [153, 397] width 37 height 20
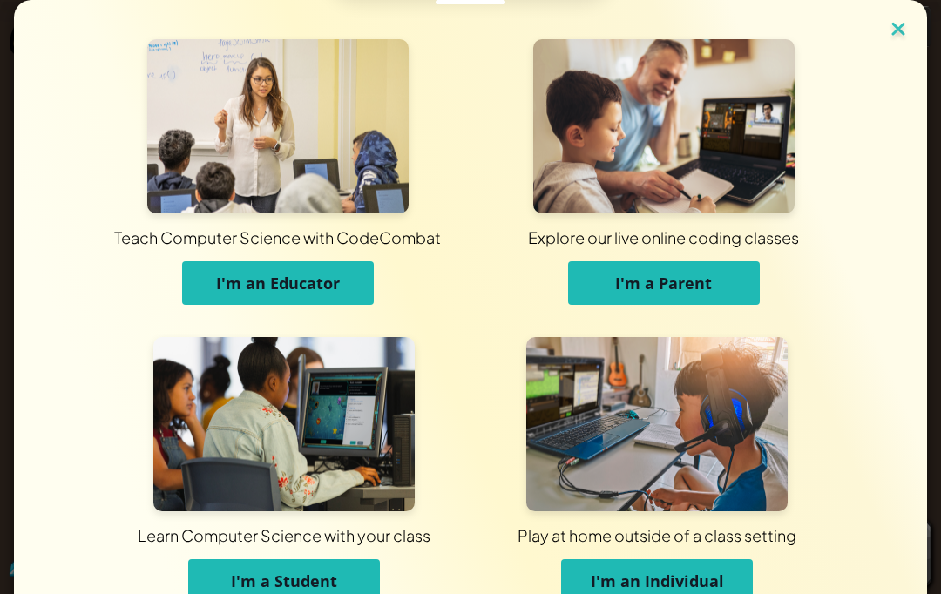
click at [705, 39] on img at bounding box center [898, 30] width 23 height 26
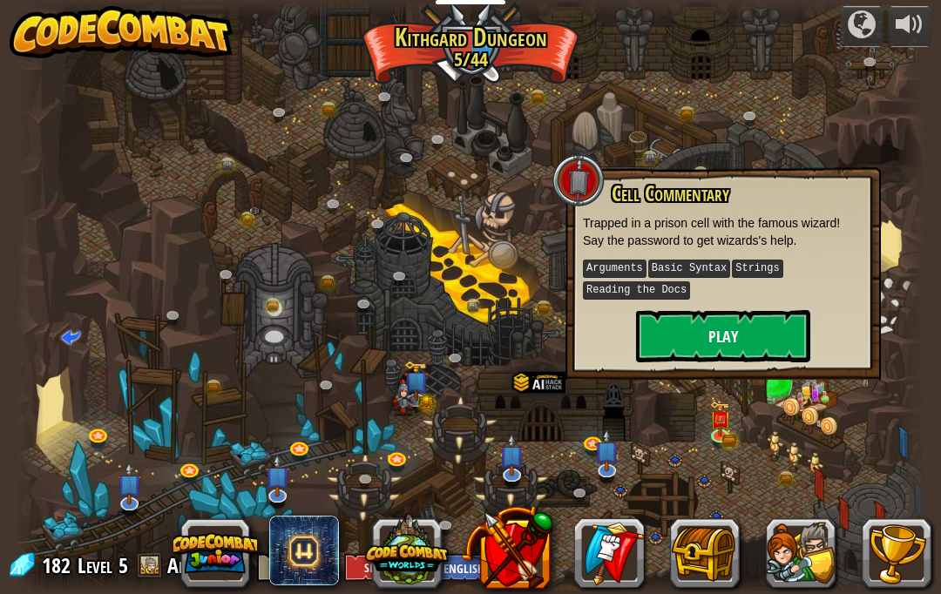
click at [705, 319] on button "Play" at bounding box center [723, 336] width 174 height 52
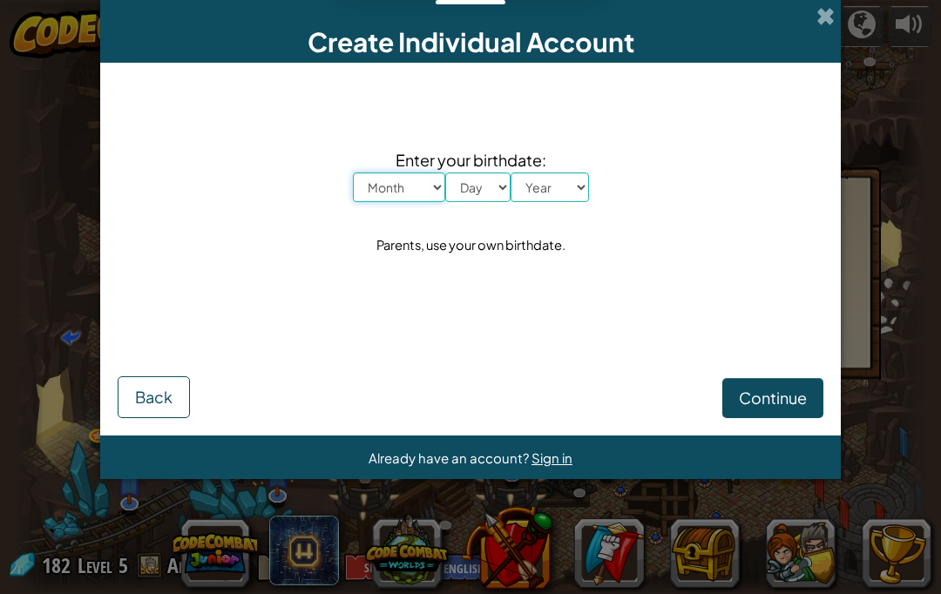
select select "6"
select select "25"
click at [541, 219] on div "Enter your birthdate: Month January February March April May June July August S…" at bounding box center [471, 203] width 706 height 247
select select "2009"
click at [705, 404] on span "Continue" at bounding box center [773, 398] width 68 height 20
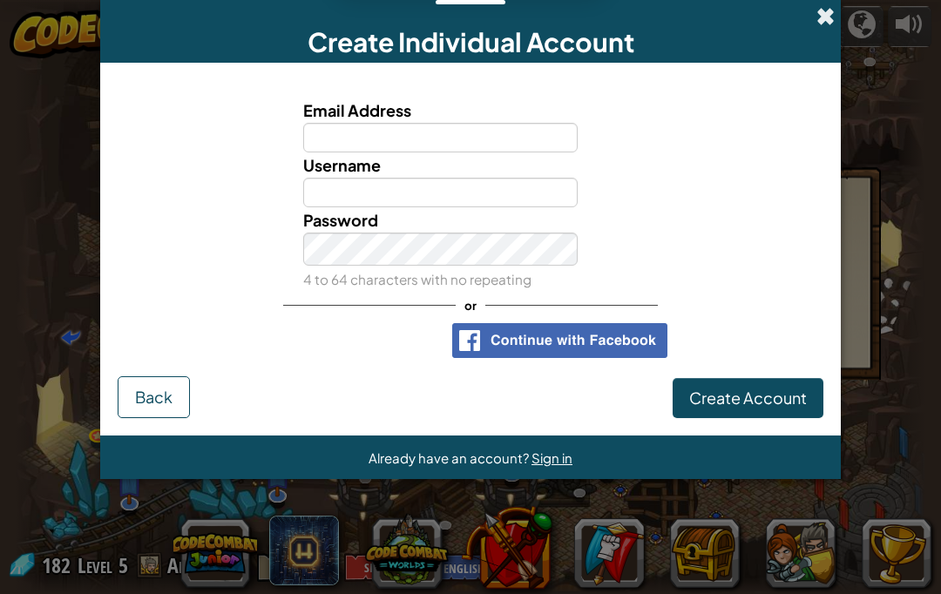
click at [705, 20] on span at bounding box center [826, 16] width 18 height 18
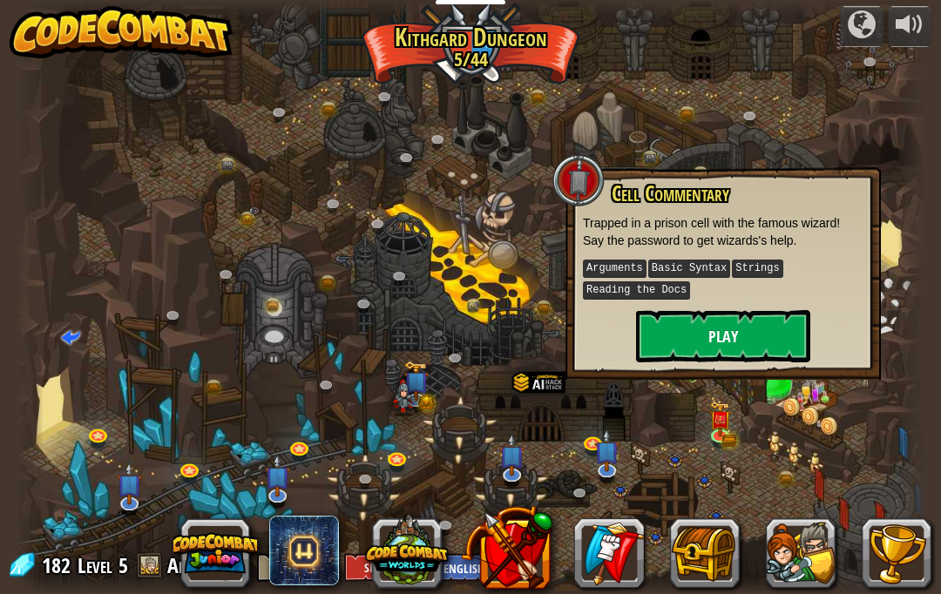
click at [679, 356] on button "Play" at bounding box center [723, 336] width 174 height 52
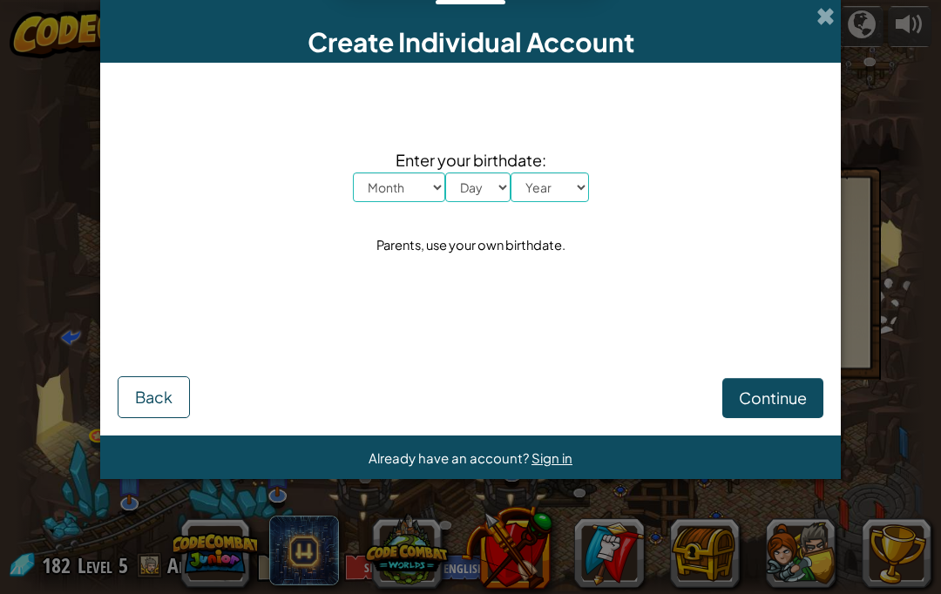
click at [705, 25] on span at bounding box center [826, 16] width 18 height 18
